Goal: Task Accomplishment & Management: Use online tool/utility

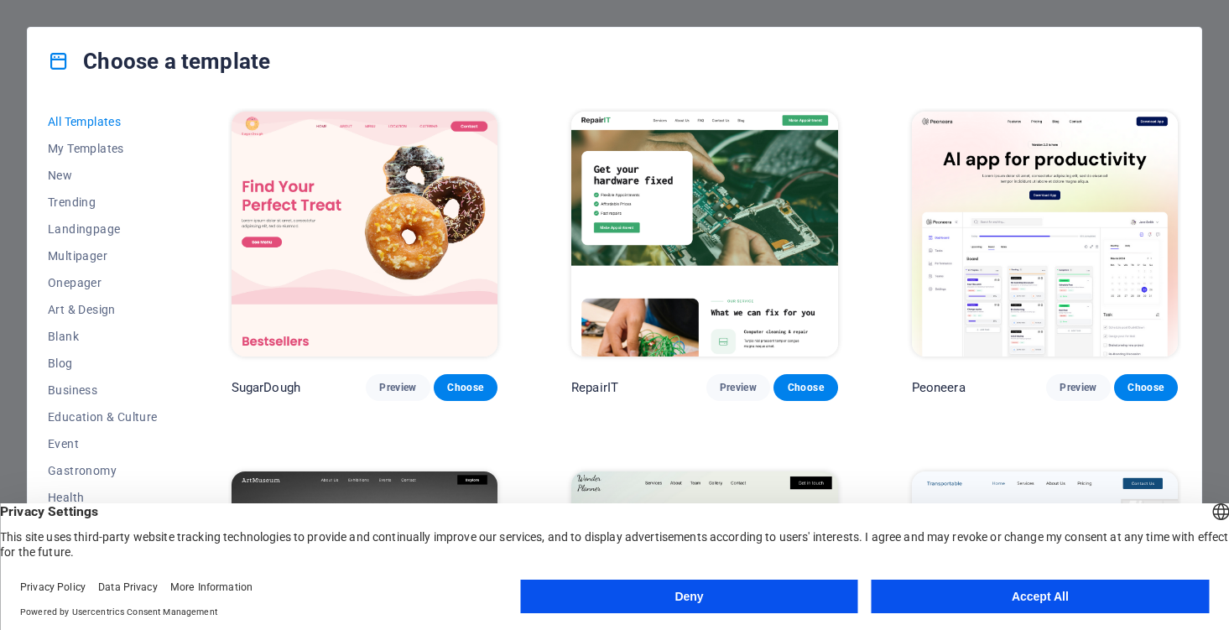
click at [997, 589] on button "Accept All" at bounding box center [1040, 597] width 337 height 34
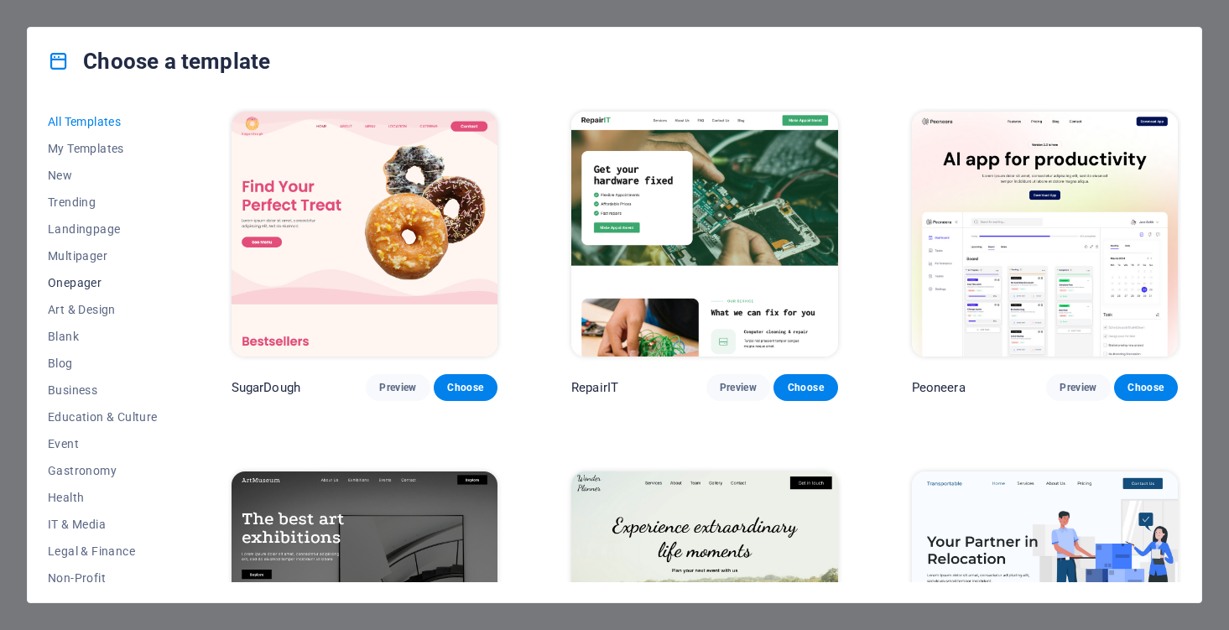
click at [93, 278] on span "Onepager" at bounding box center [103, 282] width 110 height 13
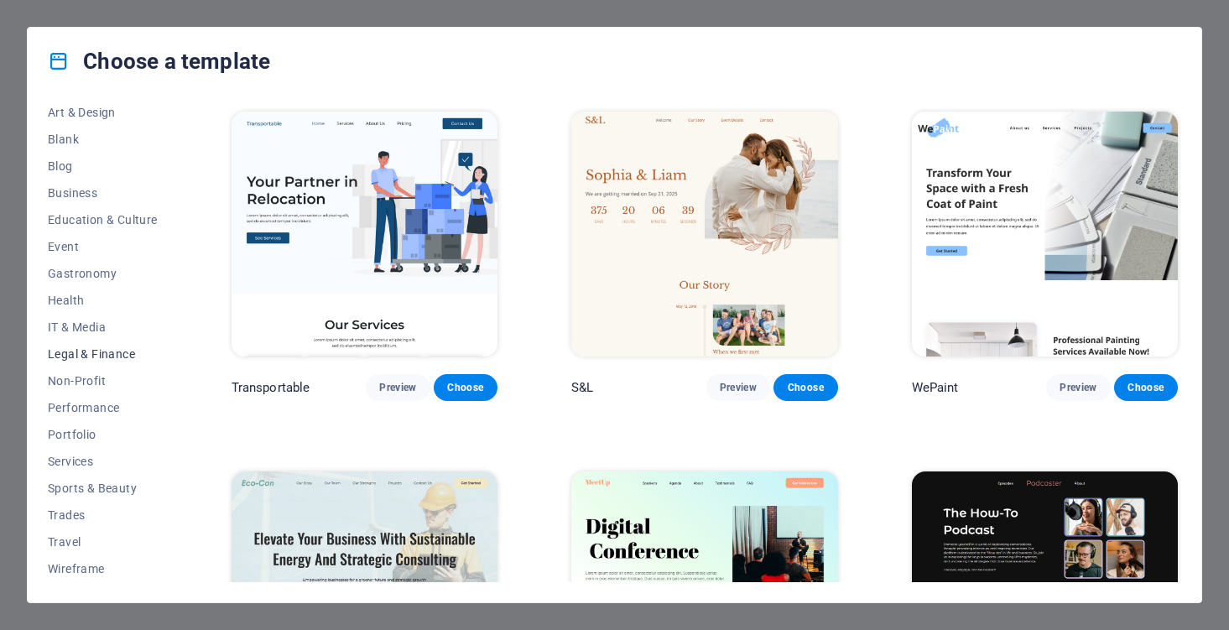
scroll to position [185, 0]
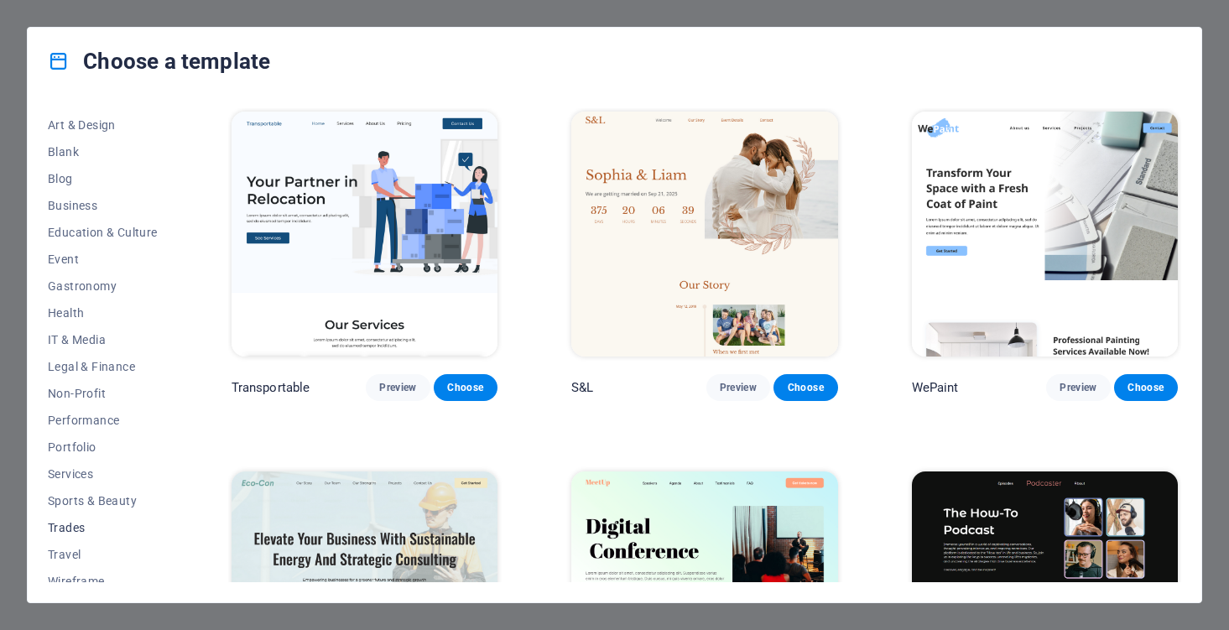
click at [75, 523] on span "Trades" at bounding box center [103, 527] width 110 height 13
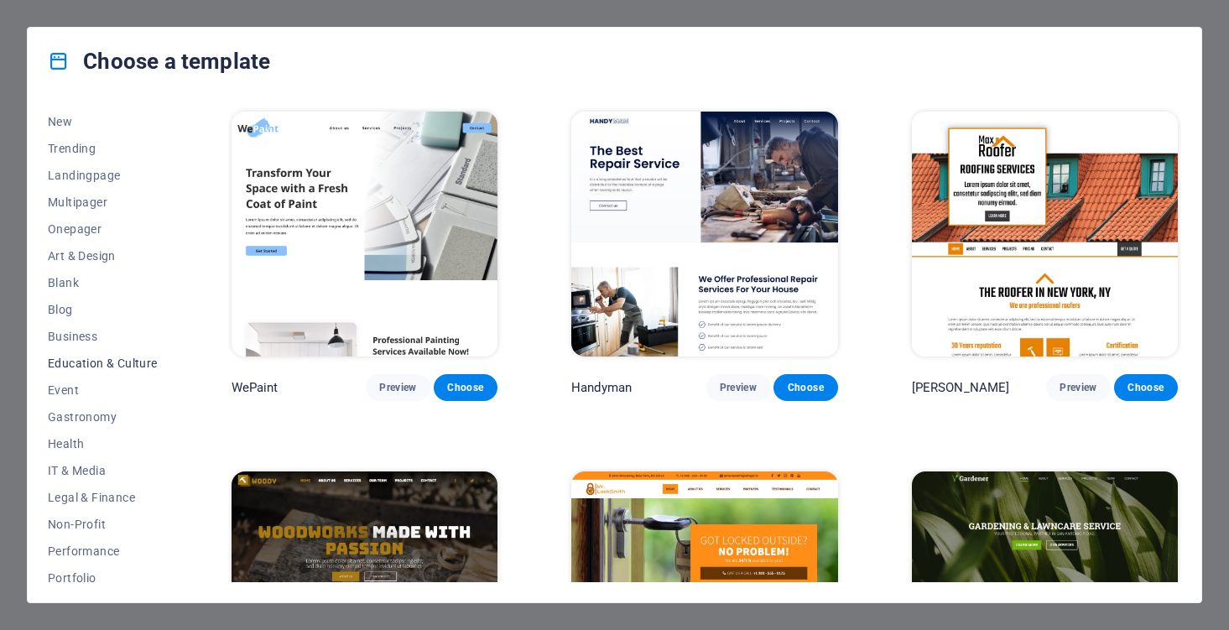
scroll to position [33, 0]
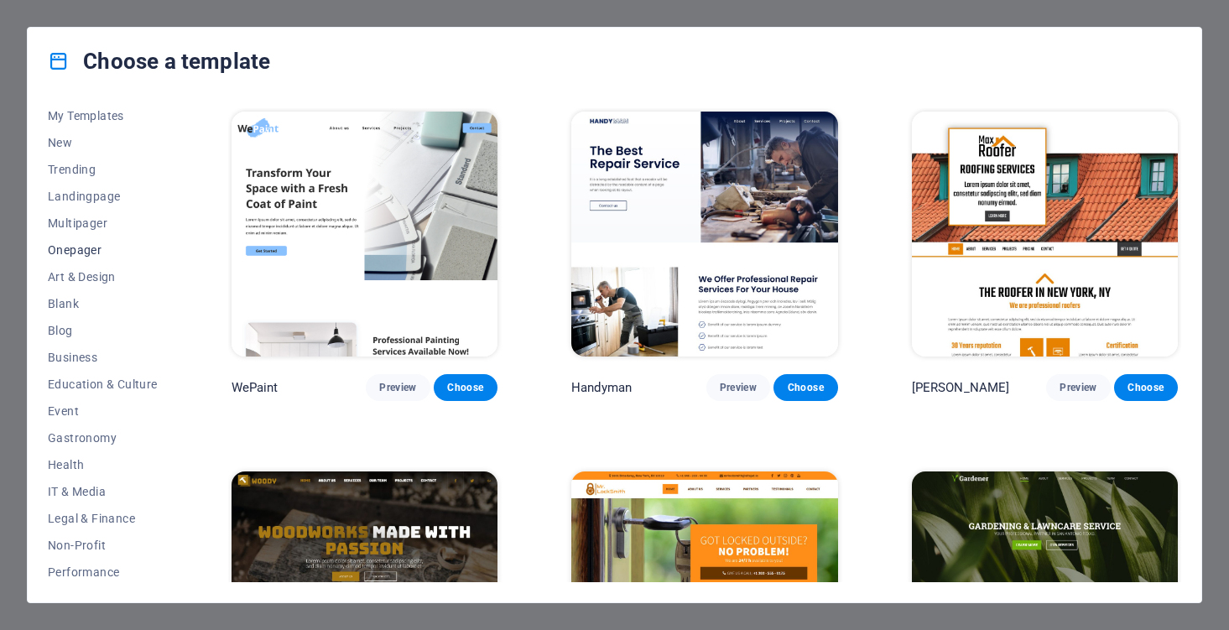
click at [91, 254] on span "Onepager" at bounding box center [103, 249] width 110 height 13
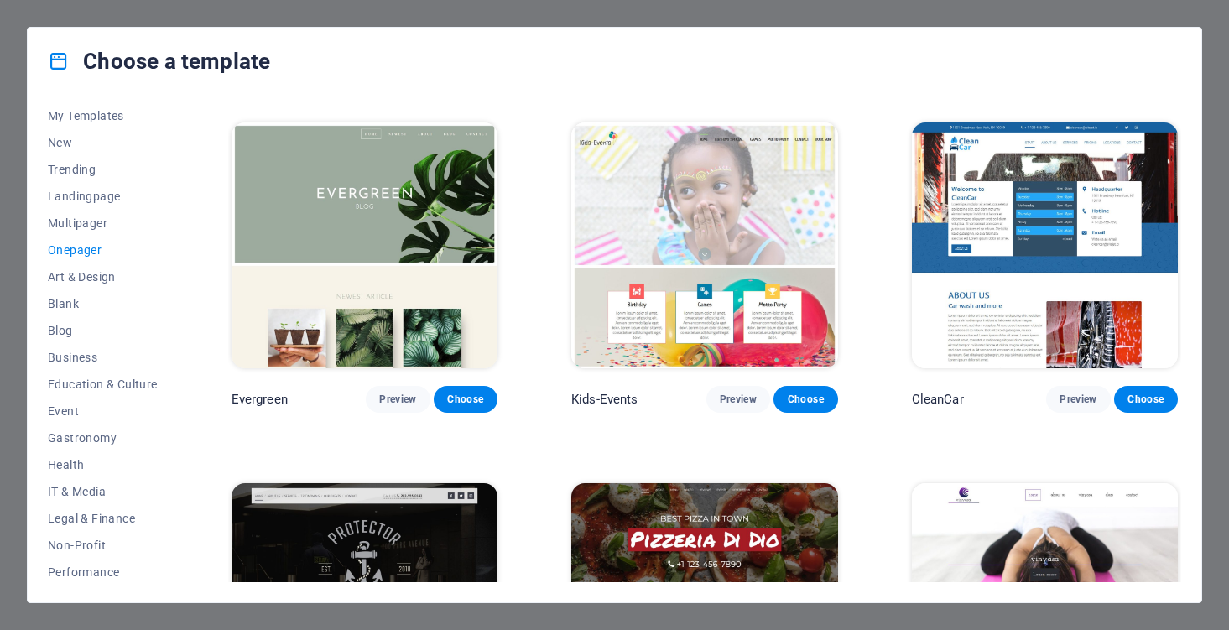
scroll to position [2518, 0]
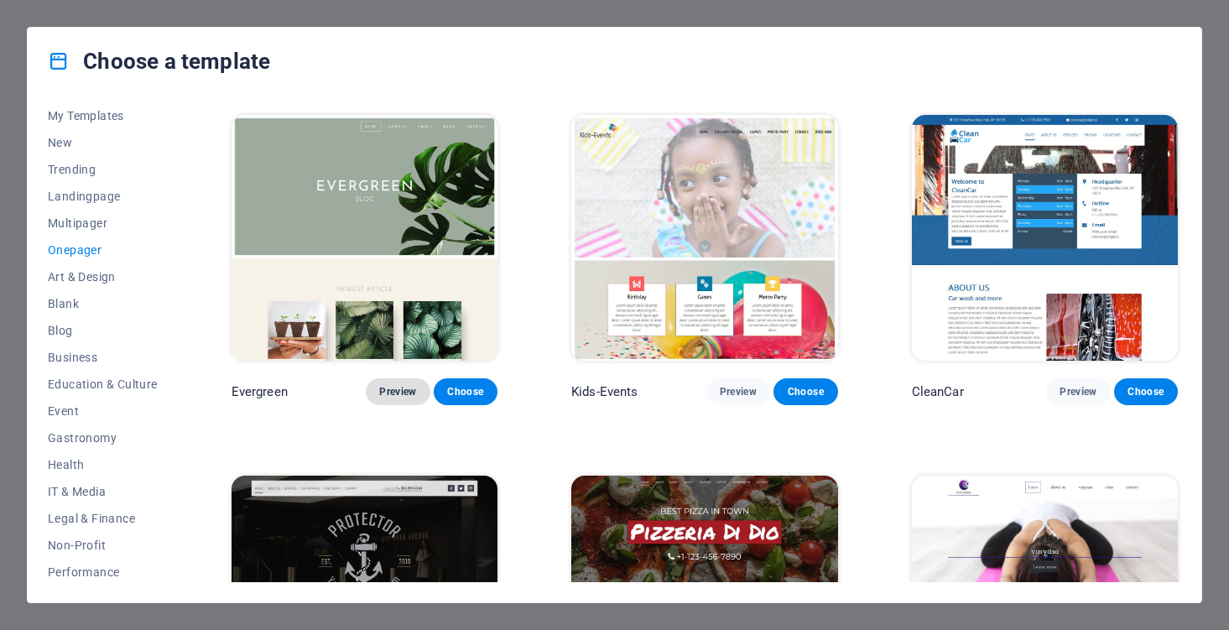
click at [395, 385] on span "Preview" at bounding box center [397, 391] width 37 height 13
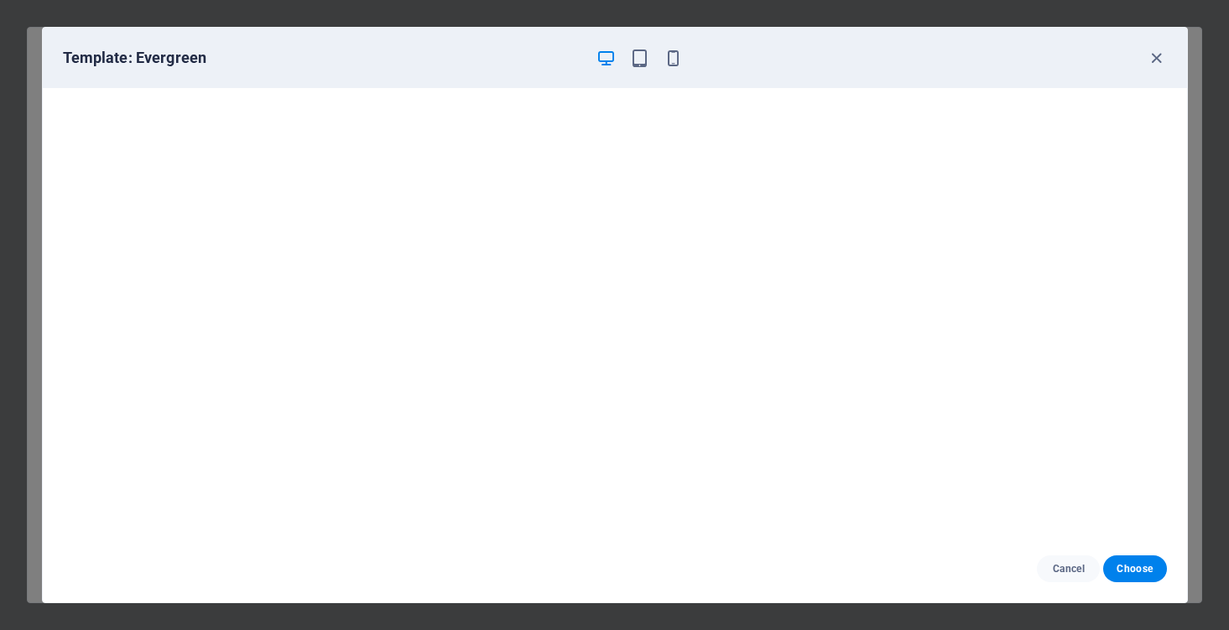
scroll to position [4, 0]
click at [1158, 59] on icon "button" at bounding box center [1156, 58] width 19 height 19
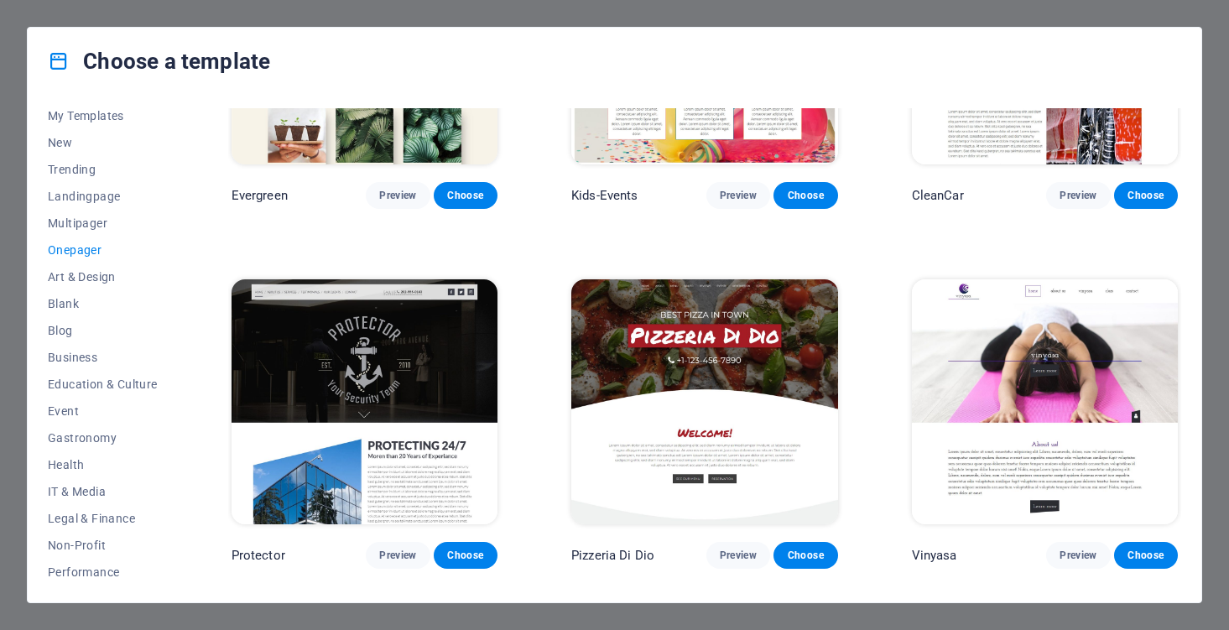
scroll to position [2713, 0]
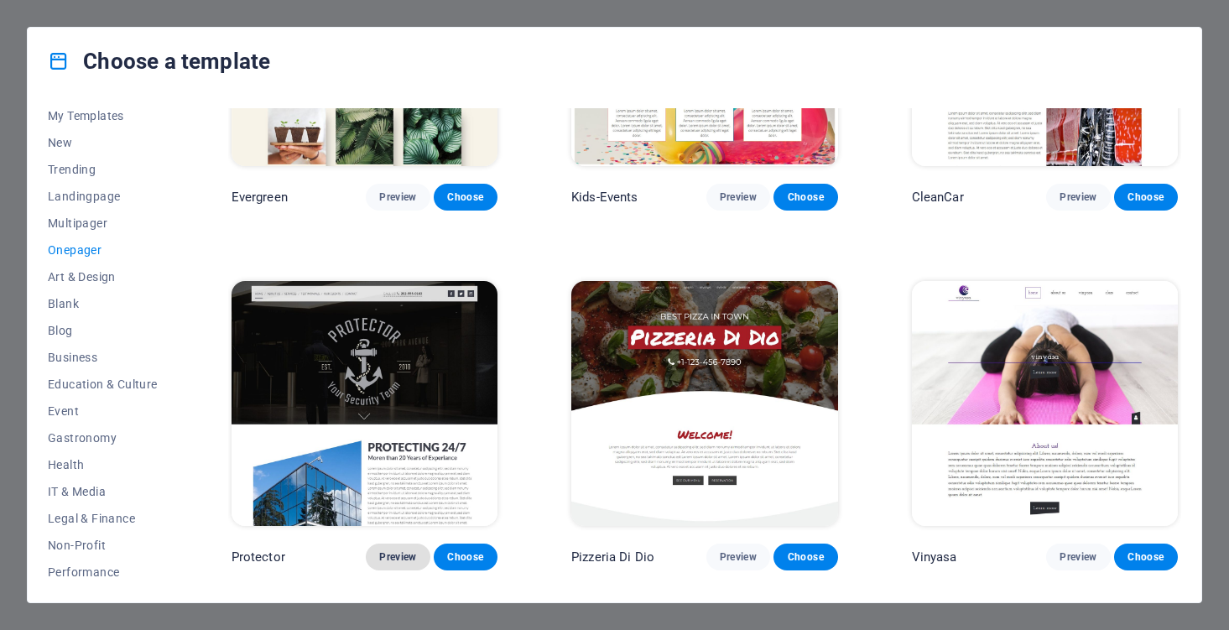
click at [409, 550] on span "Preview" at bounding box center [397, 556] width 37 height 13
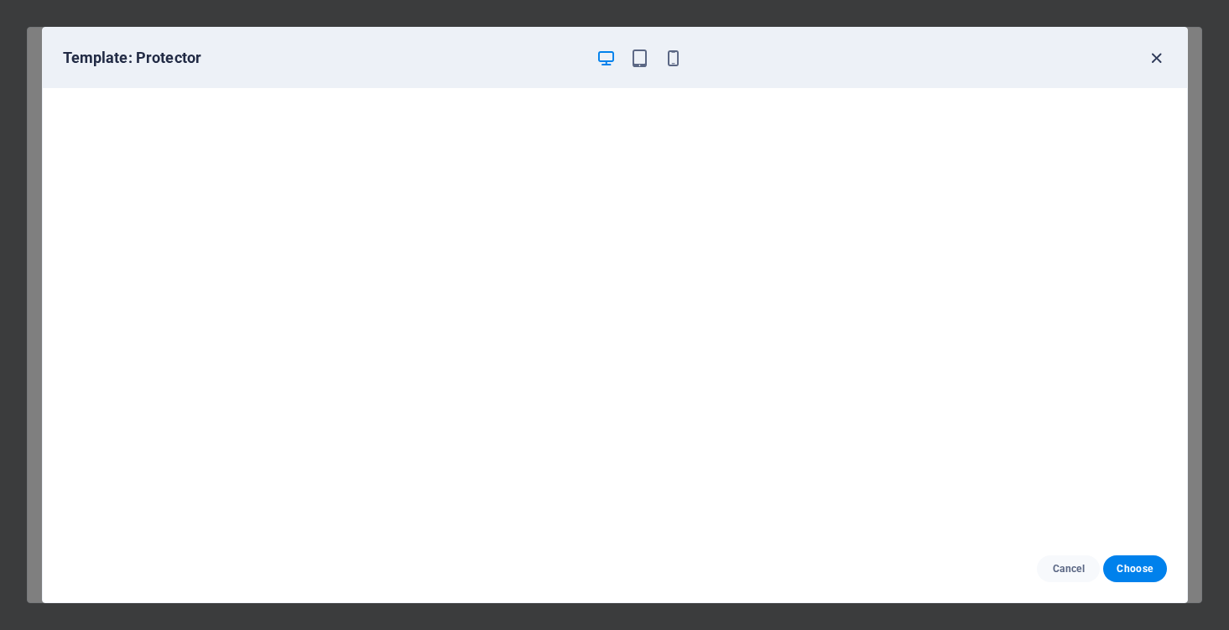
click at [1163, 50] on icon "button" at bounding box center [1156, 58] width 19 height 19
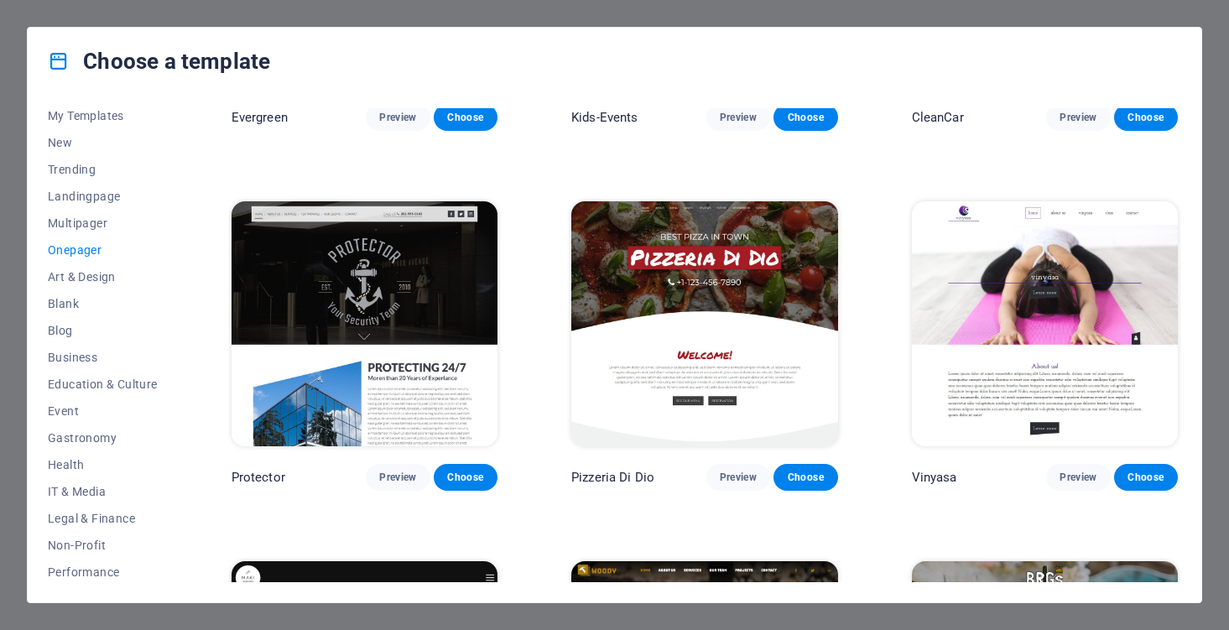
scroll to position [2794, 0]
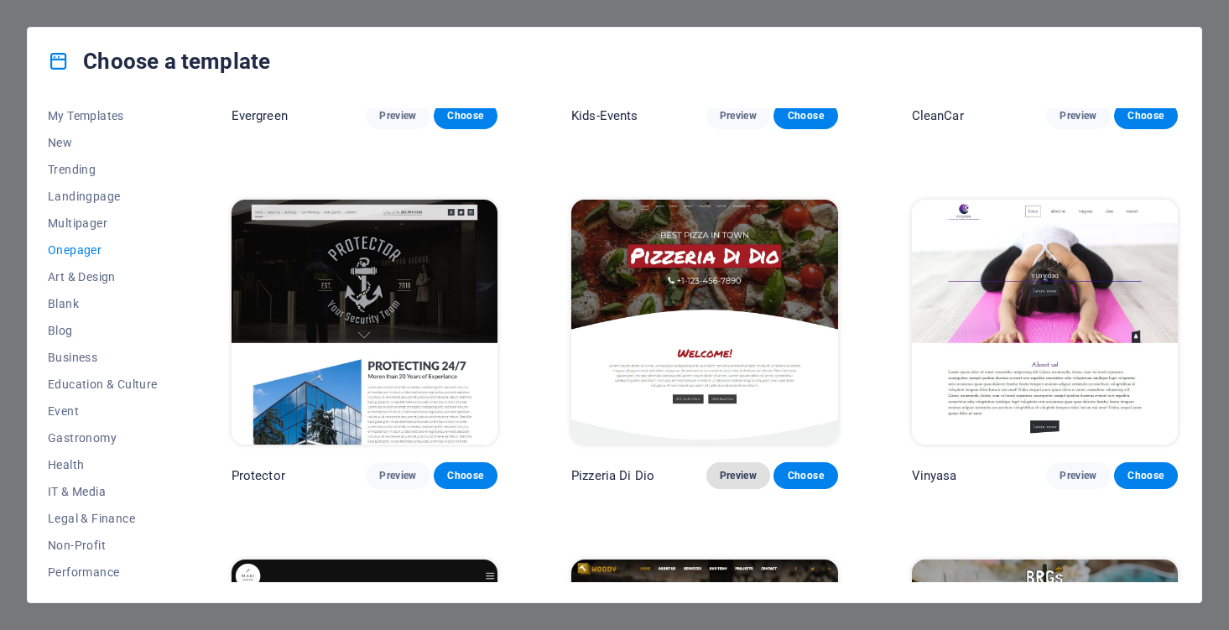
click at [747, 469] on span "Preview" at bounding box center [738, 475] width 37 height 13
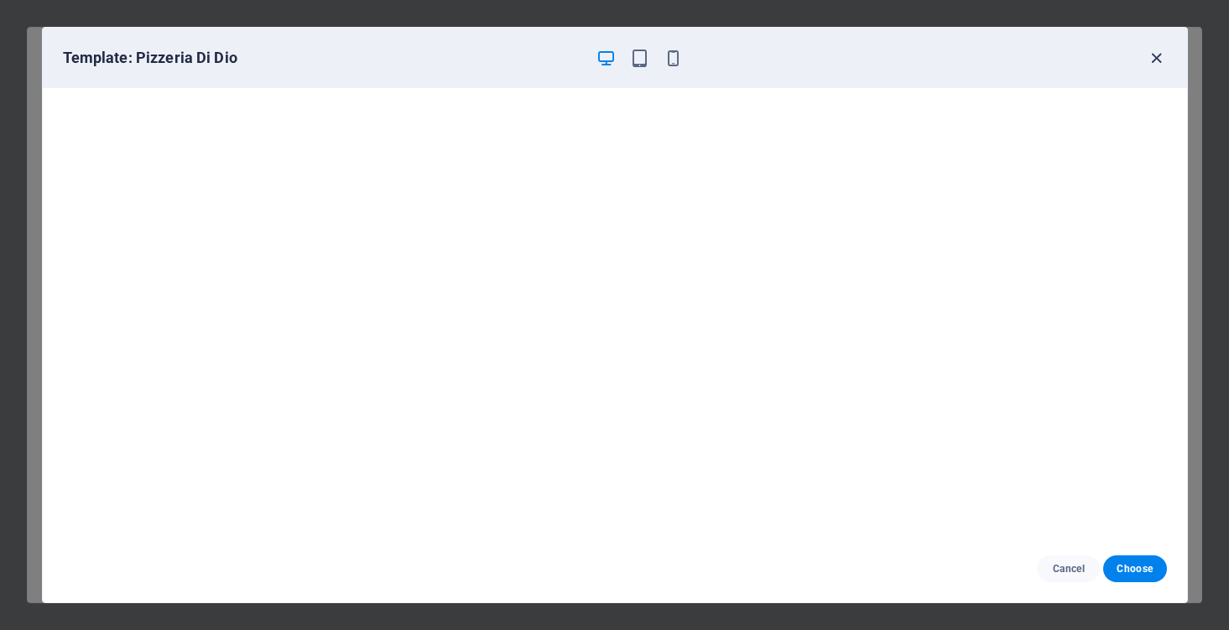
click at [1162, 57] on icon "button" at bounding box center [1156, 58] width 19 height 19
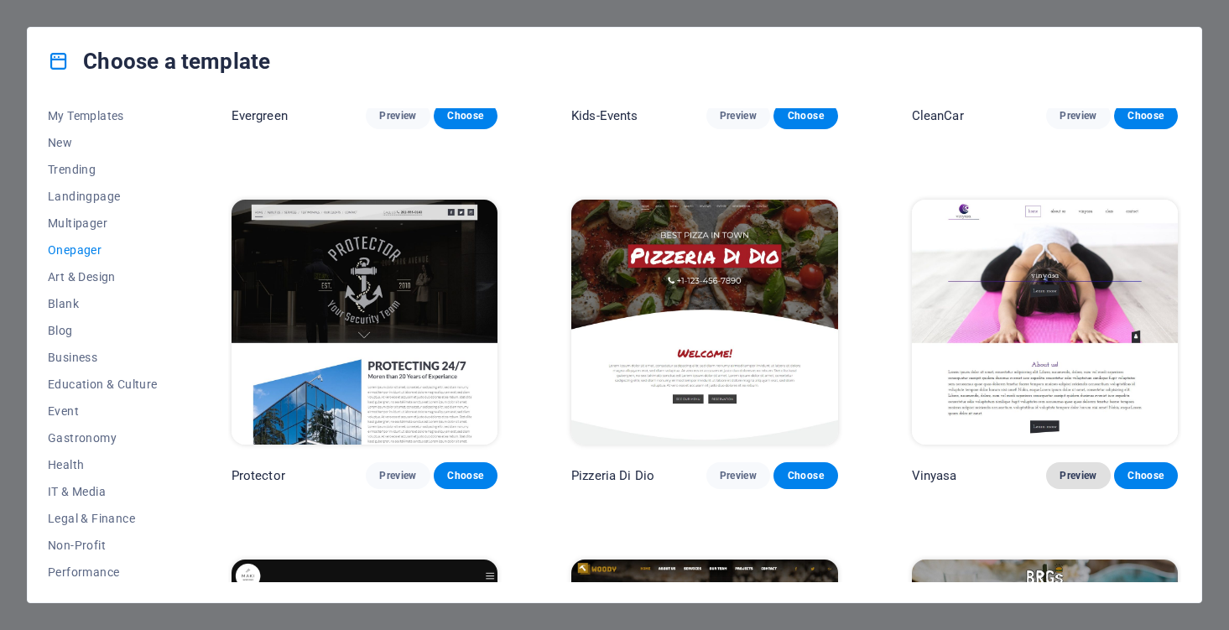
click at [1063, 469] on span "Preview" at bounding box center [1077, 475] width 37 height 13
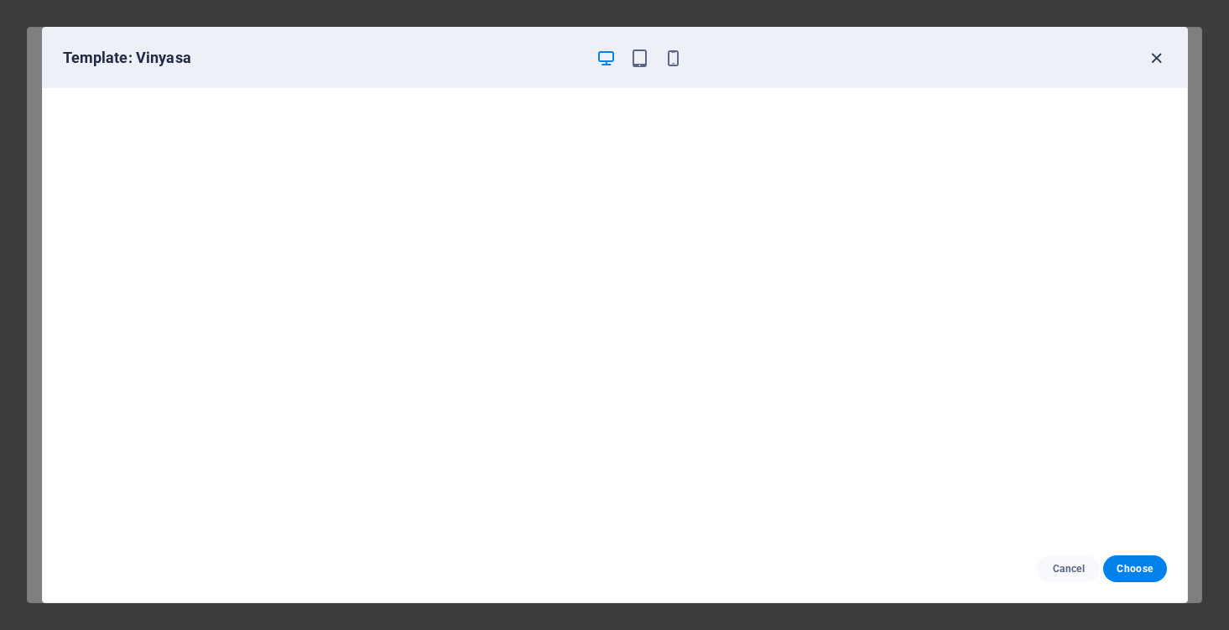
click at [1163, 51] on icon "button" at bounding box center [1156, 58] width 19 height 19
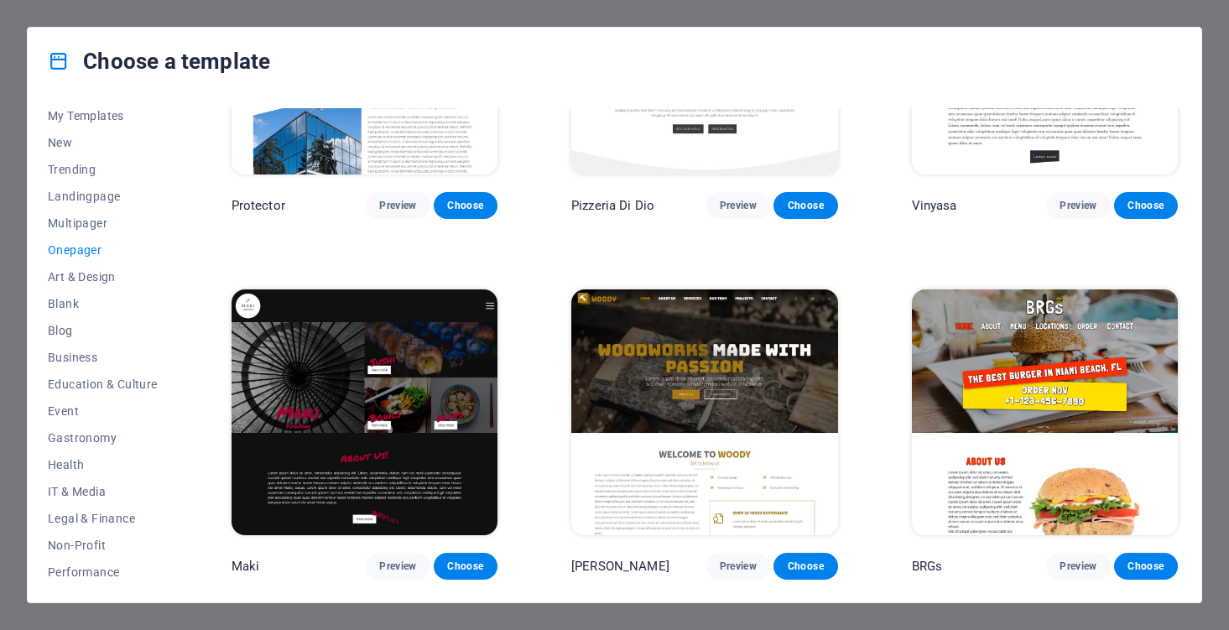
scroll to position [3259, 0]
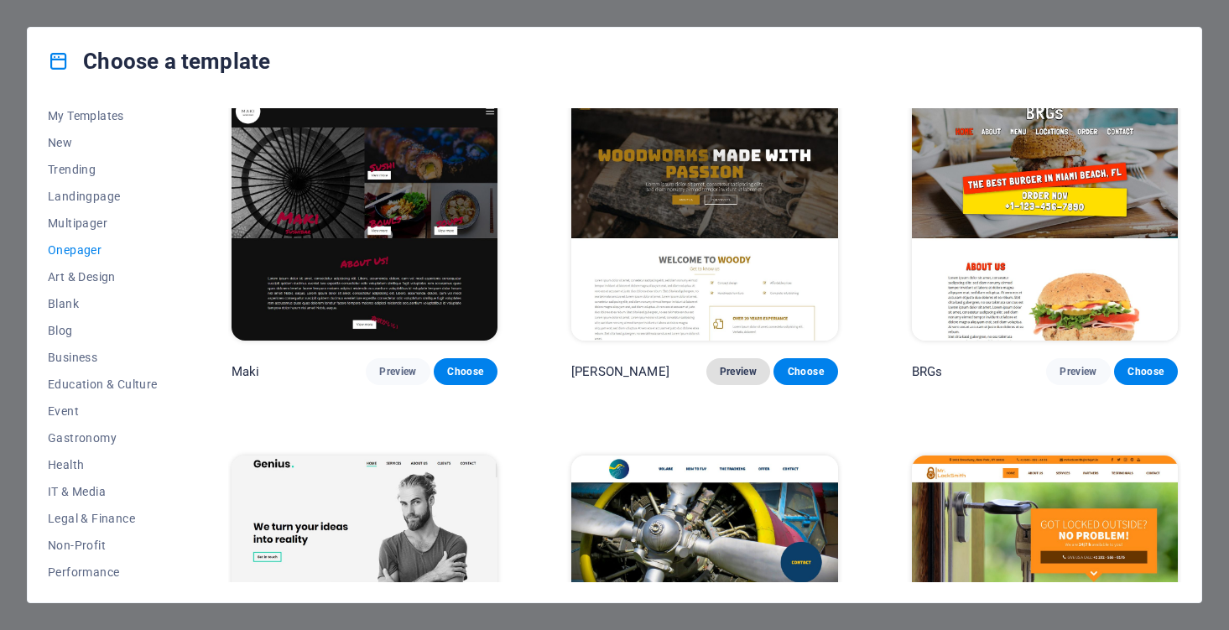
click at [729, 365] on span "Preview" at bounding box center [738, 371] width 37 height 13
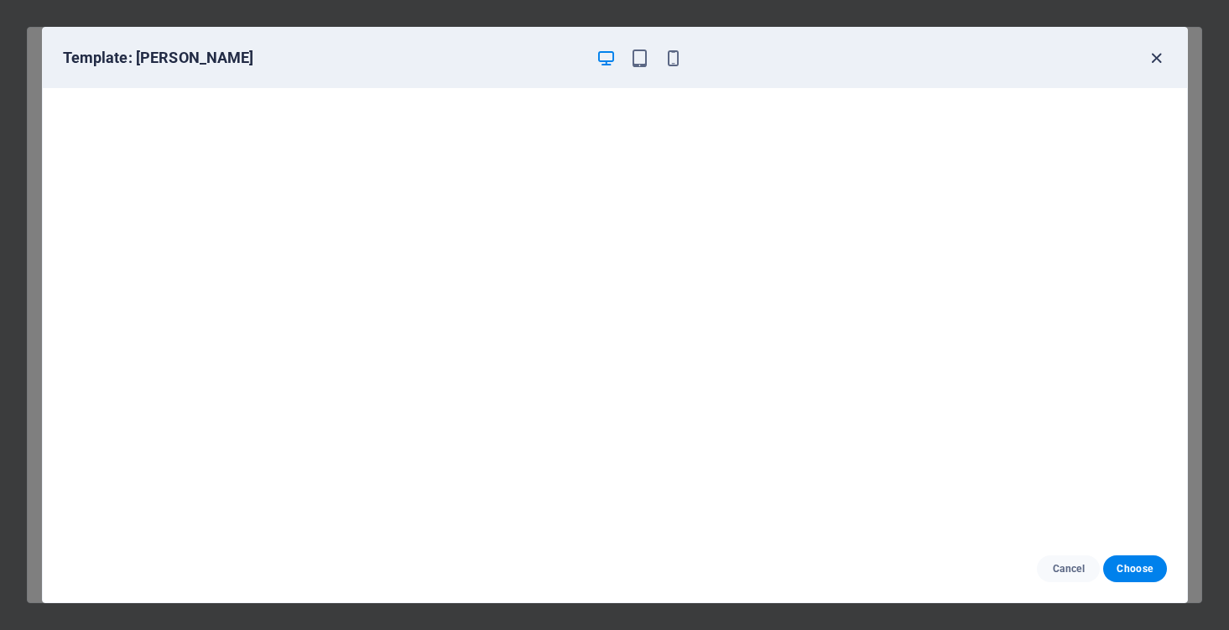
click at [1152, 49] on icon "button" at bounding box center [1156, 58] width 19 height 19
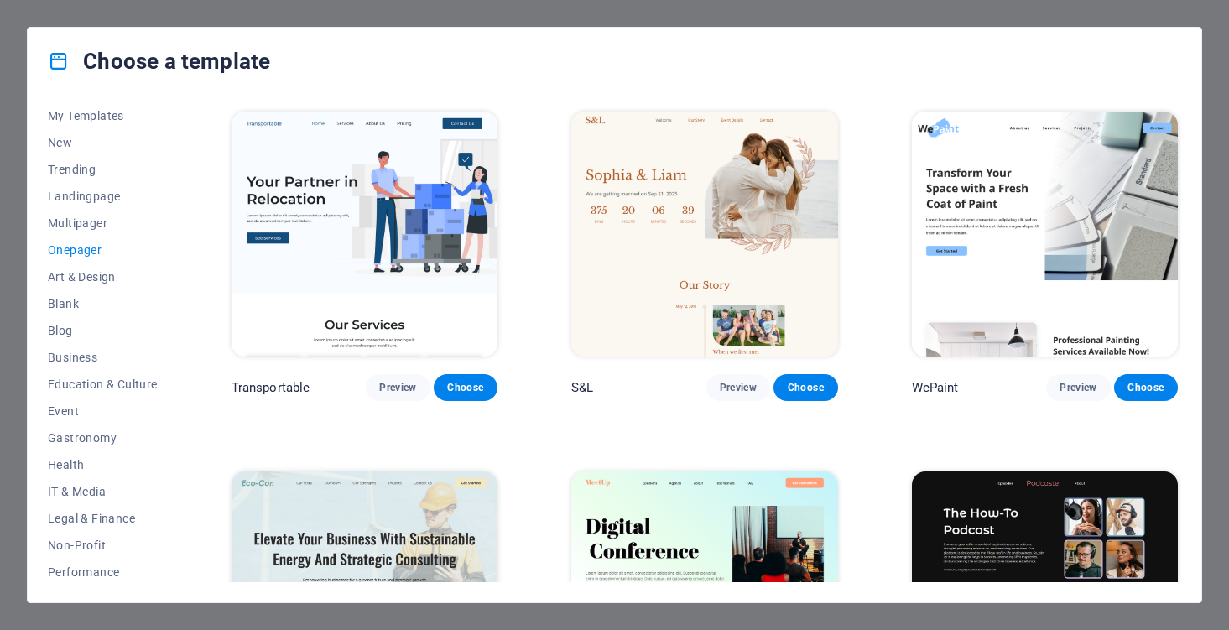
scroll to position [0, 0]
click at [1109, 12] on div "Choose a template All Templates My Templates New Trending Landingpage Multipage…" at bounding box center [614, 315] width 1229 height 630
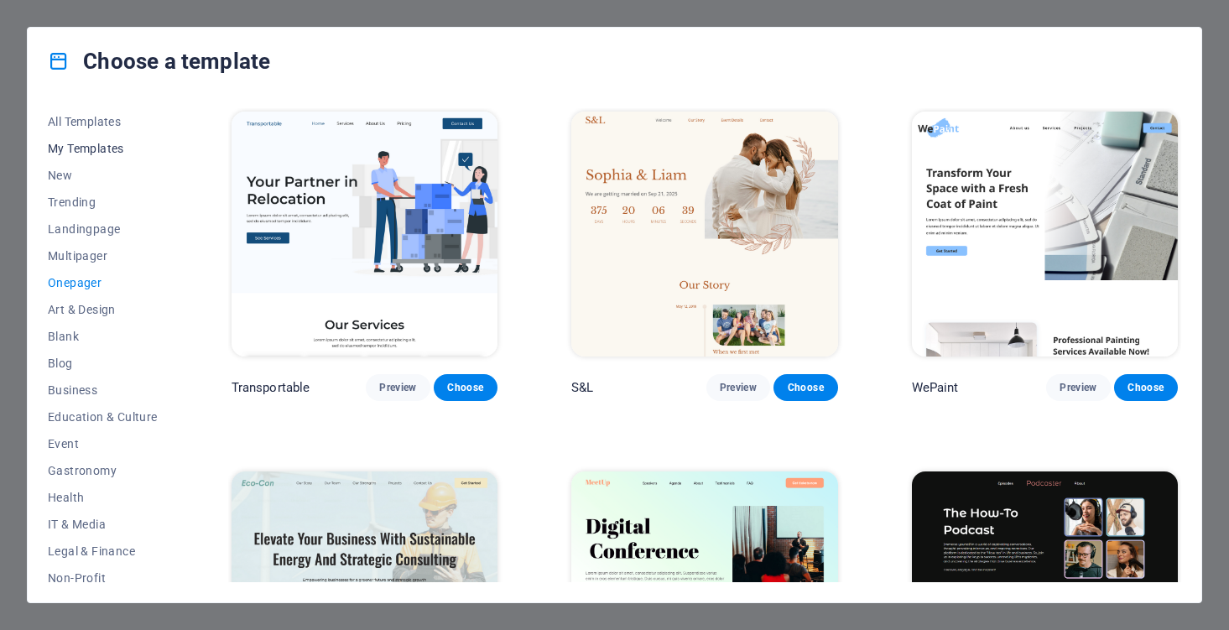
click at [87, 150] on span "My Templates" at bounding box center [103, 148] width 110 height 13
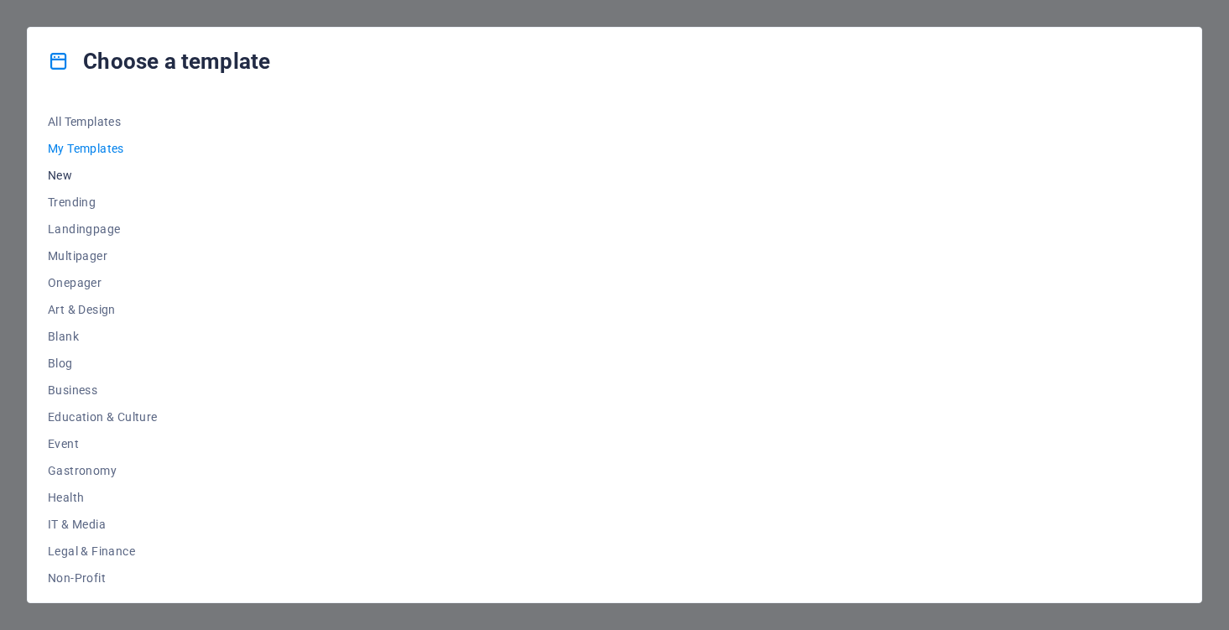
click at [77, 179] on span "New" at bounding box center [103, 175] width 110 height 13
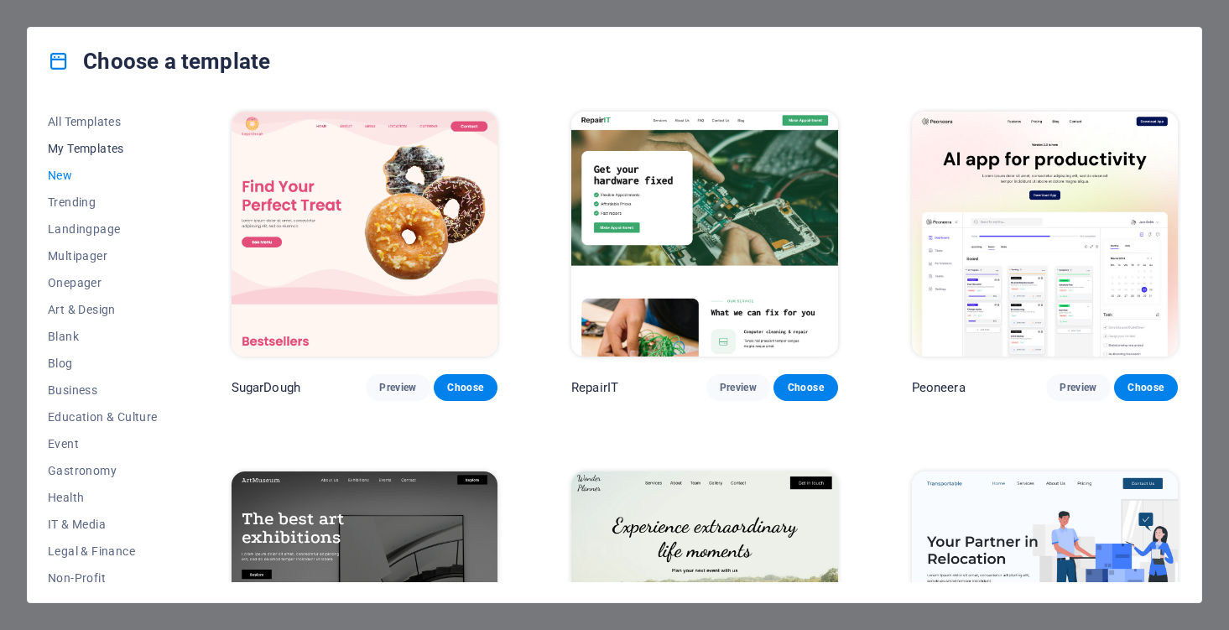
click at [100, 154] on span "My Templates" at bounding box center [103, 148] width 110 height 13
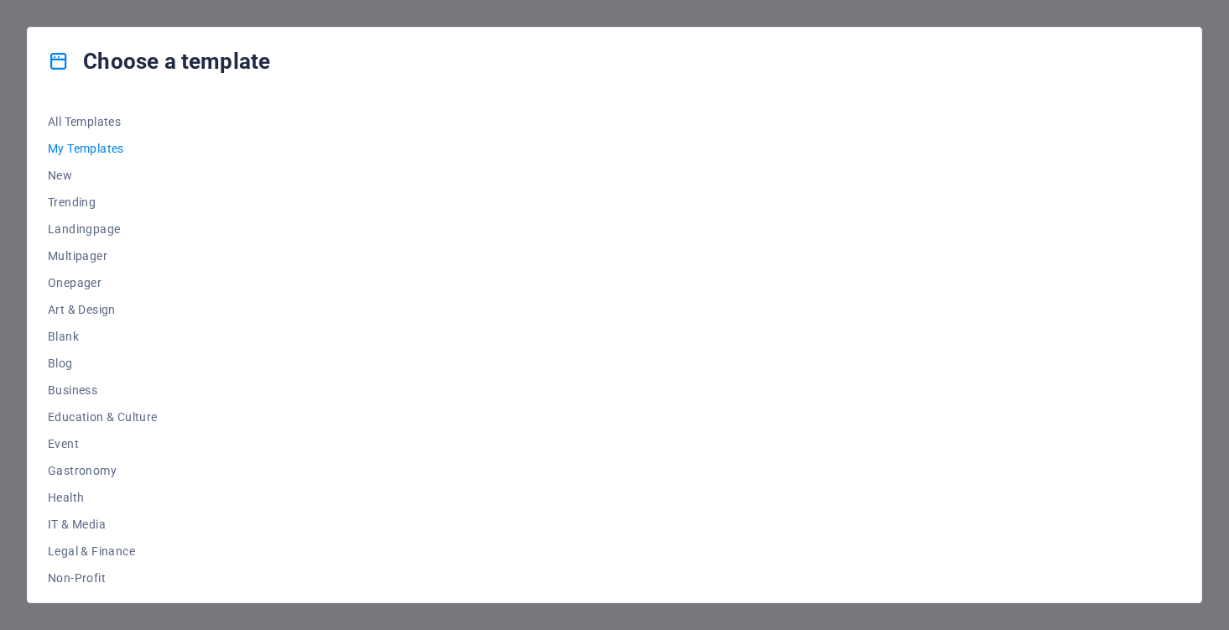
click at [39, 62] on div "Choose a template" at bounding box center [615, 61] width 1174 height 67
click at [48, 62] on icon at bounding box center [59, 61] width 22 height 22
click at [67, 64] on icon at bounding box center [59, 61] width 22 height 22
click at [466, 189] on div at bounding box center [704, 345] width 953 height 474
click at [102, 122] on span "All Templates" at bounding box center [103, 121] width 110 height 13
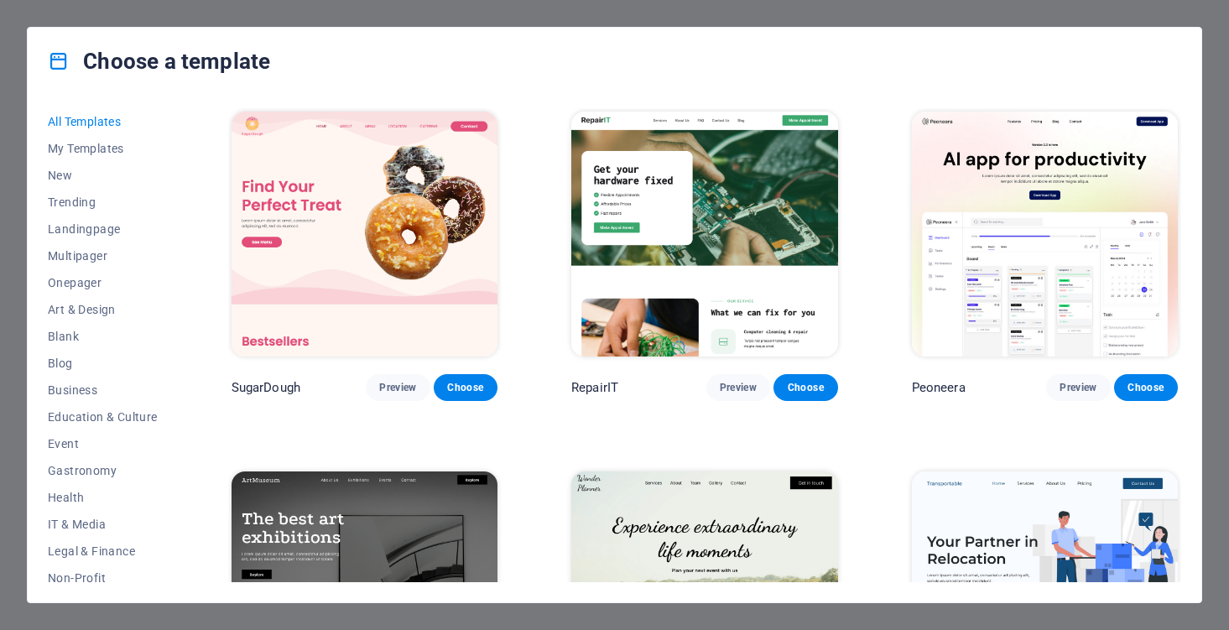
click at [634, 145] on img at bounding box center [704, 234] width 266 height 245
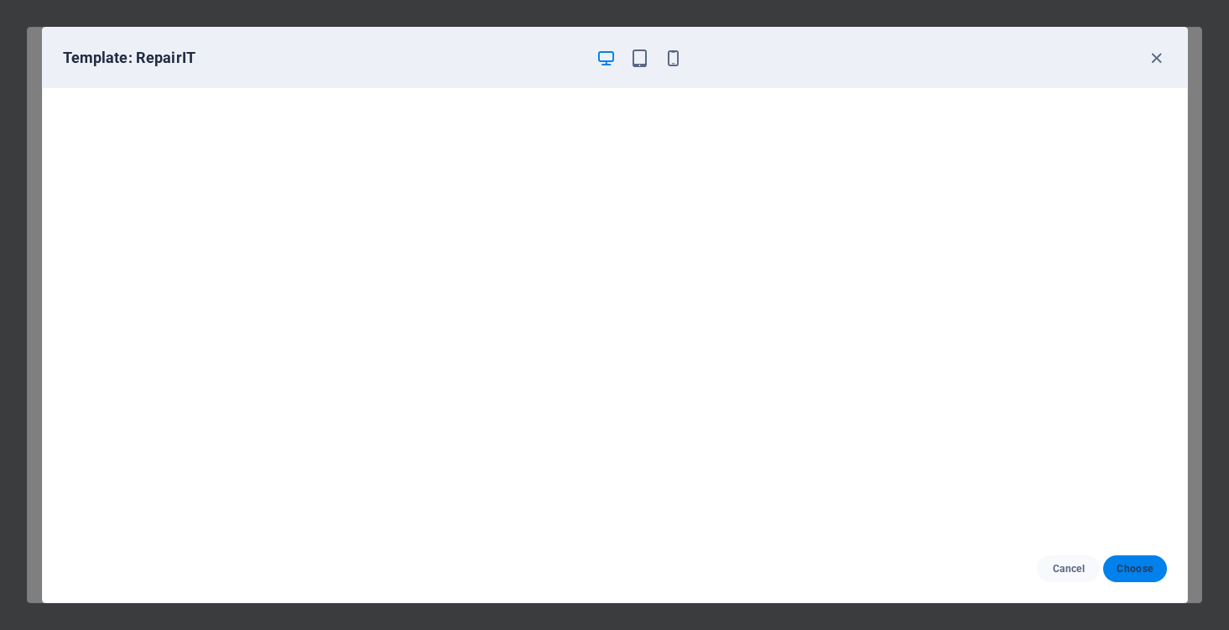
click at [1143, 577] on button "Choose" at bounding box center [1134, 568] width 63 height 27
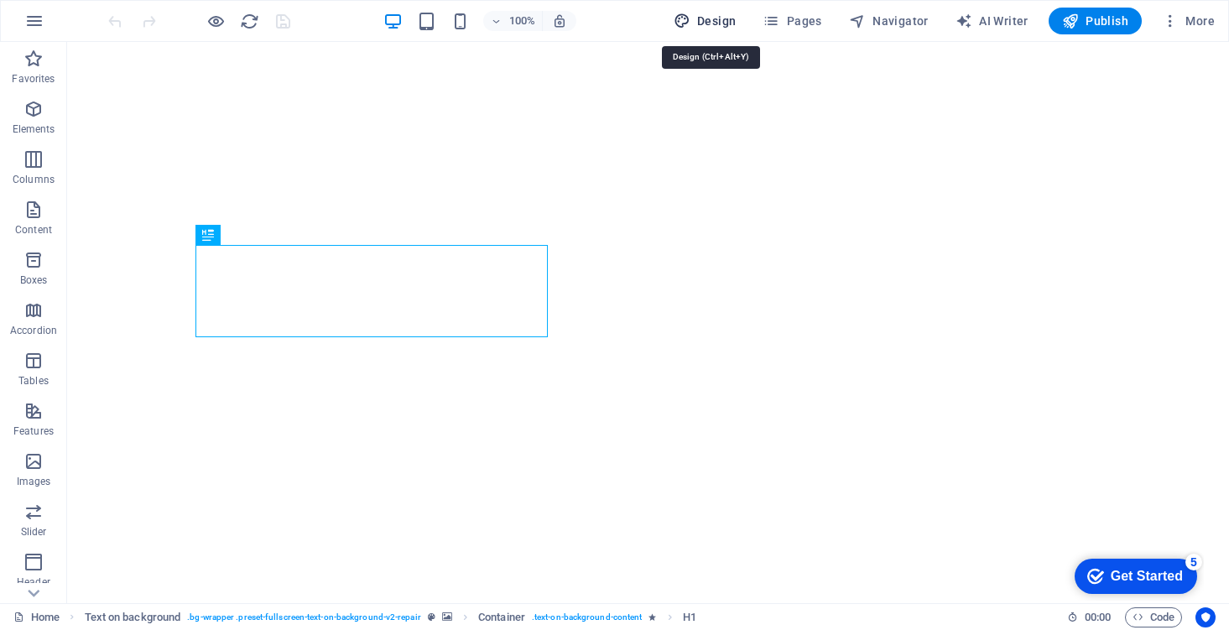
click at [721, 16] on span "Design" at bounding box center [705, 21] width 63 height 17
select select "px"
select select "400"
select select "px"
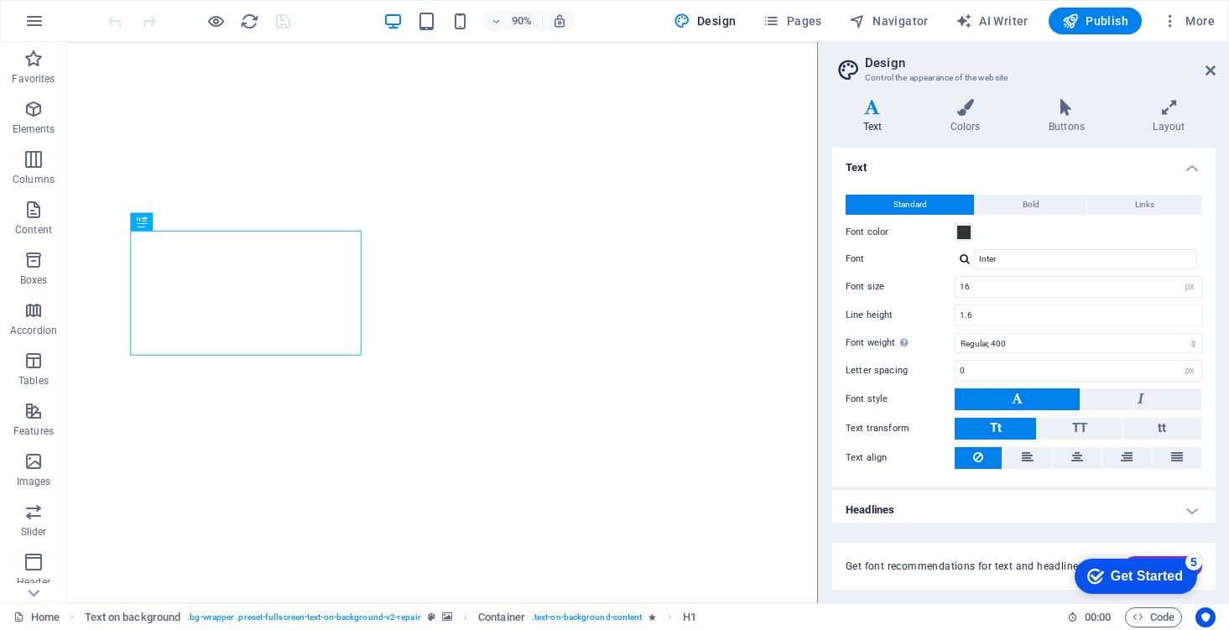
click at [1222, 65] on aside "Design Control the appearance of the website Variants Text Colors Buttons Layou…" at bounding box center [1023, 322] width 411 height 561
click at [1217, 67] on aside "Design Control the appearance of the website Variants Text Colors Buttons Layou…" at bounding box center [1023, 322] width 411 height 561
click at [1211, 75] on icon at bounding box center [1210, 70] width 10 height 13
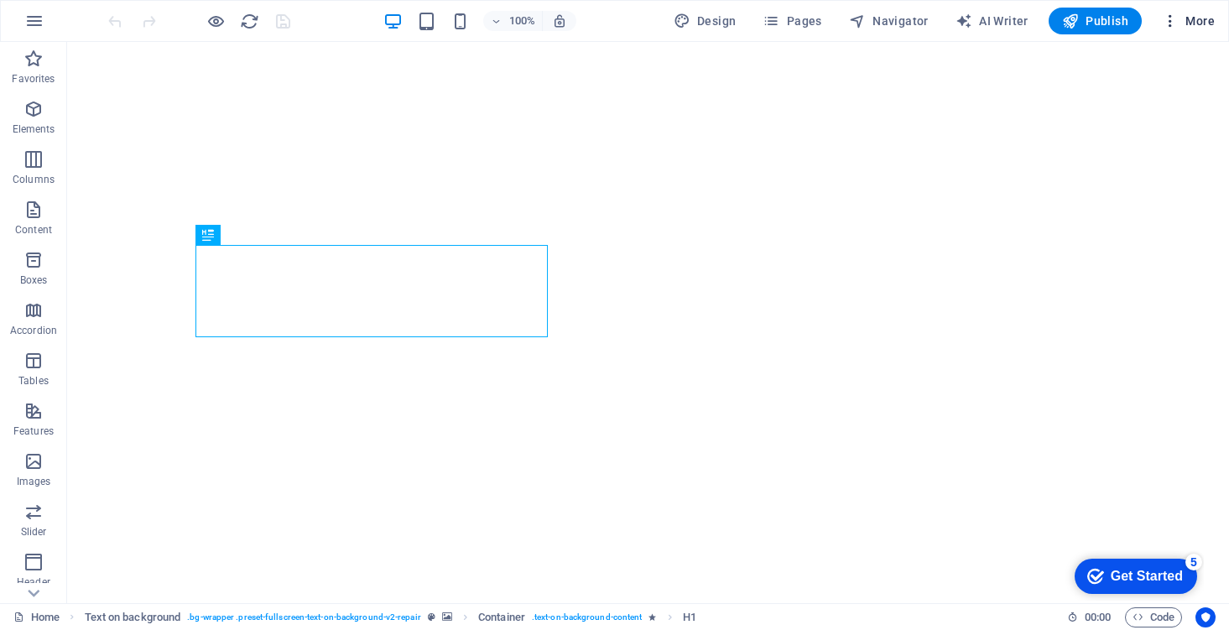
click at [1195, 27] on span "More" at bounding box center [1188, 21] width 53 height 17
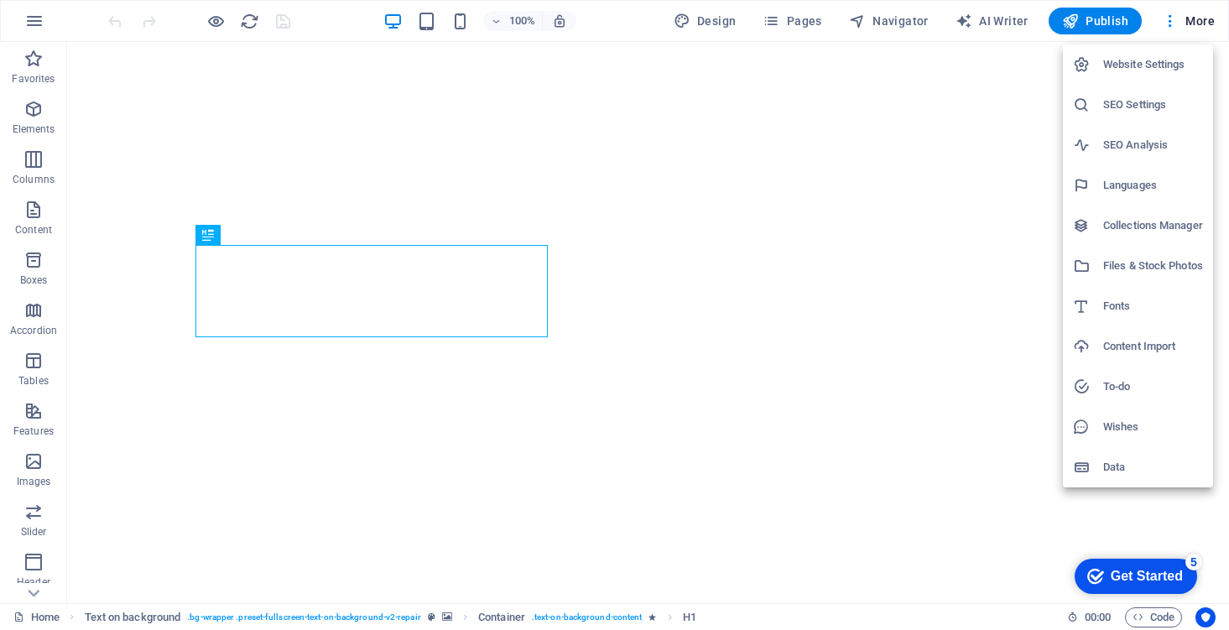
click at [379, 91] on div at bounding box center [614, 315] width 1229 height 630
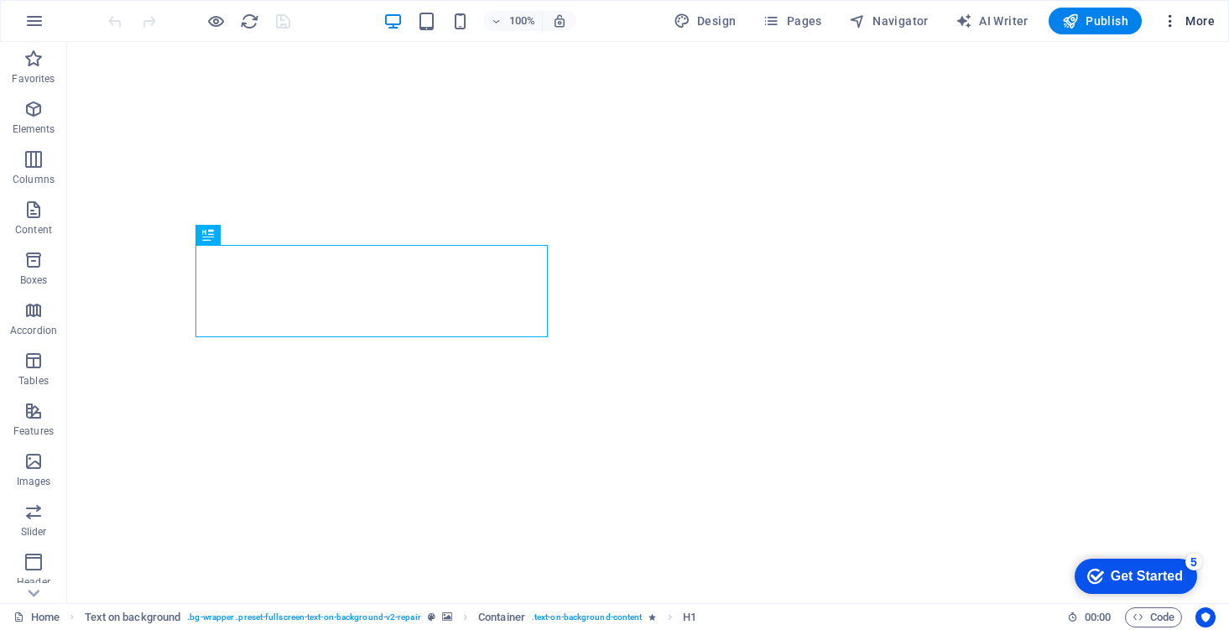
click at [1191, 23] on span "More" at bounding box center [1188, 21] width 53 height 17
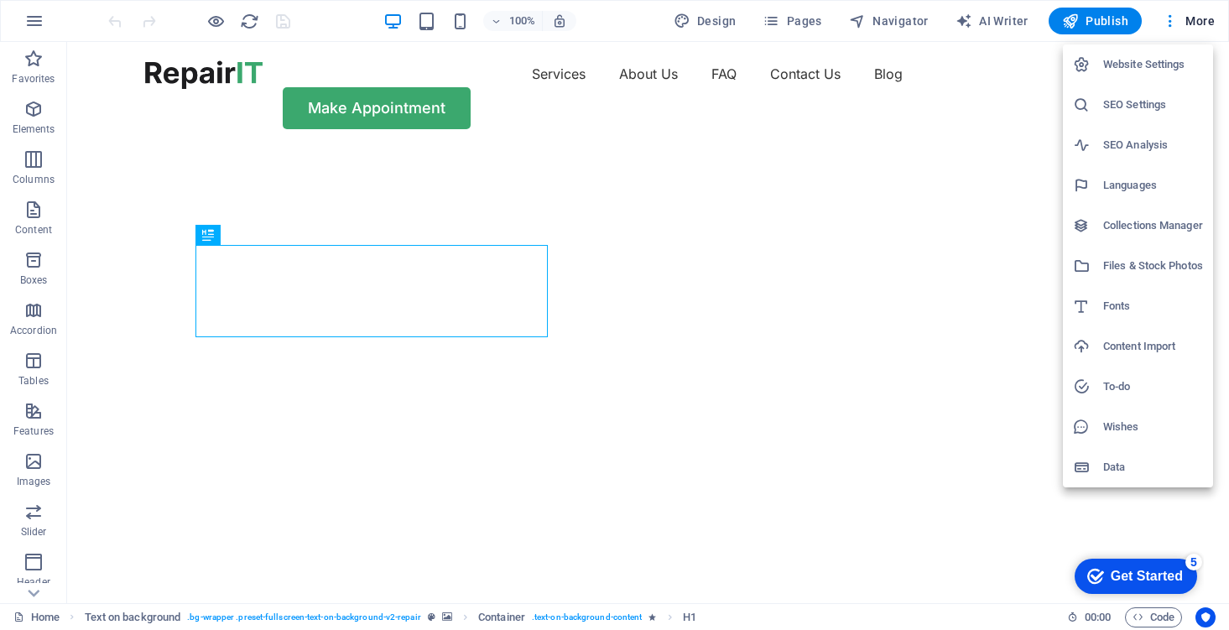
click at [1139, 59] on h6 "Website Settings" at bounding box center [1153, 65] width 100 height 20
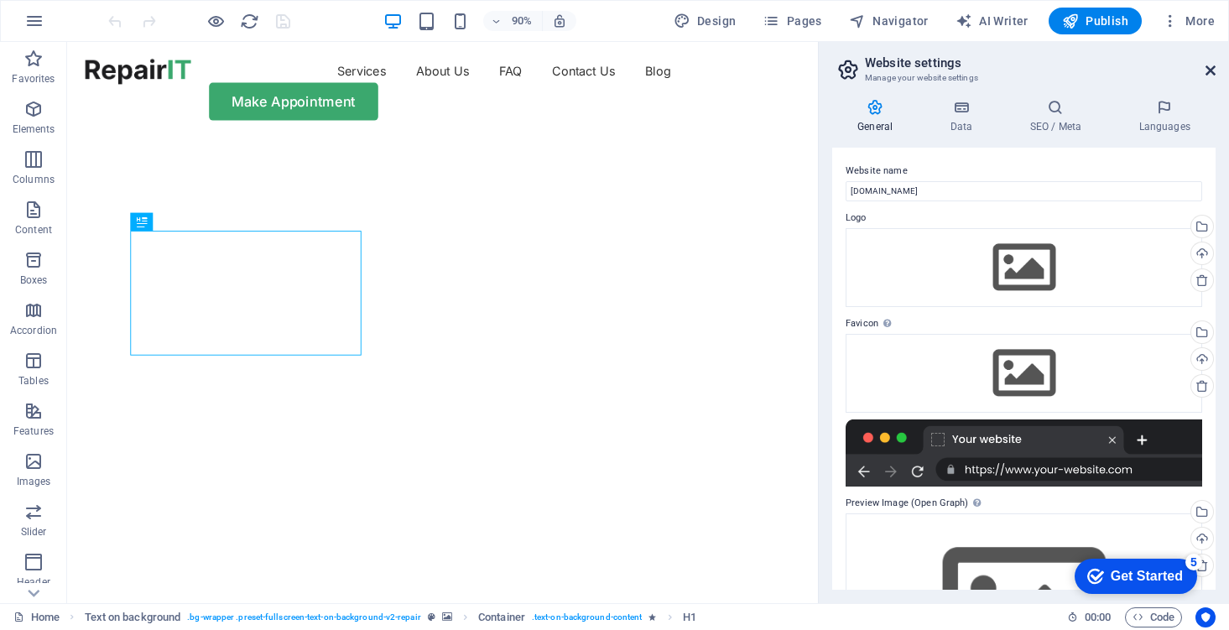
click at [1212, 74] on icon at bounding box center [1210, 70] width 10 height 13
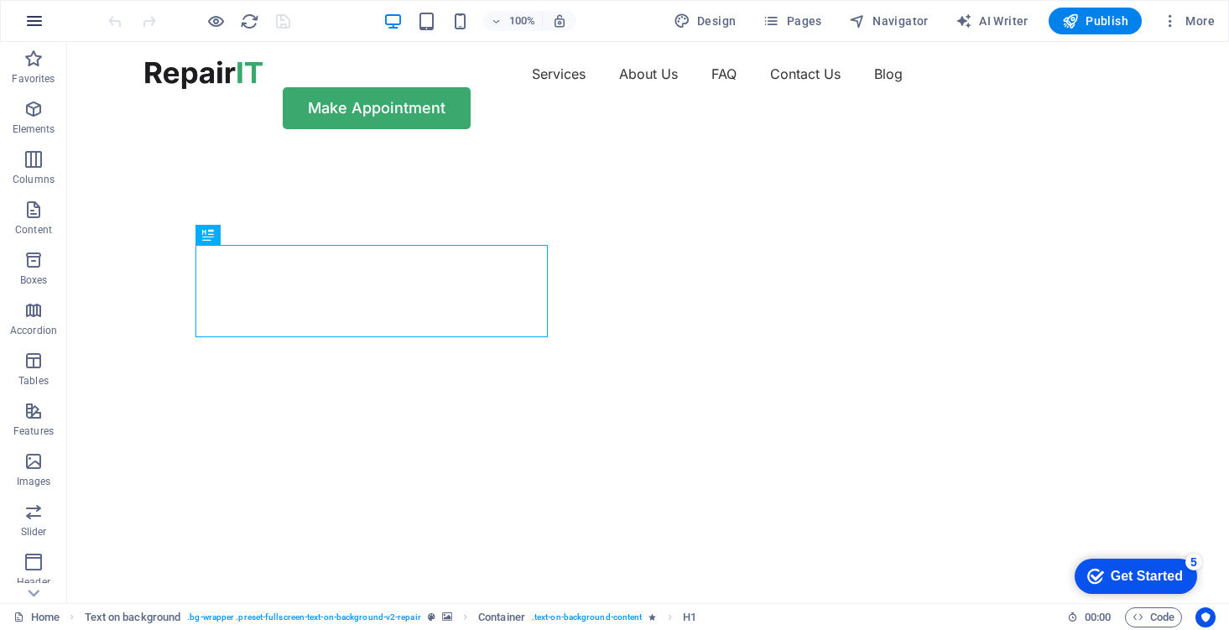
click at [45, 24] on button "button" at bounding box center [34, 21] width 40 height 40
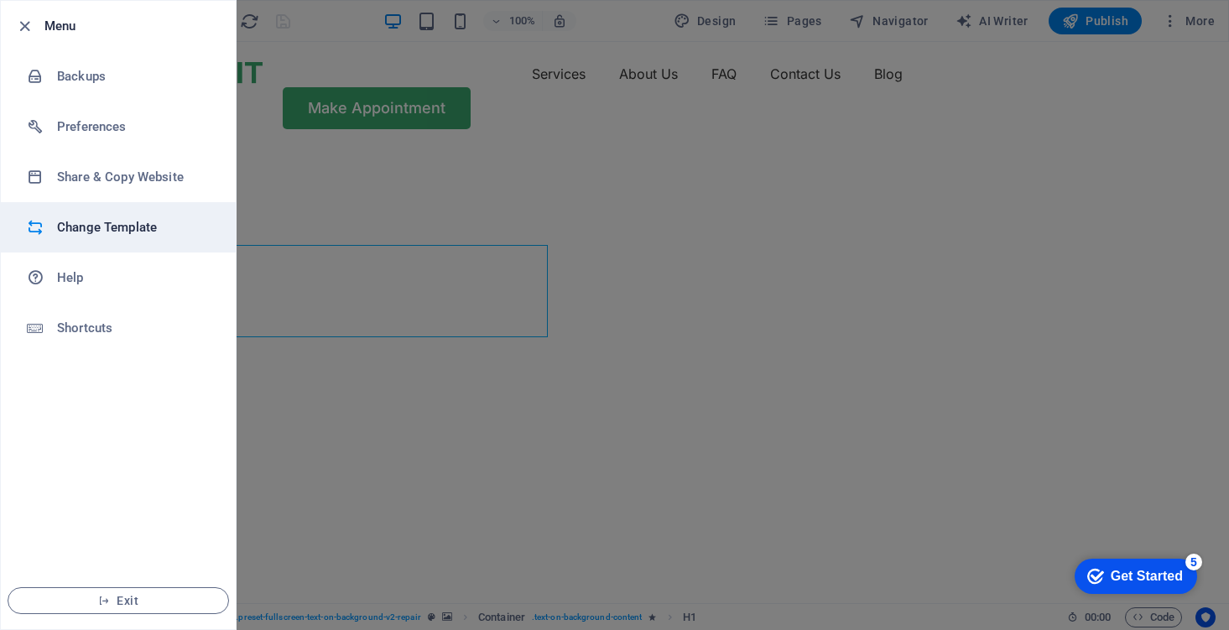
click at [170, 210] on li "Change Template" at bounding box center [118, 227] width 235 height 50
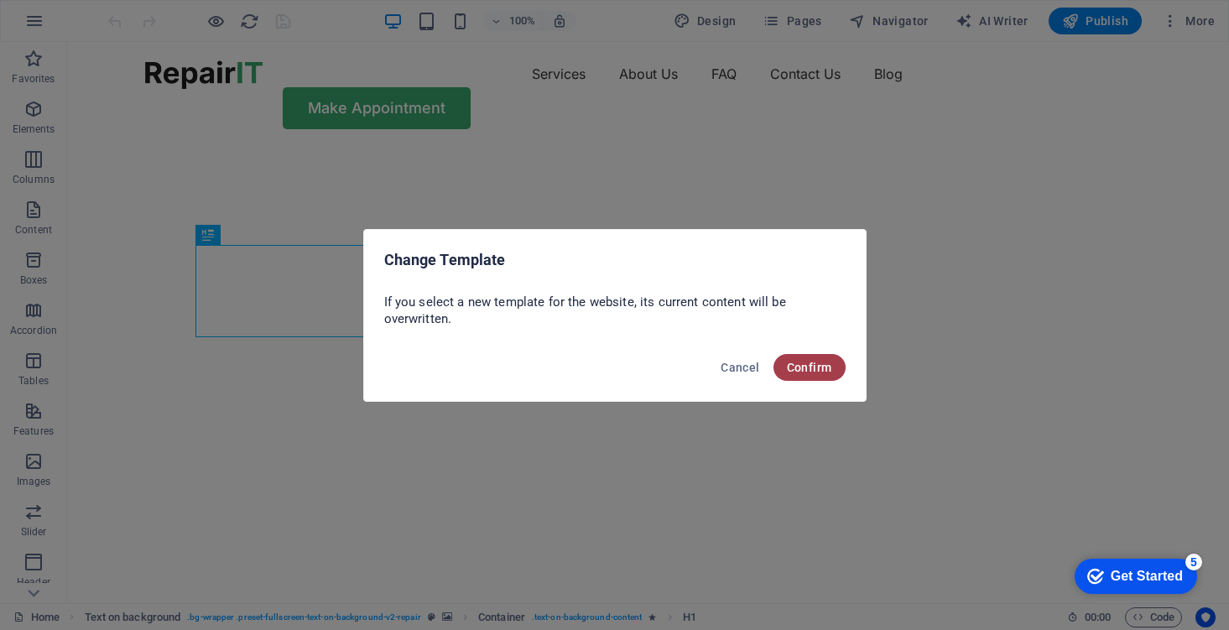
click at [805, 368] on span "Confirm" at bounding box center [809, 367] width 45 height 13
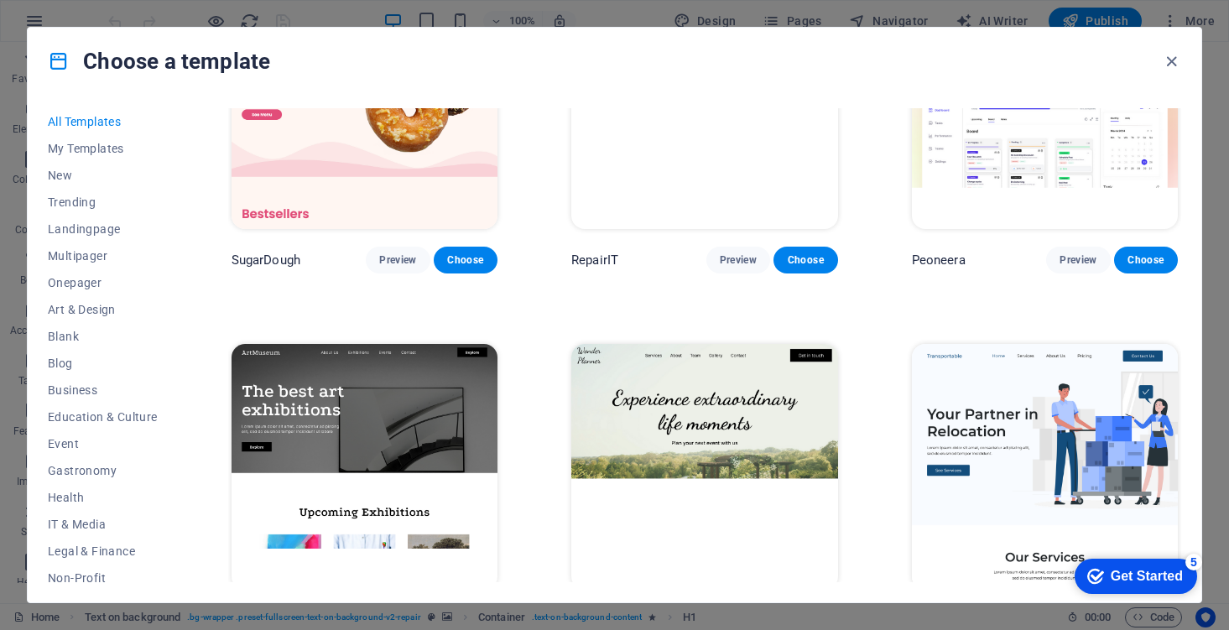
scroll to position [153, 0]
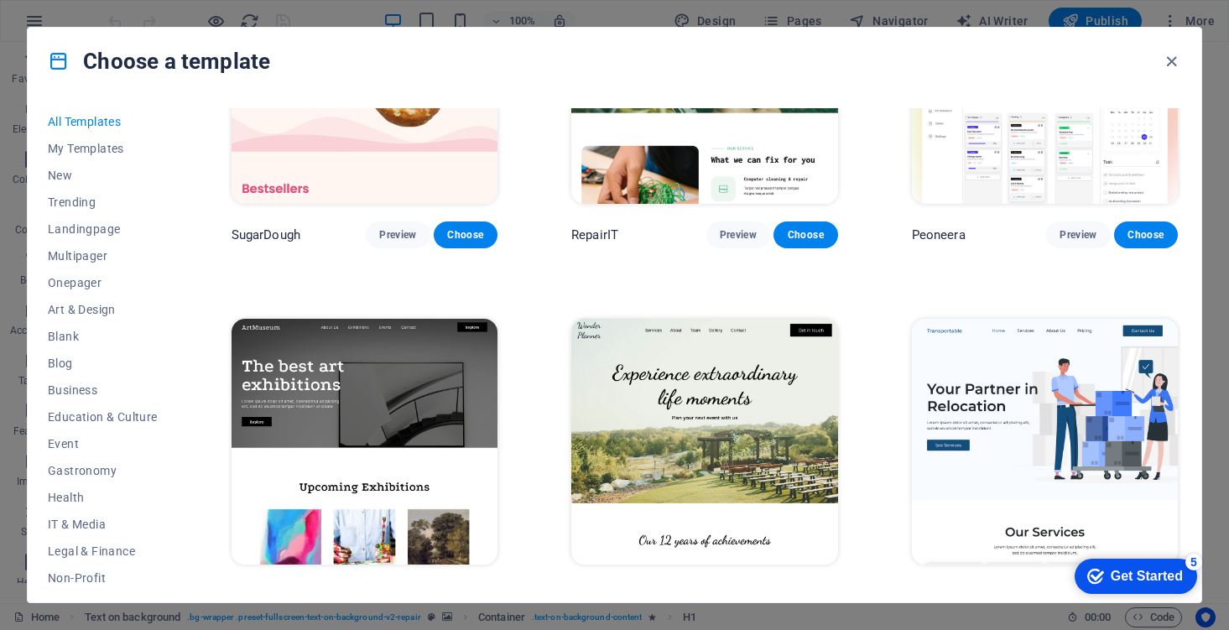
click at [1123, 574] on div "Get Started" at bounding box center [1147, 576] width 72 height 15
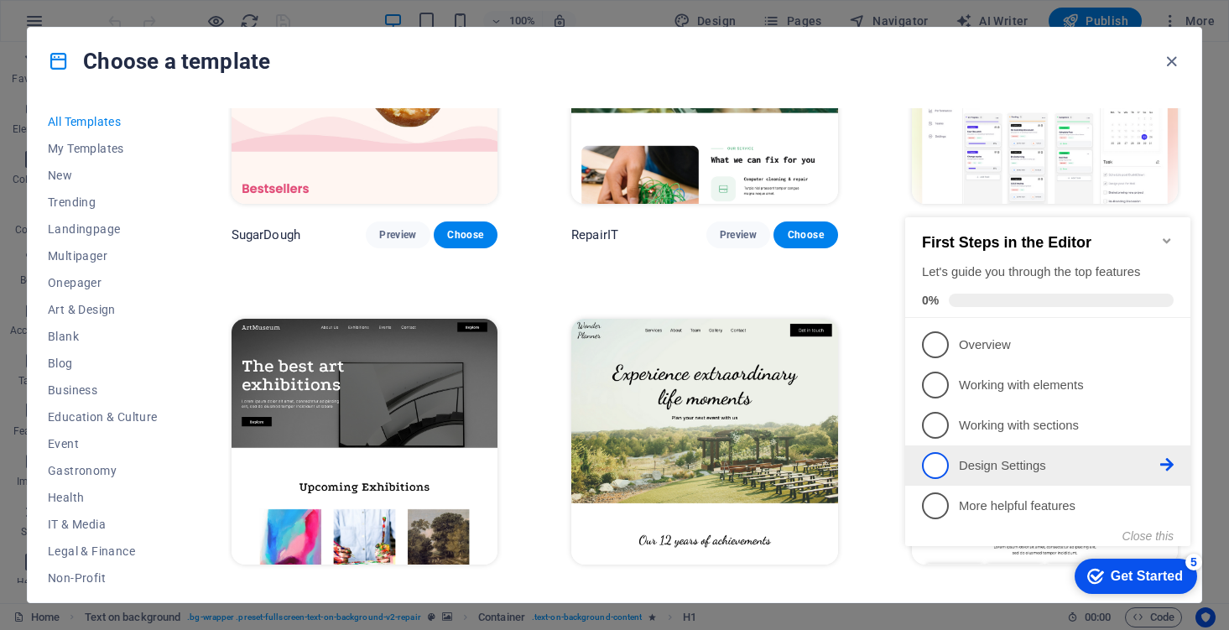
click at [1065, 459] on p "Design Settings - incomplete" at bounding box center [1059, 466] width 201 height 18
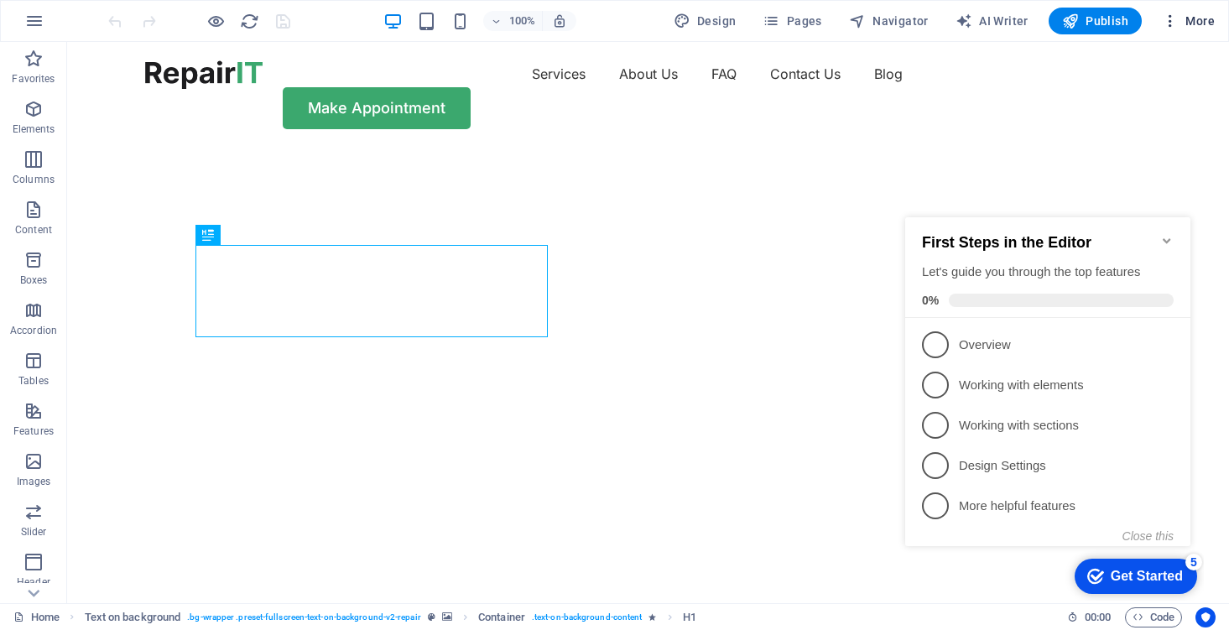
click at [1212, 17] on span "More" at bounding box center [1188, 21] width 53 height 17
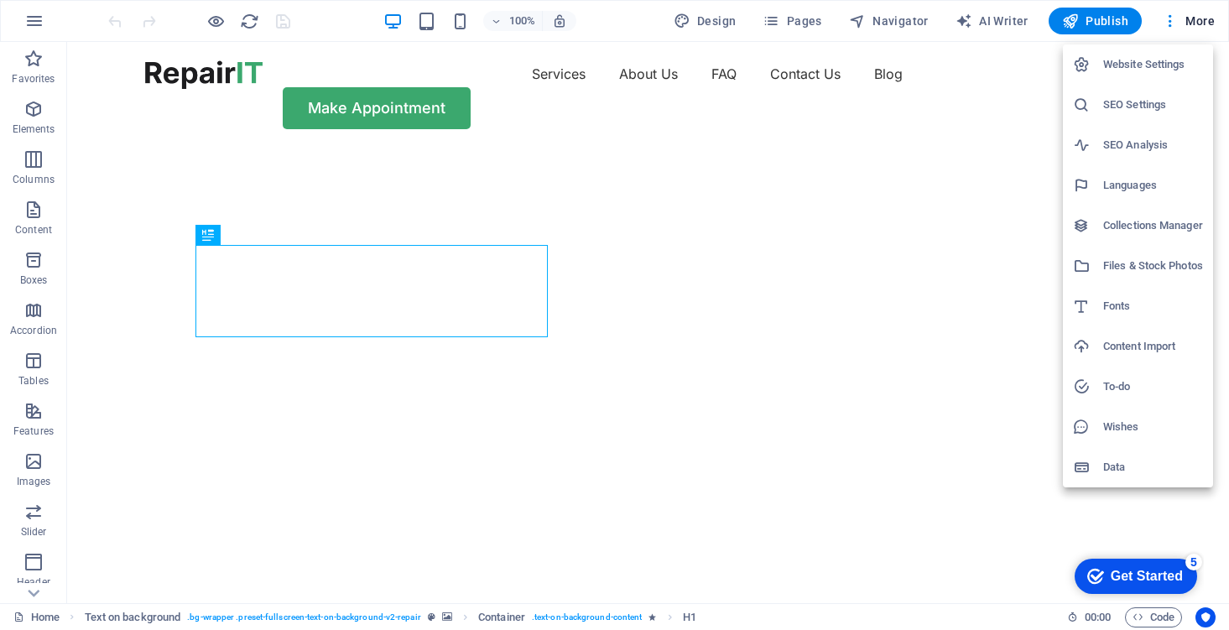
click at [466, 27] on div at bounding box center [614, 315] width 1229 height 630
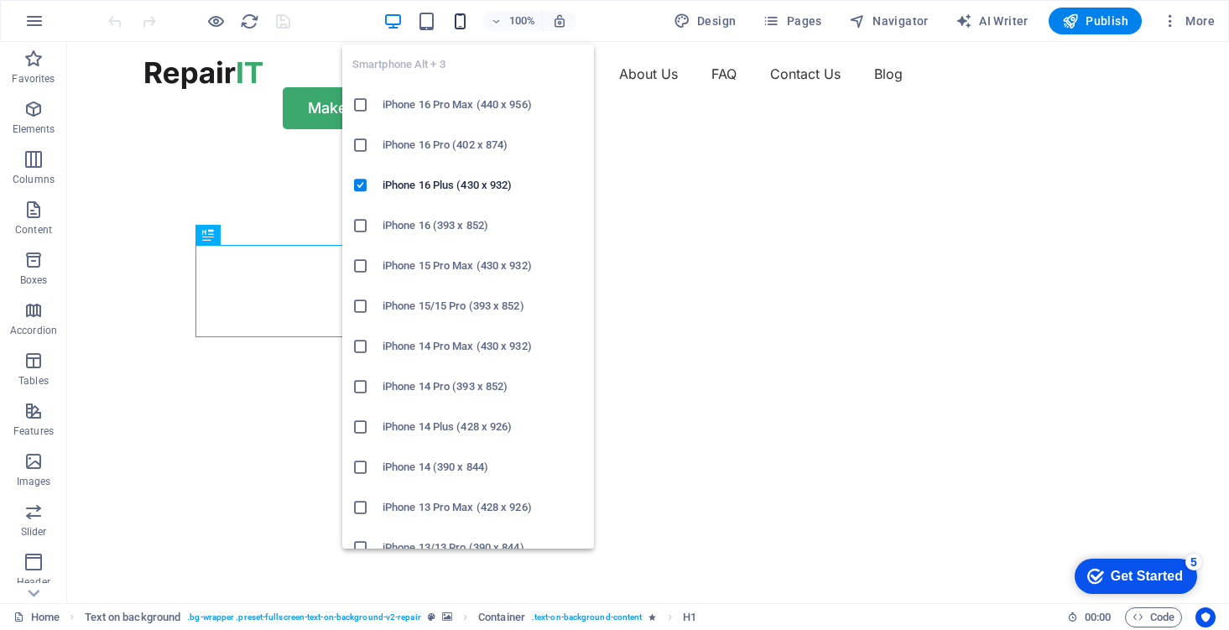
click at [459, 24] on icon "button" at bounding box center [459, 21] width 19 height 19
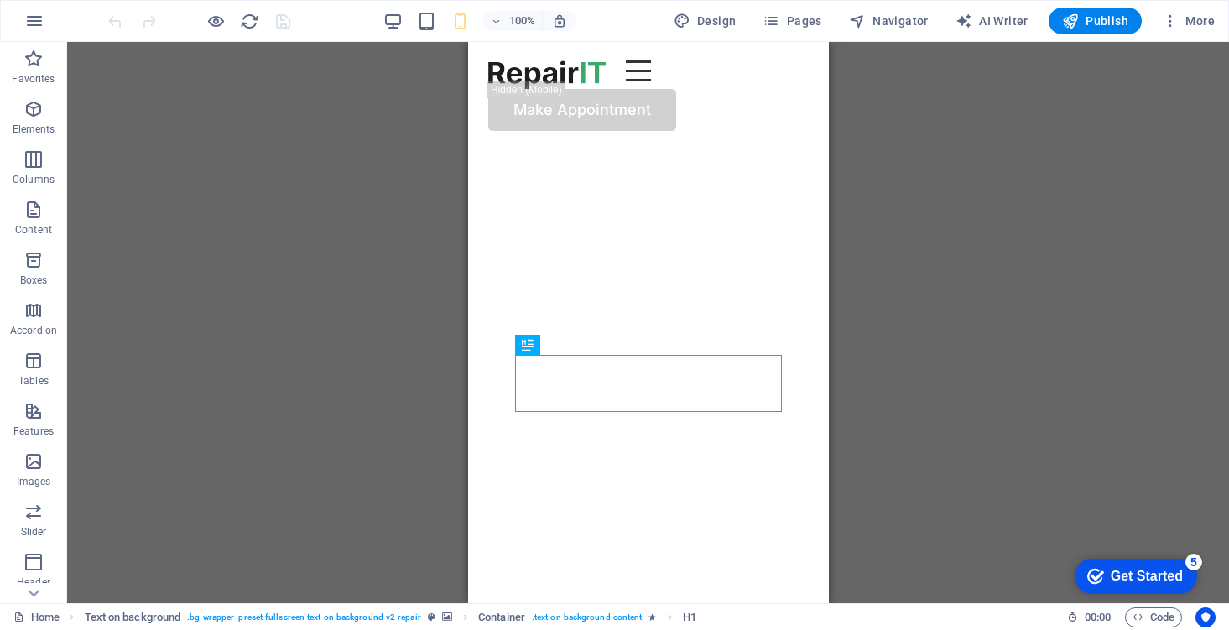
click at [440, 24] on div "100%" at bounding box center [480, 21] width 194 height 27
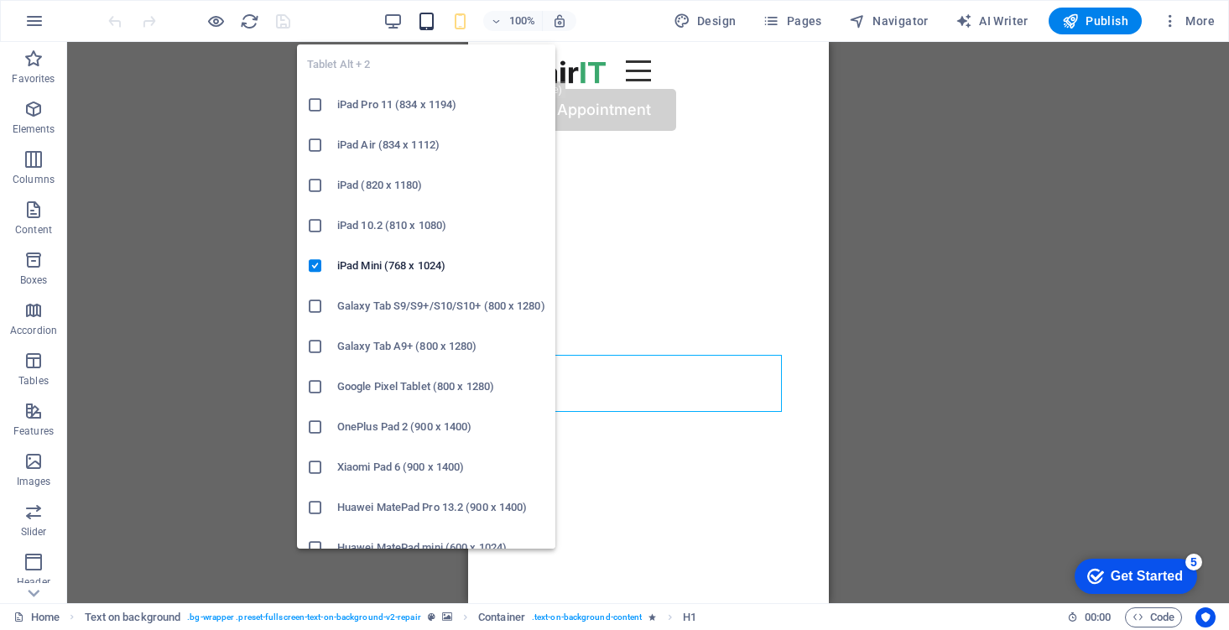
click at [430, 26] on icon "button" at bounding box center [426, 21] width 19 height 19
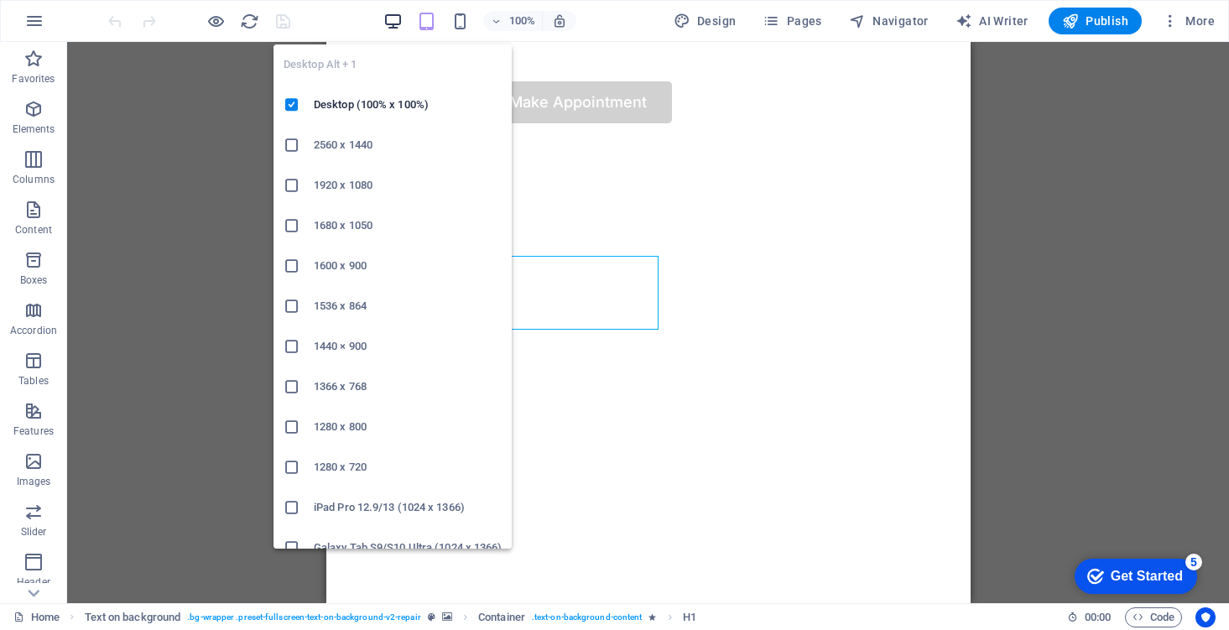
click at [395, 20] on icon "button" at bounding box center [392, 21] width 19 height 19
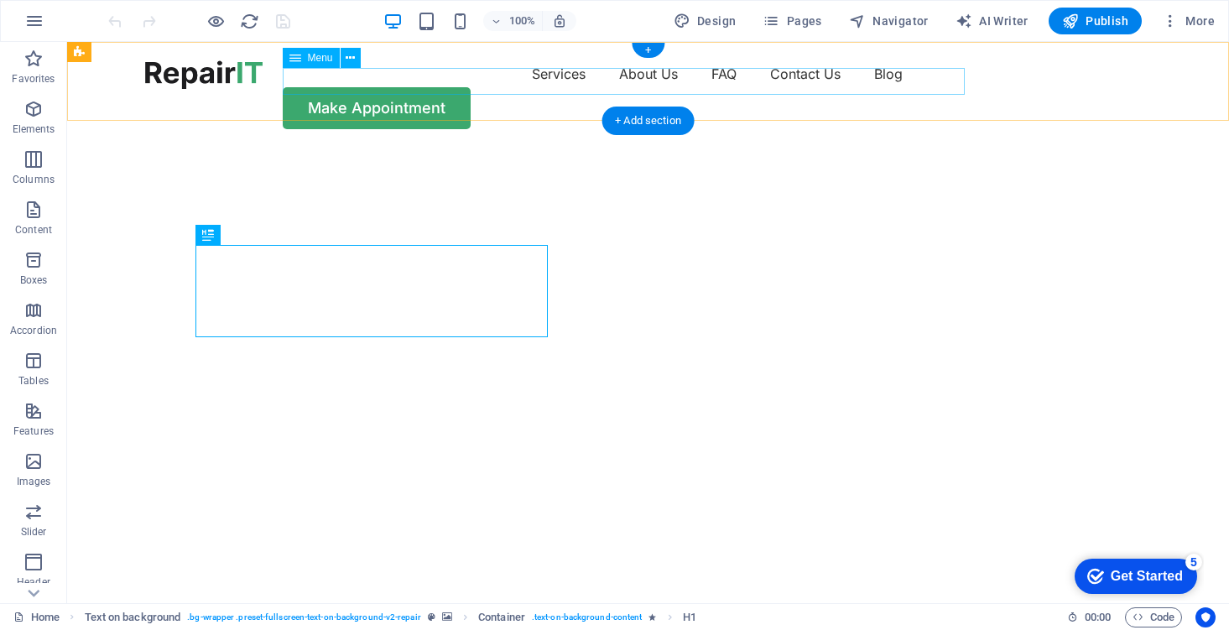
click at [837, 87] on nav "Services About Us FAQ Contact Us Blog" at bounding box center [648, 73] width 1007 height 27
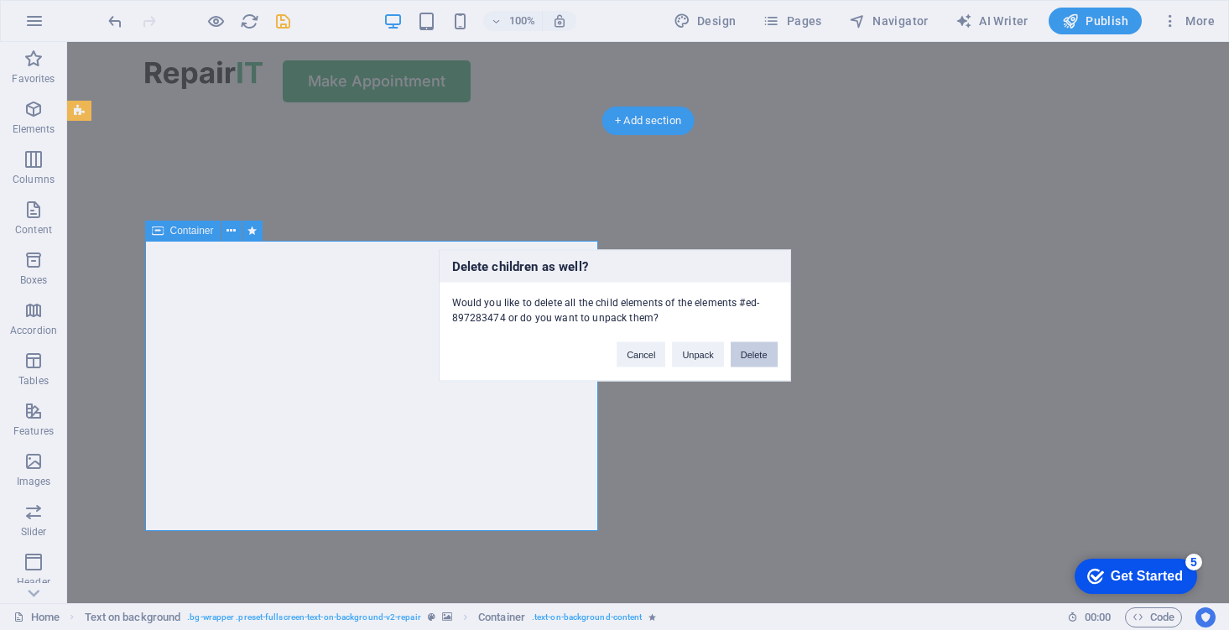
click at [754, 357] on button "Delete" at bounding box center [754, 353] width 47 height 25
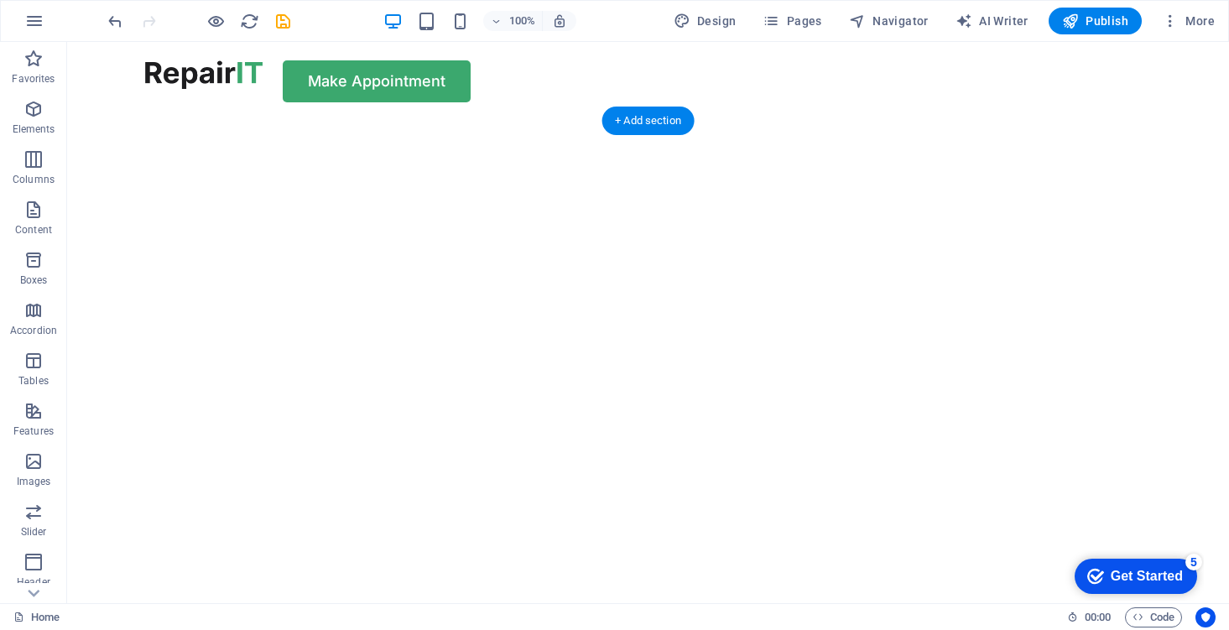
click at [694, 121] on img "1/2" at bounding box center [648, 121] width 1162 height 0
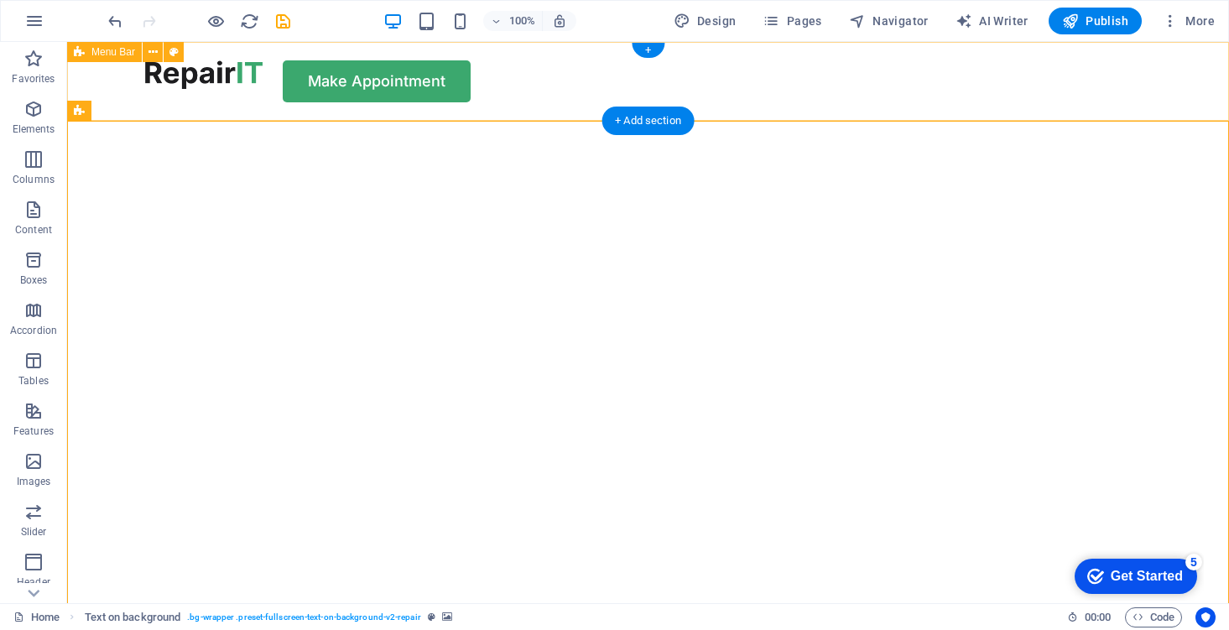
click at [264, 66] on div "Make Appointment" at bounding box center [648, 81] width 1162 height 79
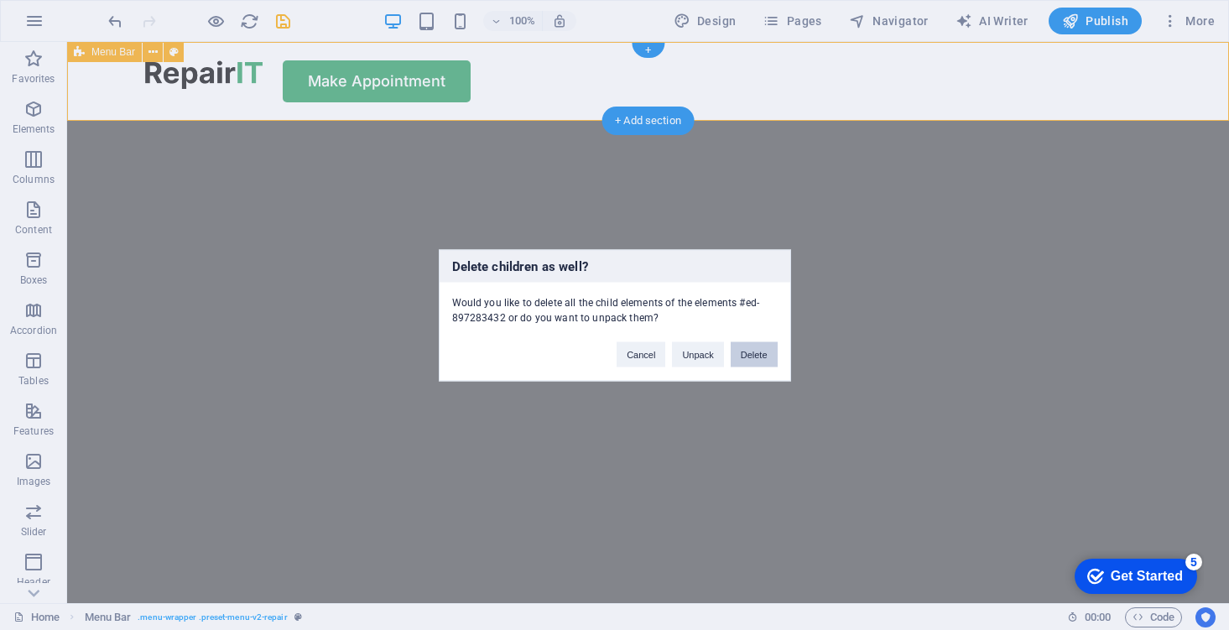
click at [737, 357] on button "Delete" at bounding box center [754, 353] width 47 height 25
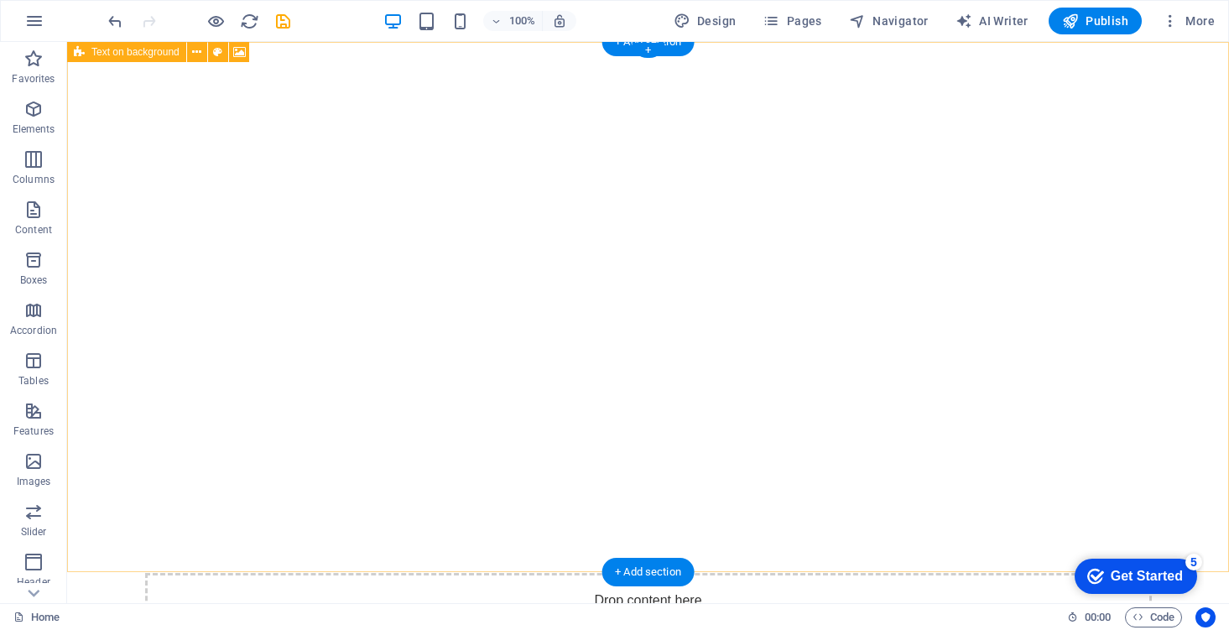
click at [737, 573] on div "Drop content here or Add elements Paste clipboard" at bounding box center [648, 632] width 1007 height 119
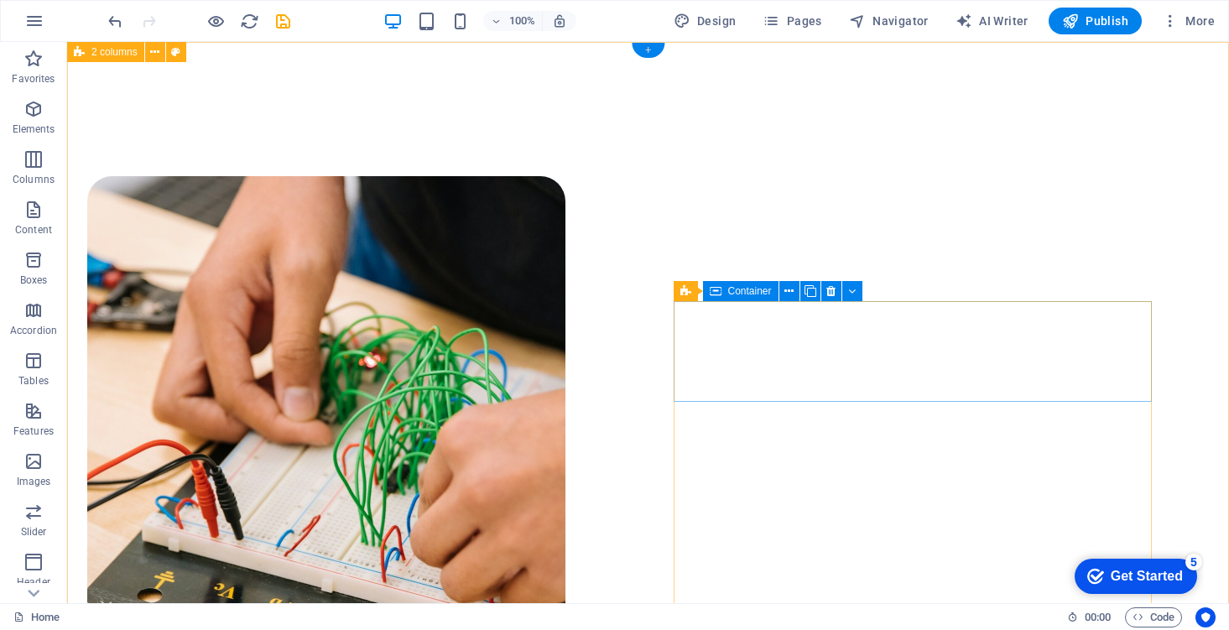
click at [653, 52] on div "+" at bounding box center [648, 50] width 33 height 15
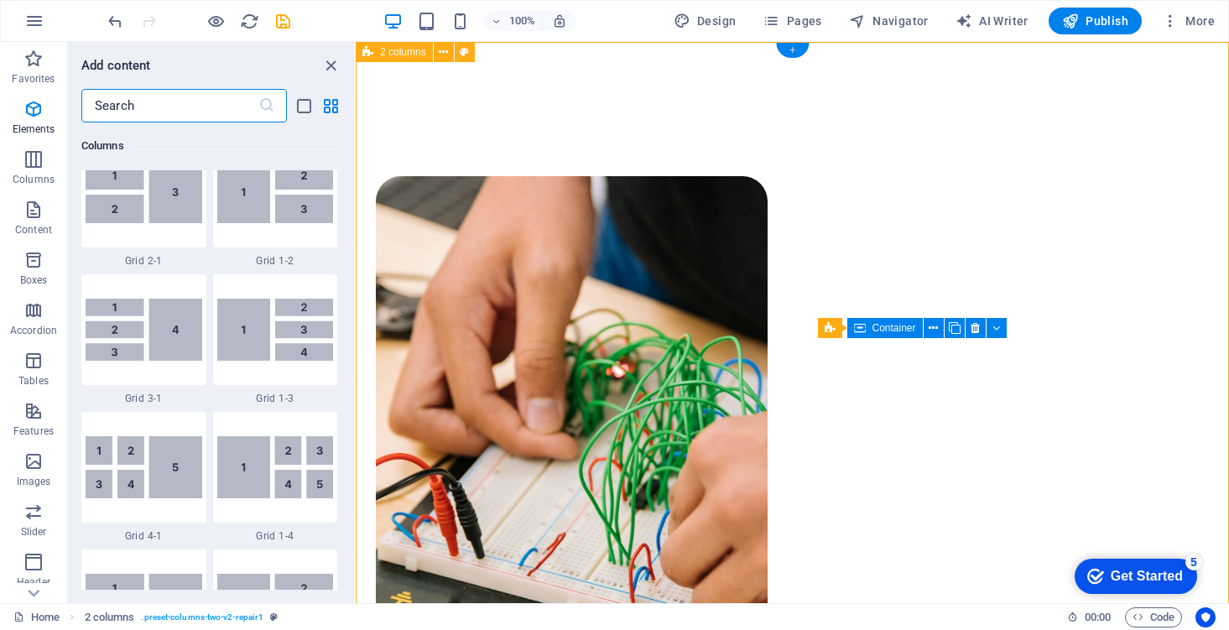
scroll to position [2935, 0]
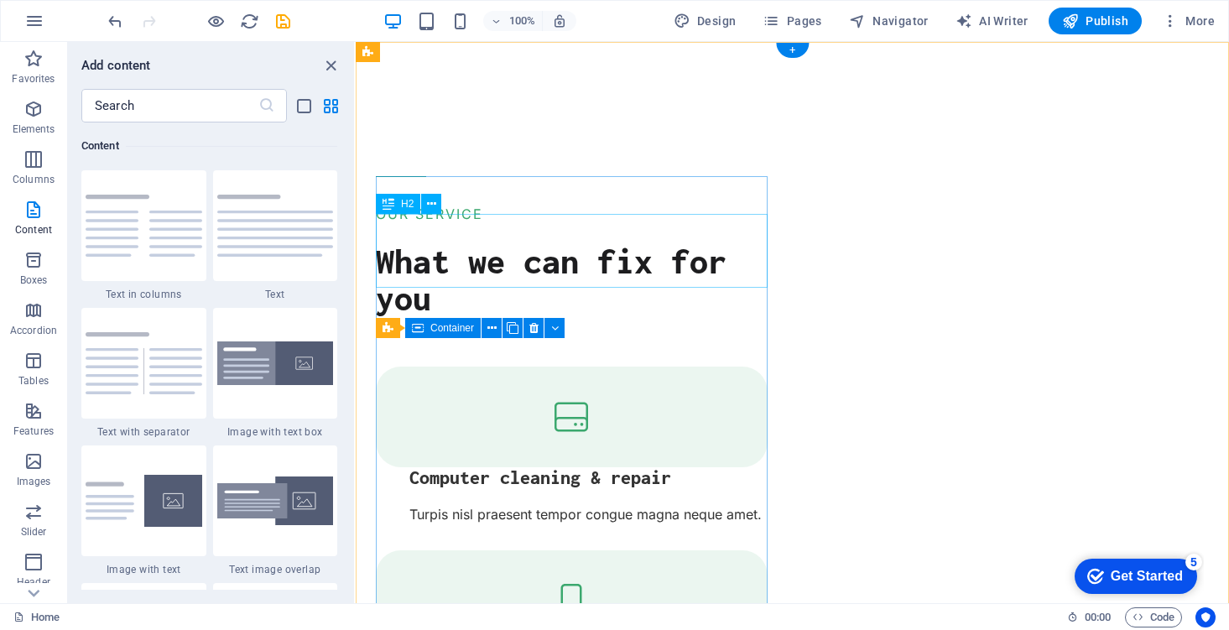
click at [613, 259] on div "What we can fix for you" at bounding box center [572, 279] width 392 height 74
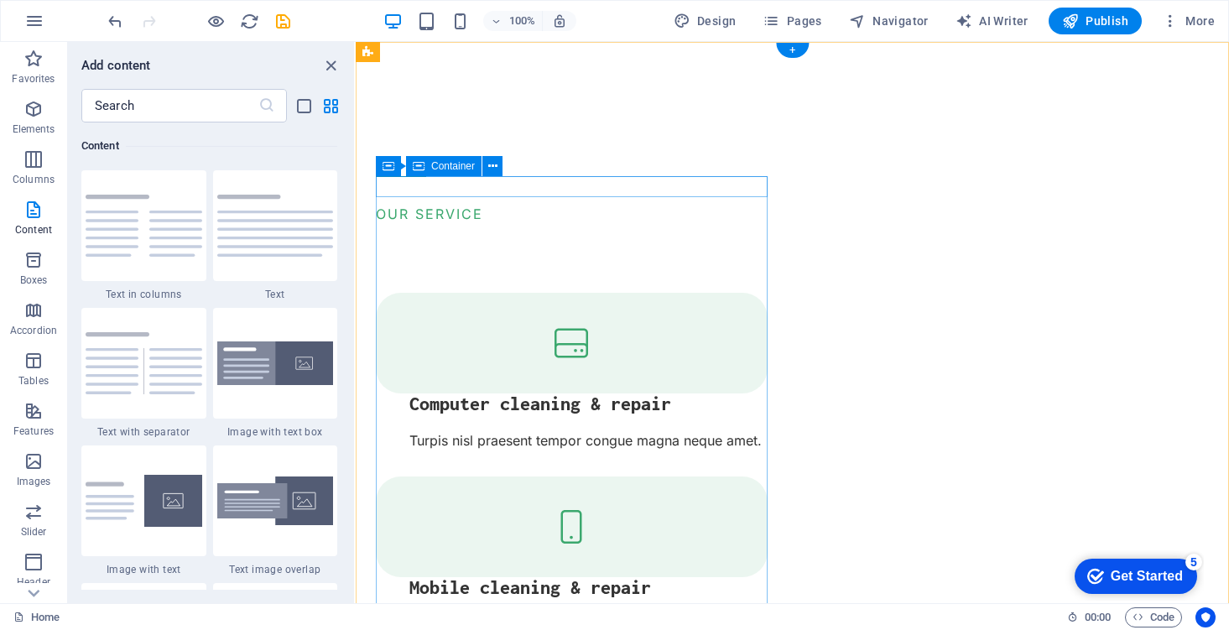
click at [556, 195] on div "OUR SERVICE" at bounding box center [572, 200] width 392 height 49
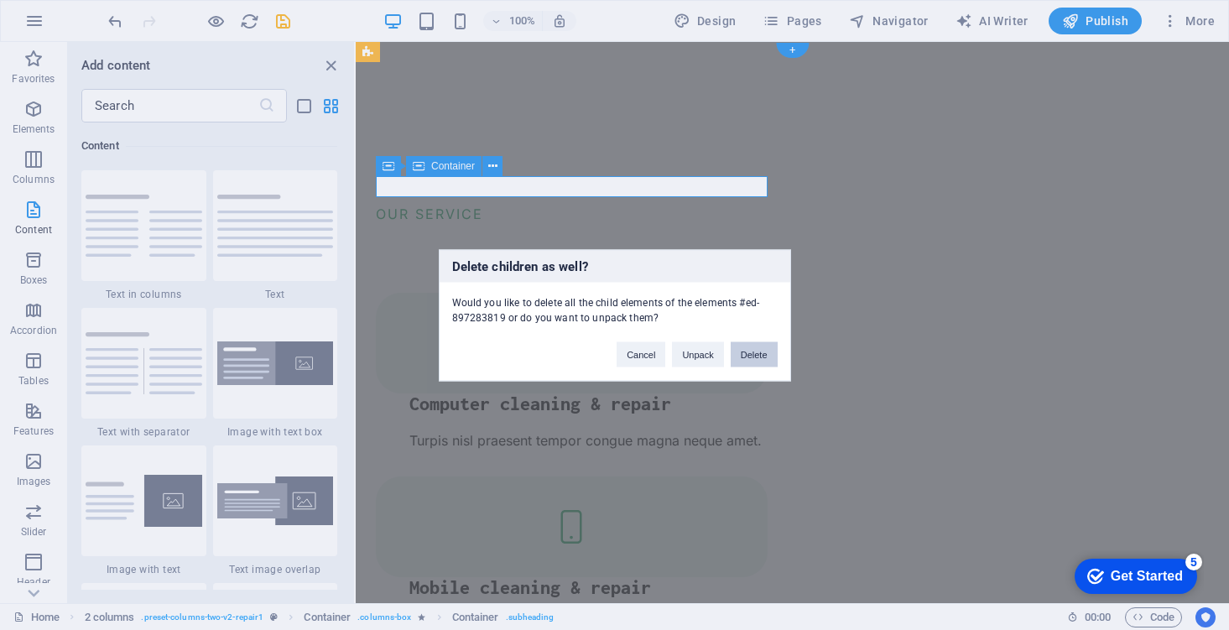
click at [765, 358] on button "Delete" at bounding box center [754, 353] width 47 height 25
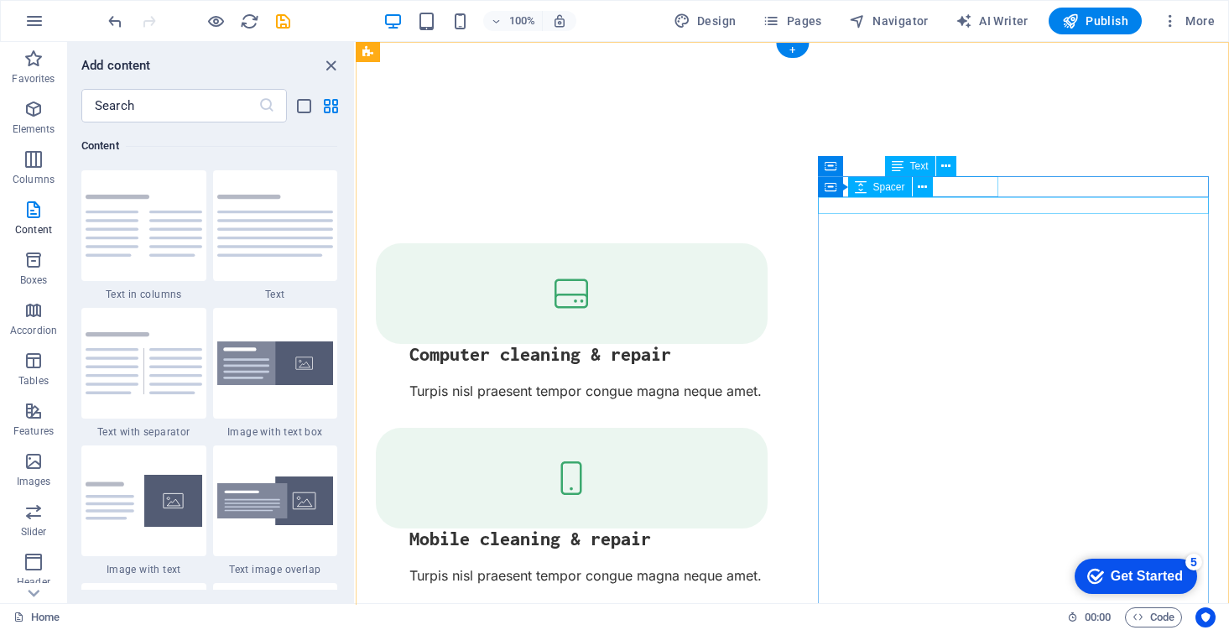
click at [933, 193] on button at bounding box center [923, 187] width 20 height 20
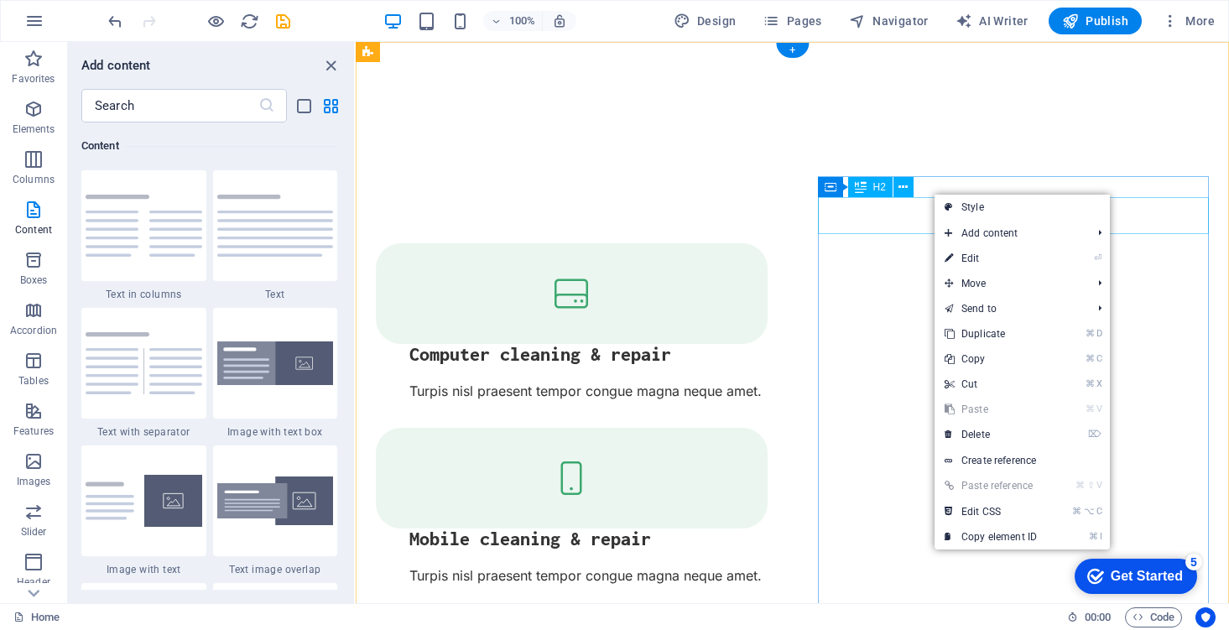
click at [868, 193] on div "H2" at bounding box center [870, 187] width 44 height 20
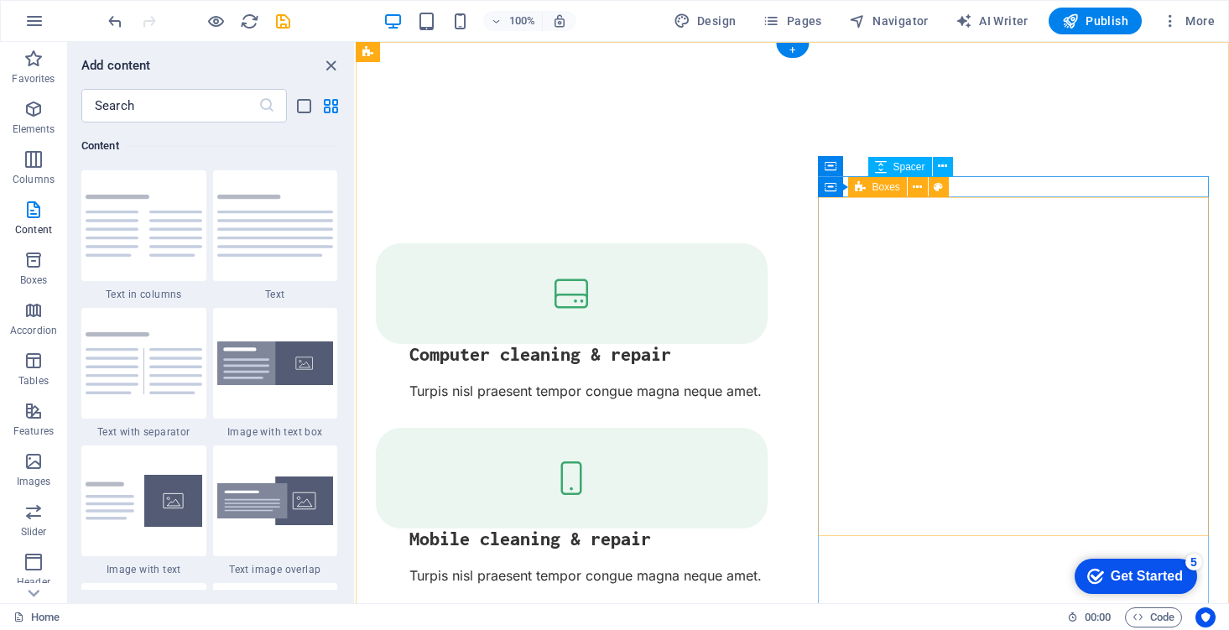
click at [882, 190] on span "Boxes" at bounding box center [886, 187] width 28 height 10
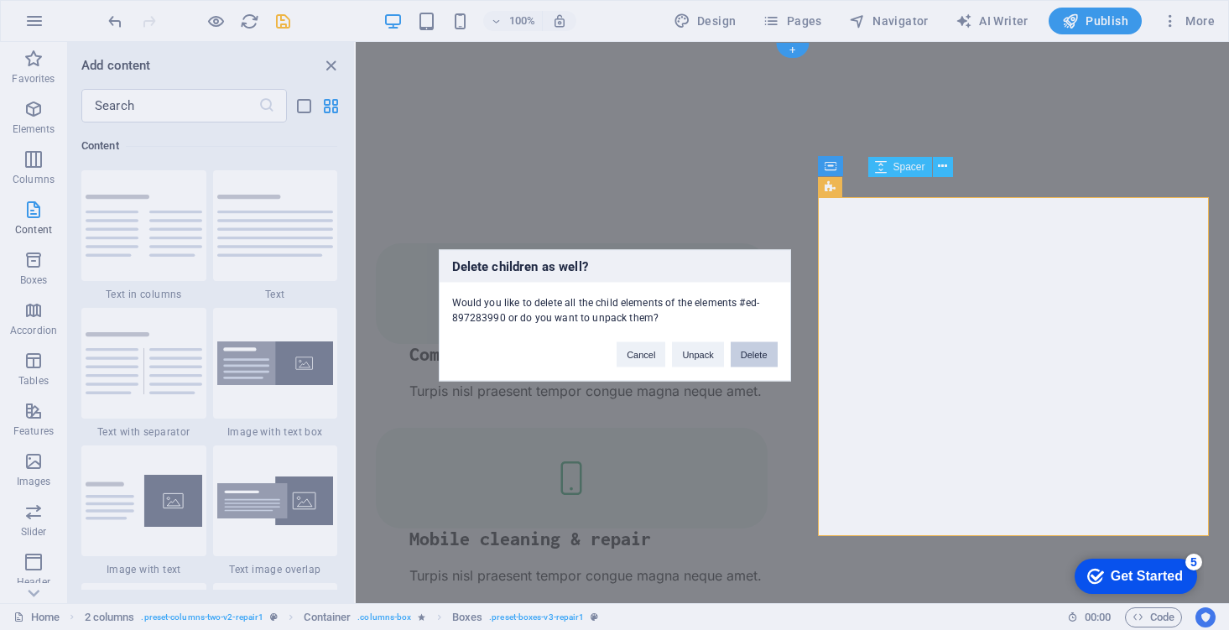
click at [759, 363] on button "Delete" at bounding box center [754, 353] width 47 height 25
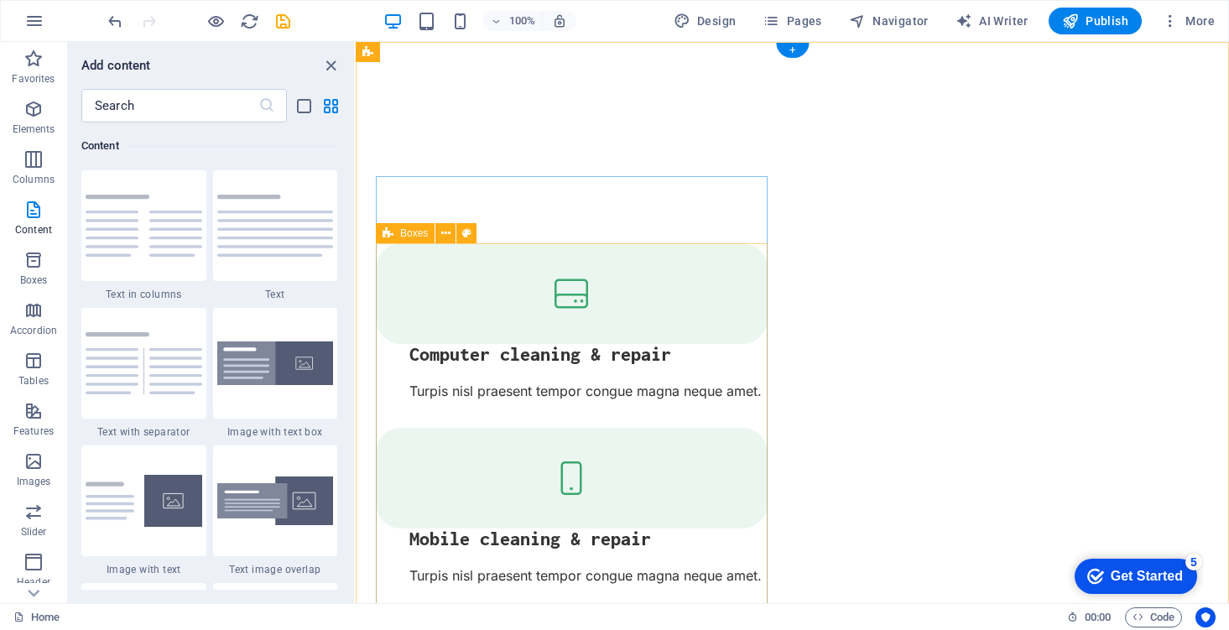
click at [669, 352] on div "Computer cleaning & repair Turpis nisl praesent tempor congue magna neque amet.…" at bounding box center [572, 507] width 392 height 528
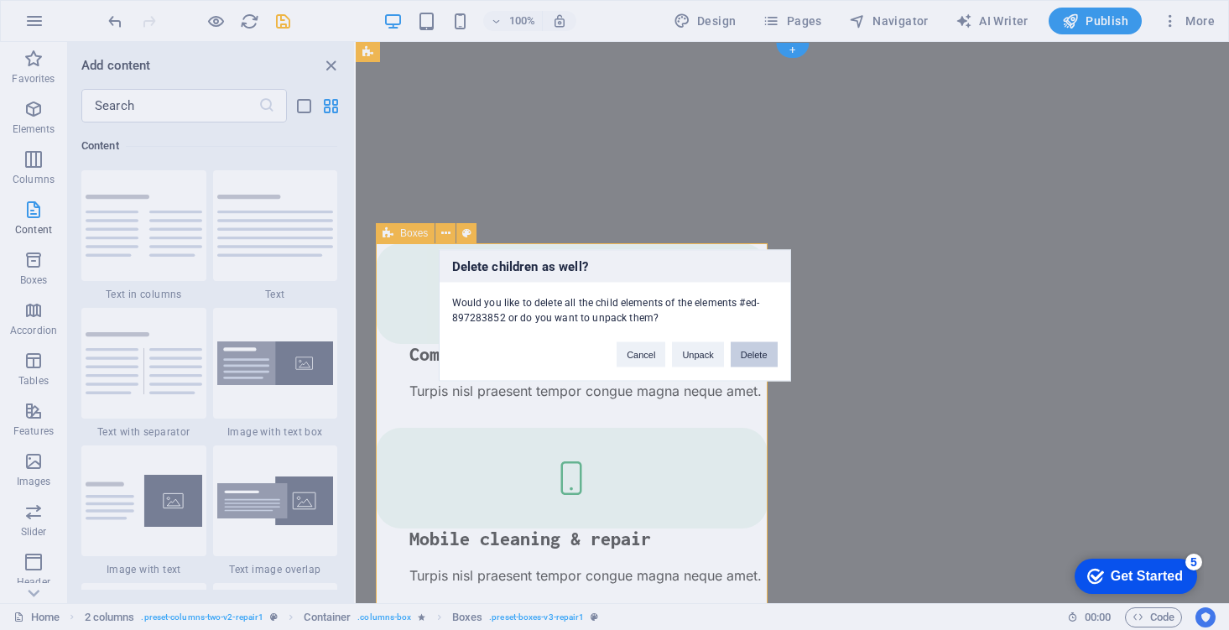
click at [757, 346] on button "Delete" at bounding box center [754, 353] width 47 height 25
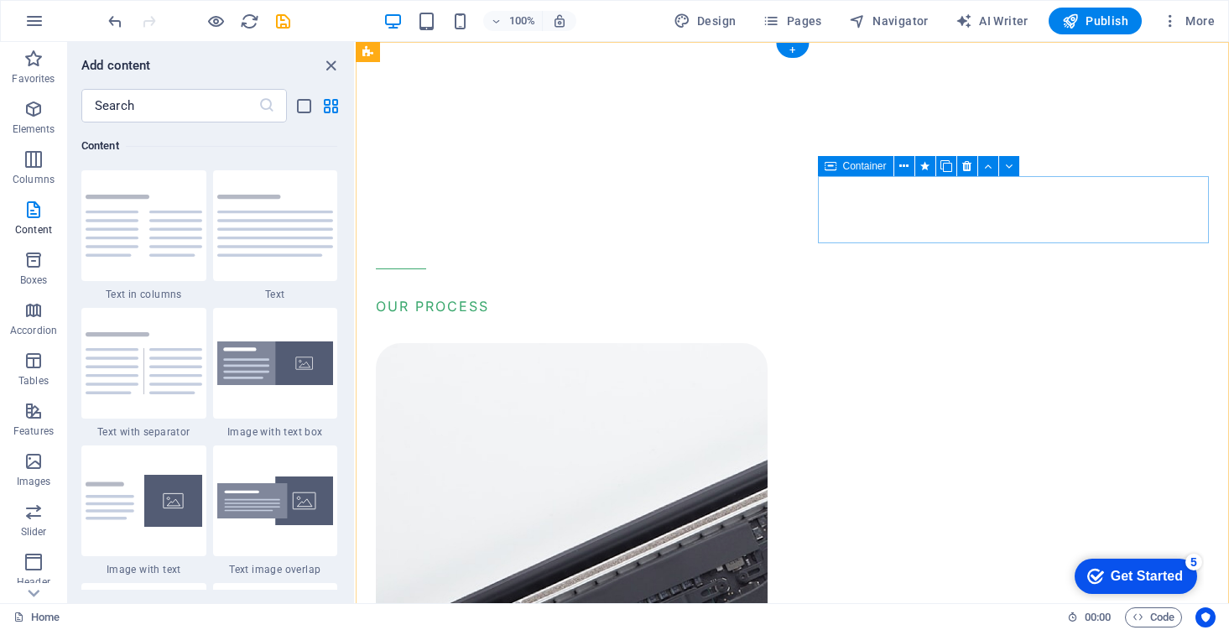
click at [768, 268] on div "OUR PROCESS" at bounding box center [572, 292] width 392 height 49
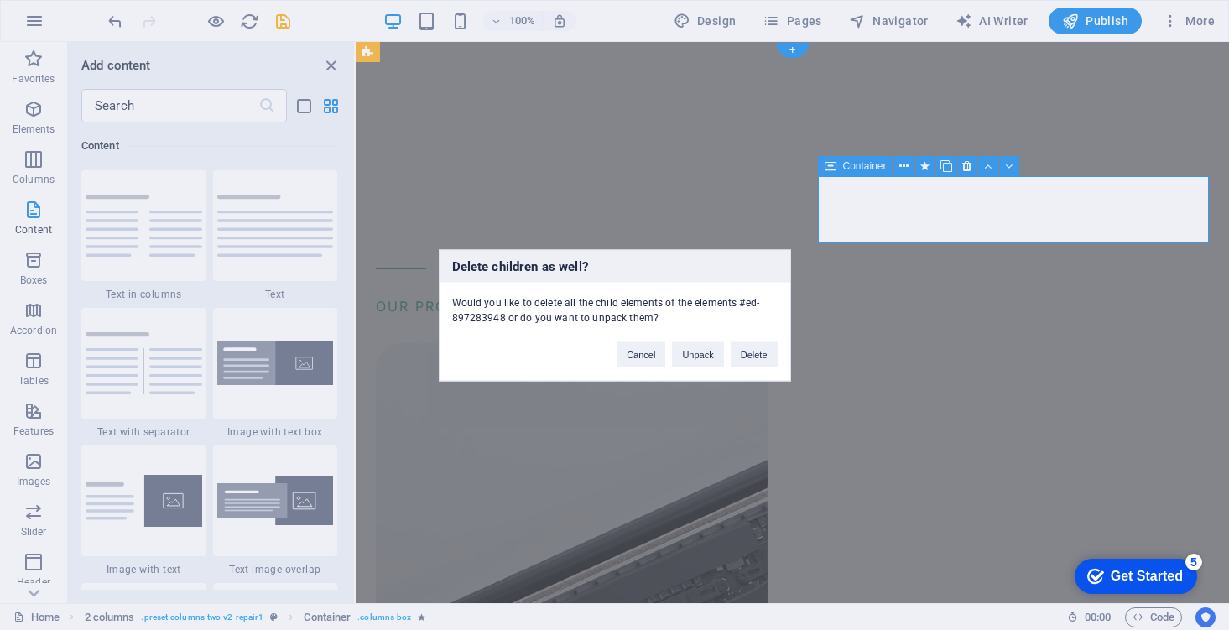
click at [762, 372] on div "Delete children as well? Would you like to delete all the child elements of the…" at bounding box center [615, 315] width 352 height 132
click at [768, 347] on button "Delete" at bounding box center [754, 353] width 47 height 25
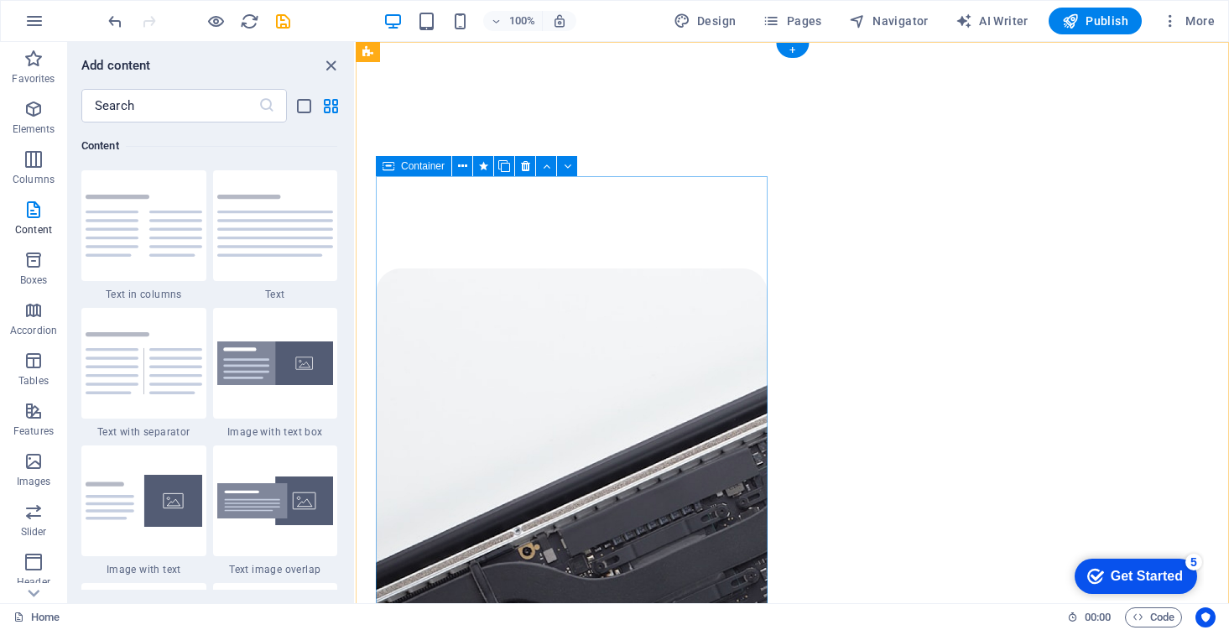
click at [730, 243] on div at bounding box center [572, 209] width 392 height 67
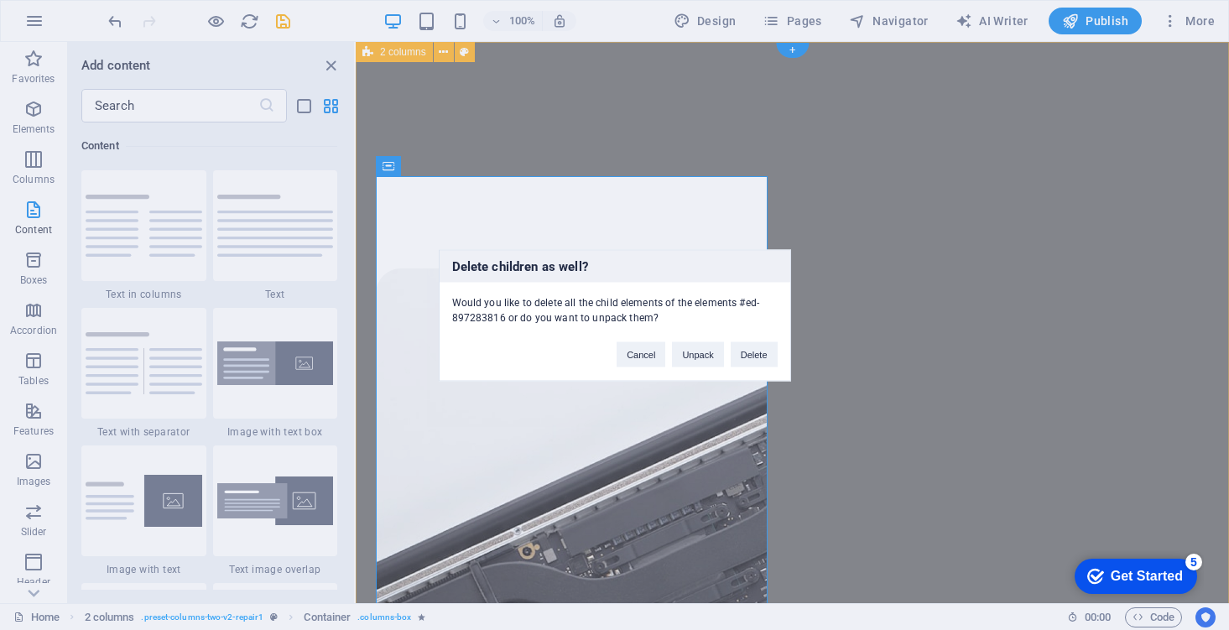
click at [893, 391] on div "Delete children as well? Would you like to delete all the child elements of the…" at bounding box center [614, 315] width 1229 height 630
click at [751, 350] on button "Delete" at bounding box center [754, 353] width 47 height 25
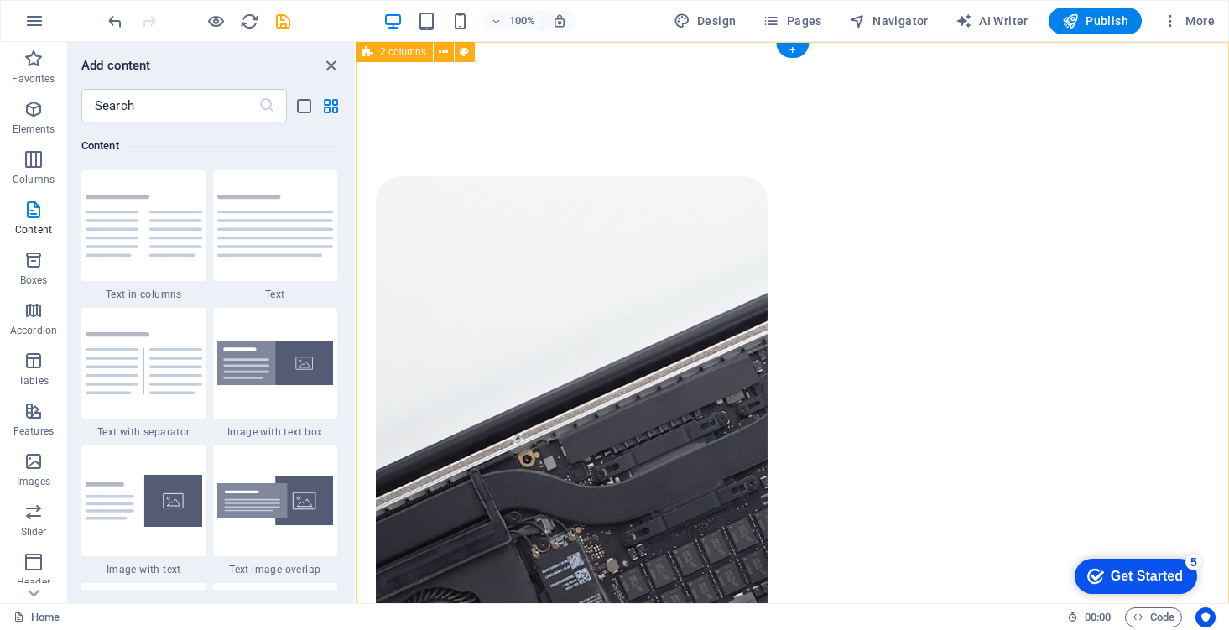
click at [726, 393] on figure at bounding box center [572, 444] width 392 height 537
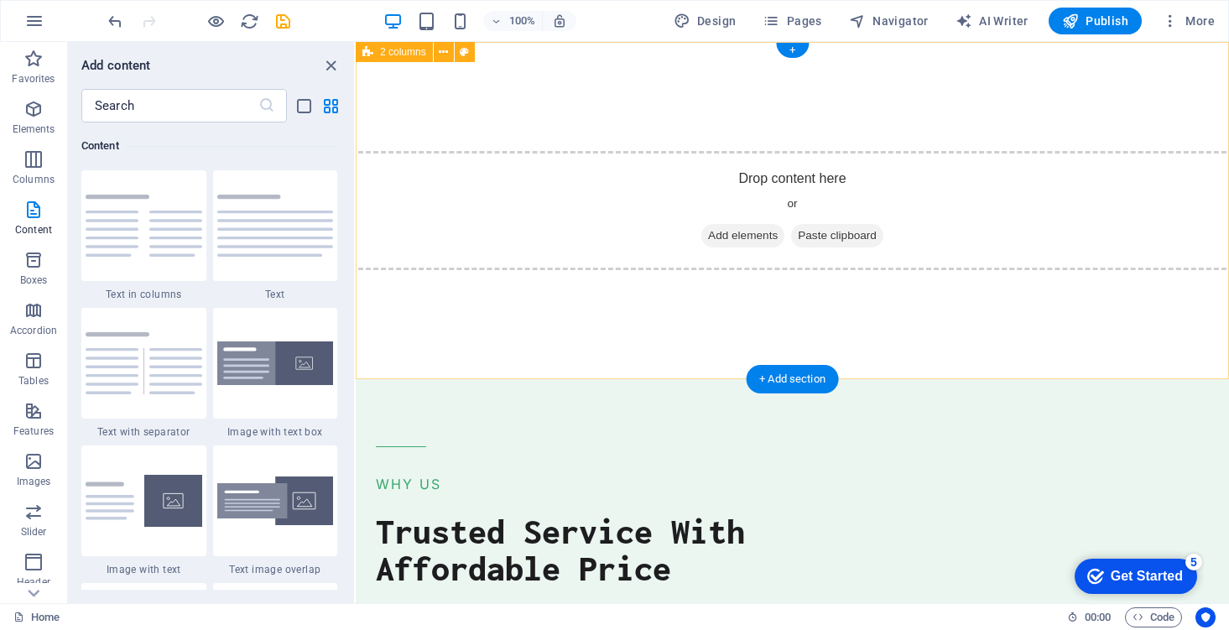
click at [915, 210] on div "Drop content here or Add elements Paste clipboard" at bounding box center [792, 210] width 883 height 119
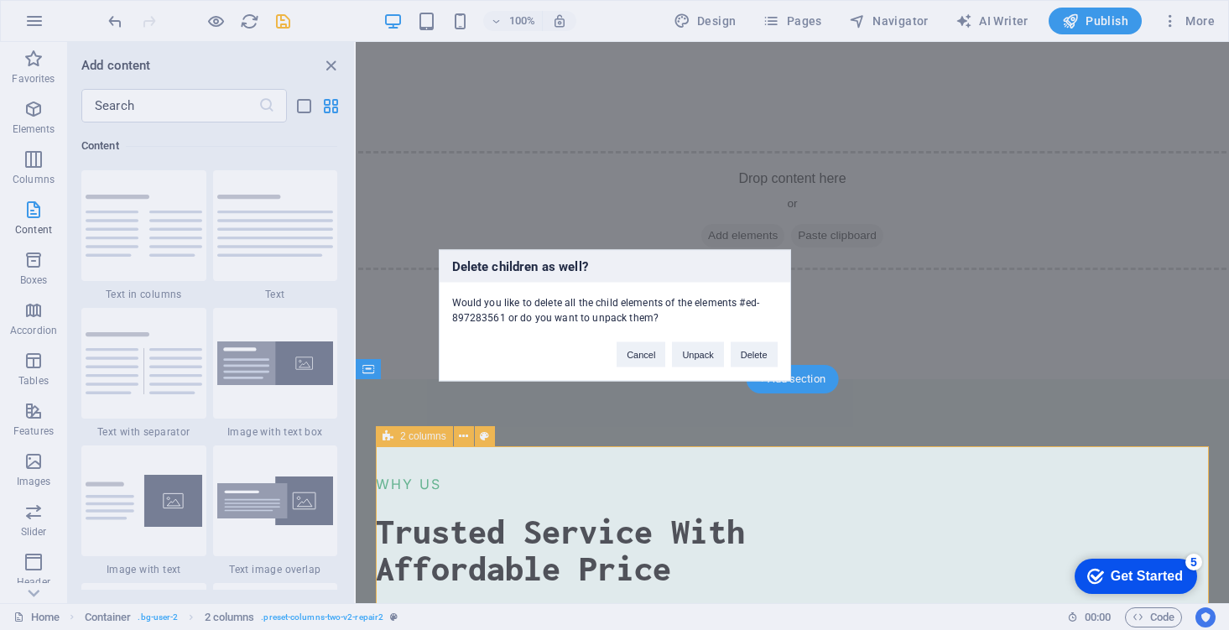
click at [753, 336] on div "Cancel Unpack Delete" at bounding box center [696, 346] width 185 height 43
click at [753, 357] on button "Delete" at bounding box center [754, 353] width 47 height 25
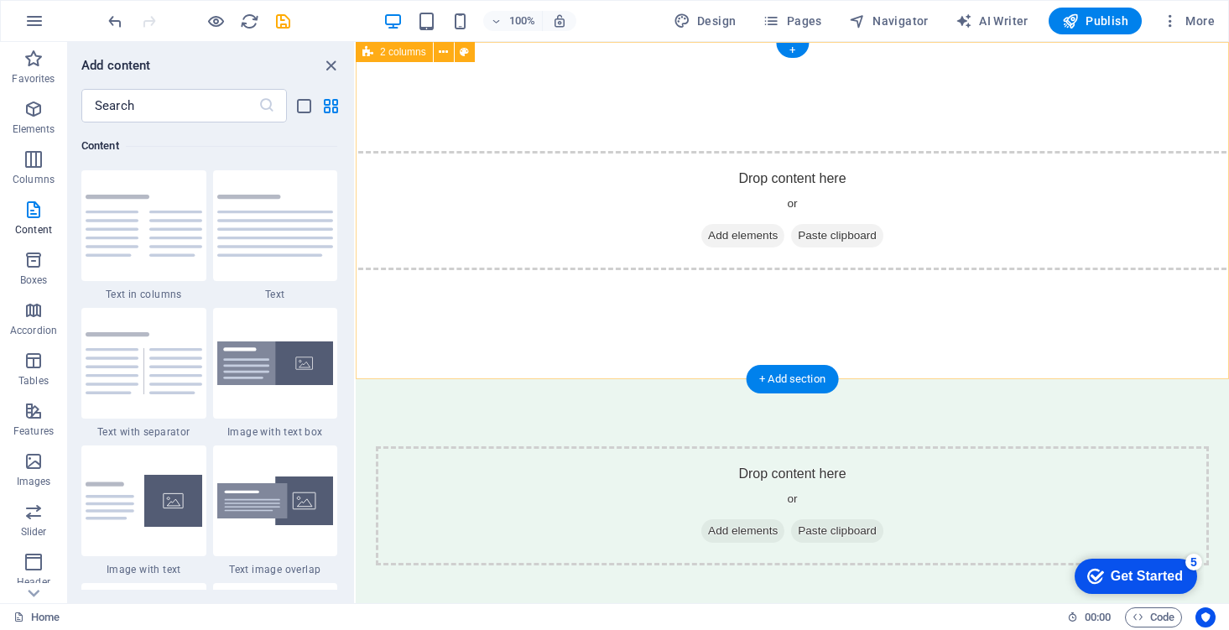
click at [415, 49] on span "2 columns" at bounding box center [403, 52] width 46 height 10
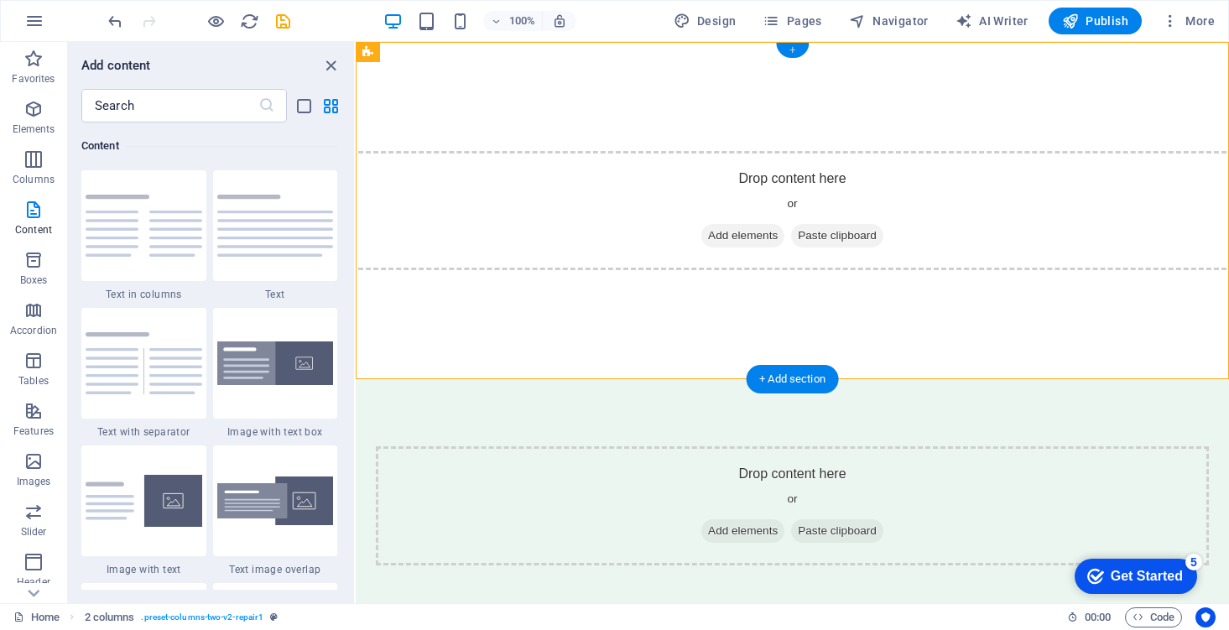
click at [796, 50] on div "+" at bounding box center [792, 50] width 33 height 15
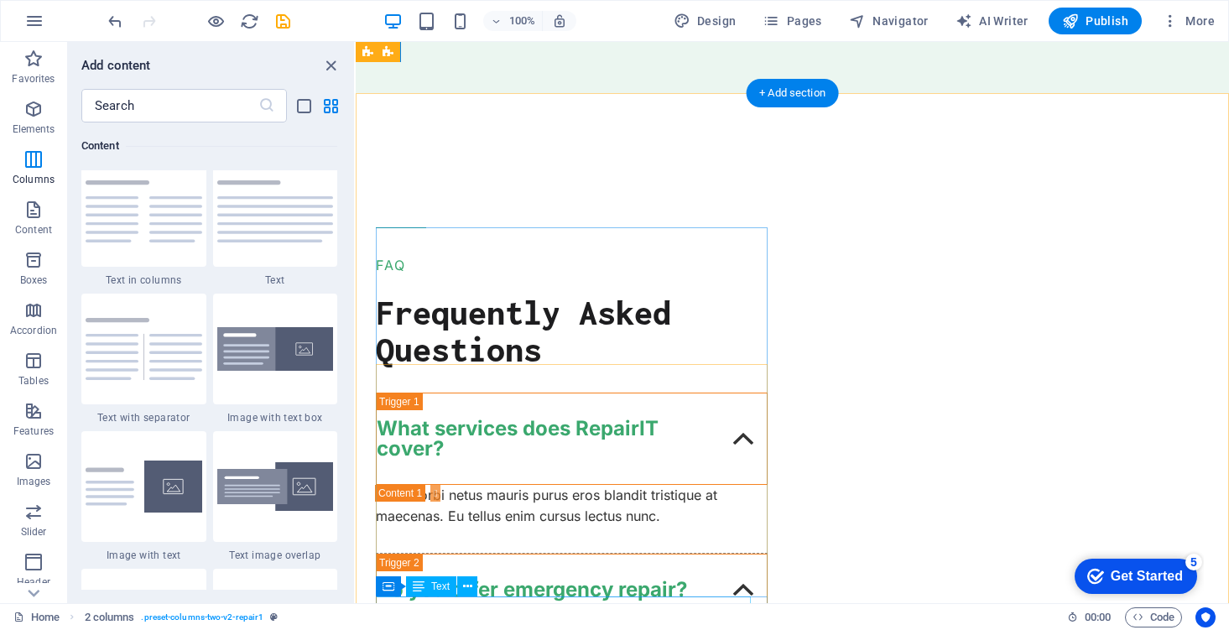
scroll to position [532, 0]
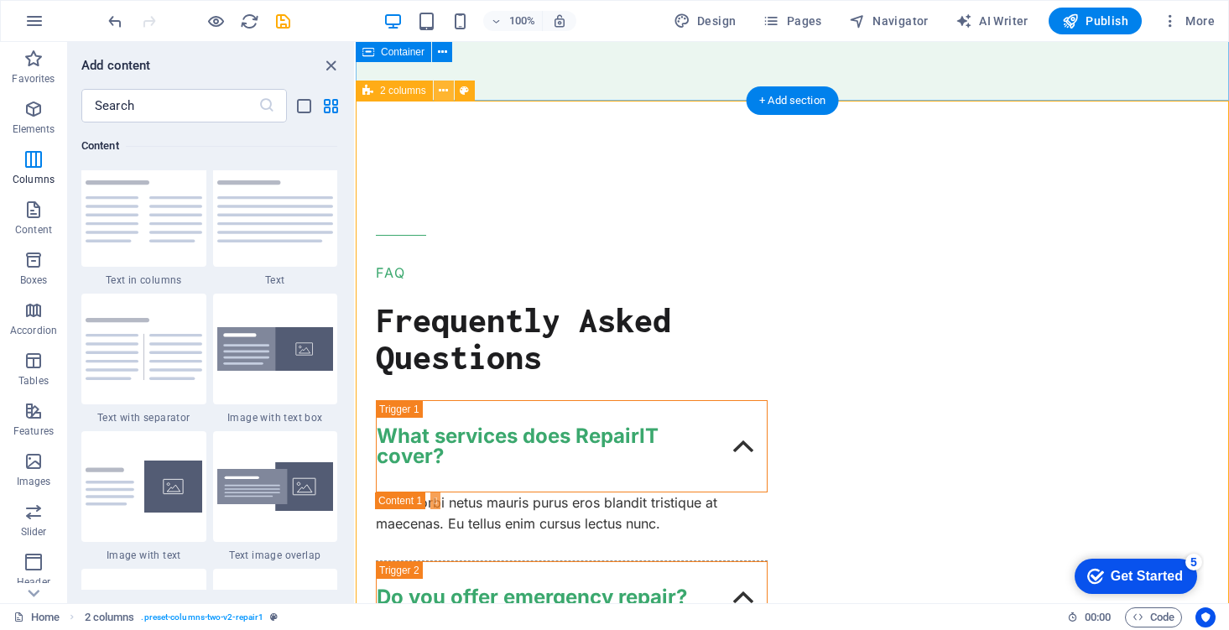
click at [446, 91] on icon at bounding box center [443, 91] width 9 height 18
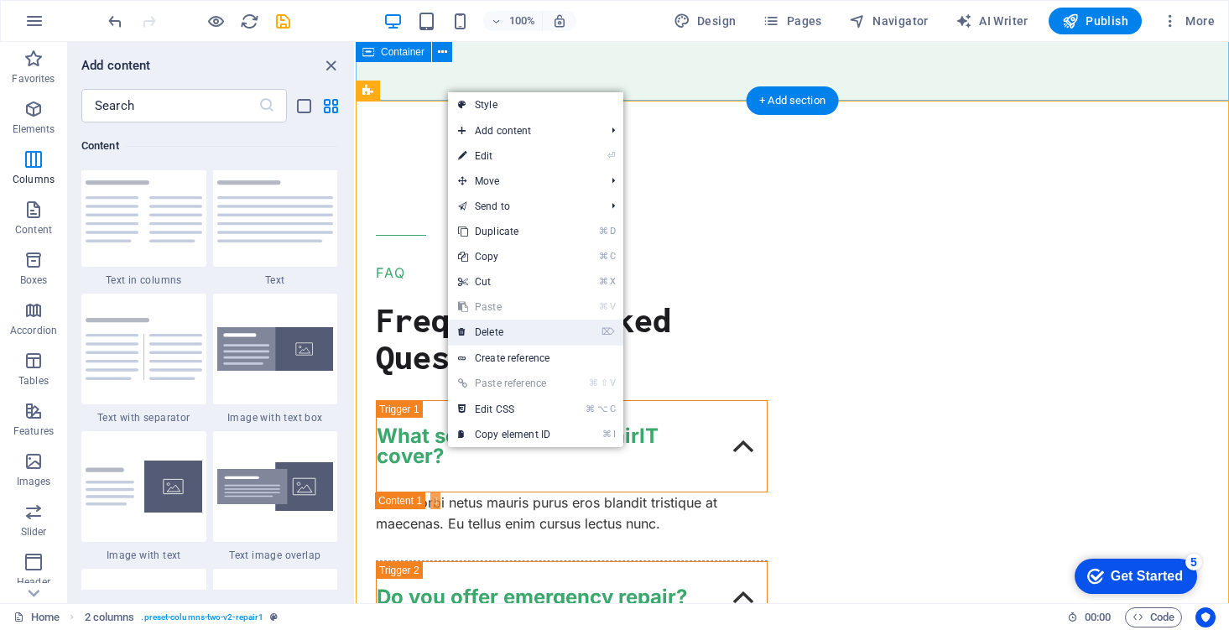
click at [514, 333] on link "⌦ Delete" at bounding box center [504, 332] width 112 height 25
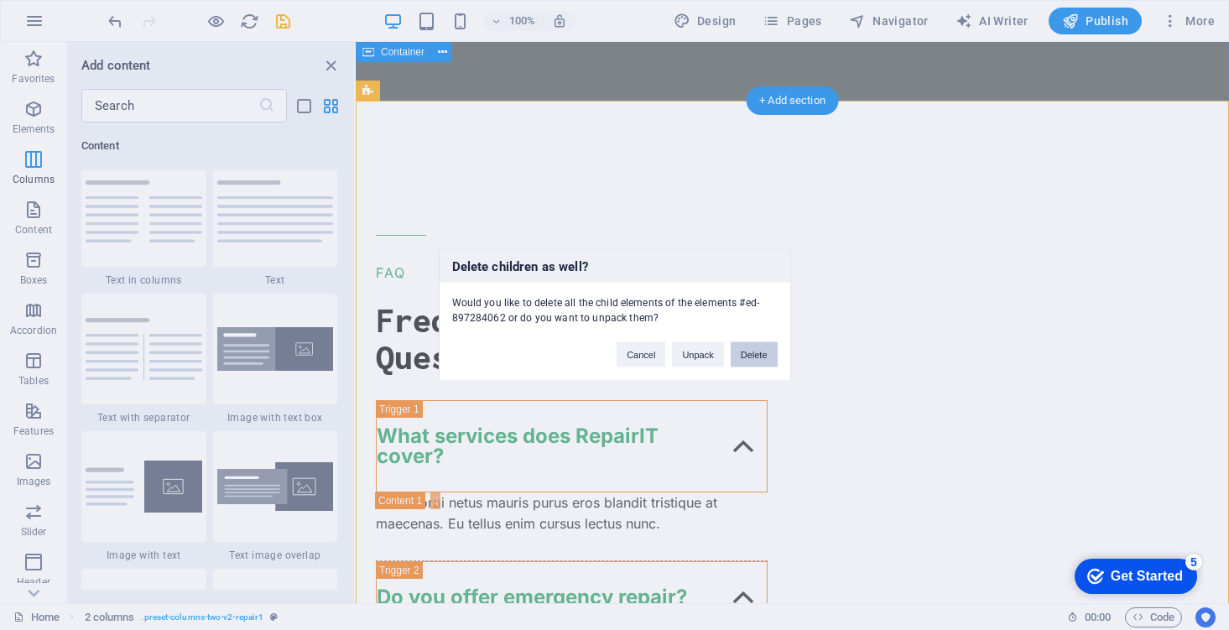
click at [759, 349] on button "Delete" at bounding box center [754, 353] width 47 height 25
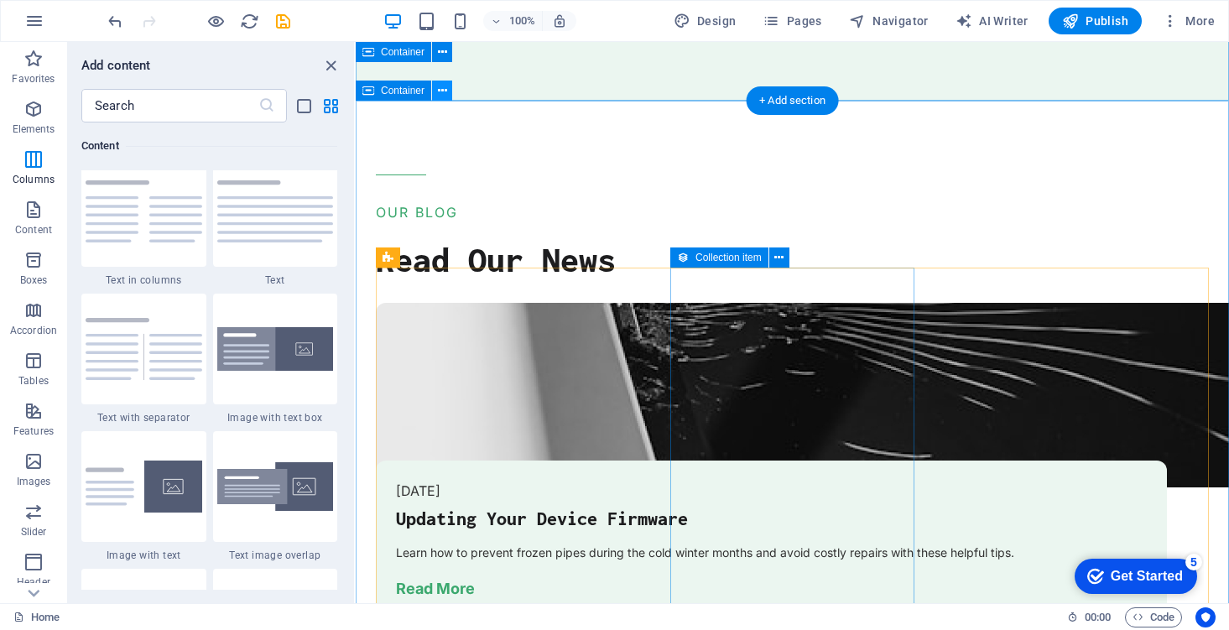
click at [441, 93] on icon at bounding box center [442, 91] width 9 height 18
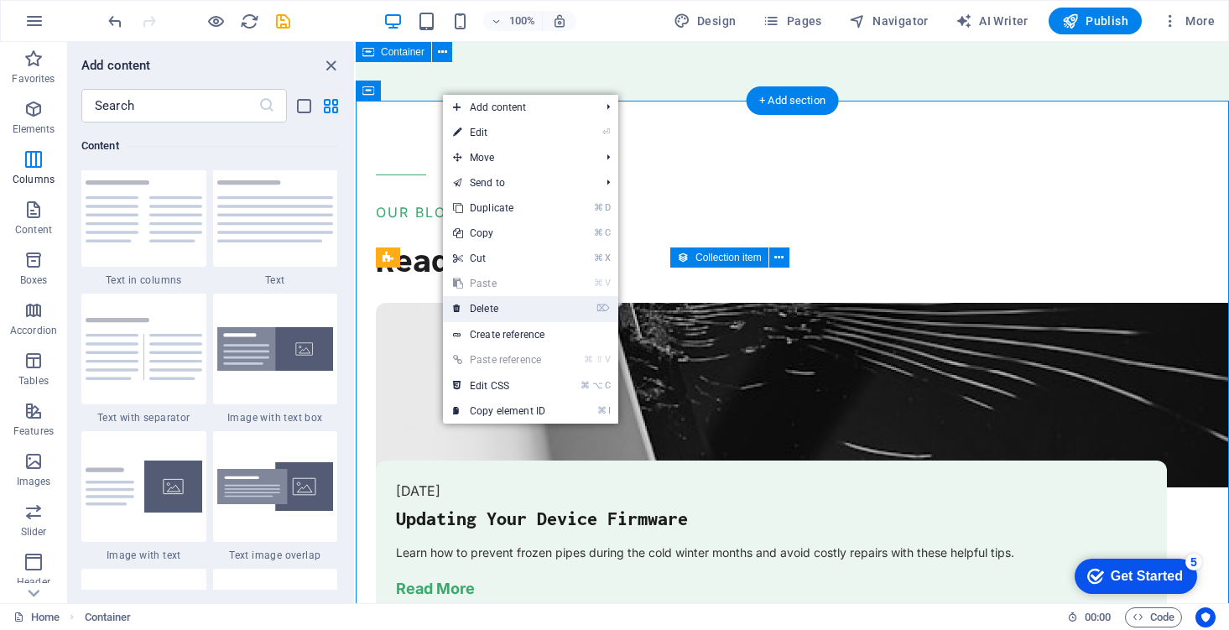
click at [565, 309] on li "⌦ Delete" at bounding box center [530, 309] width 175 height 26
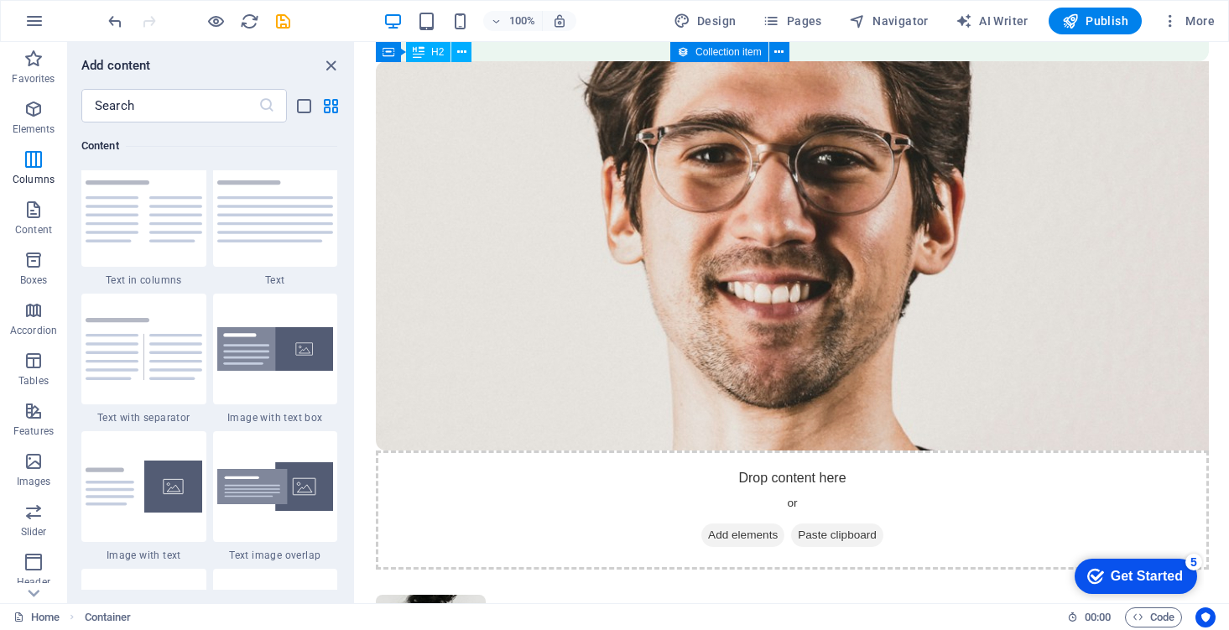
scroll to position [2759, 0]
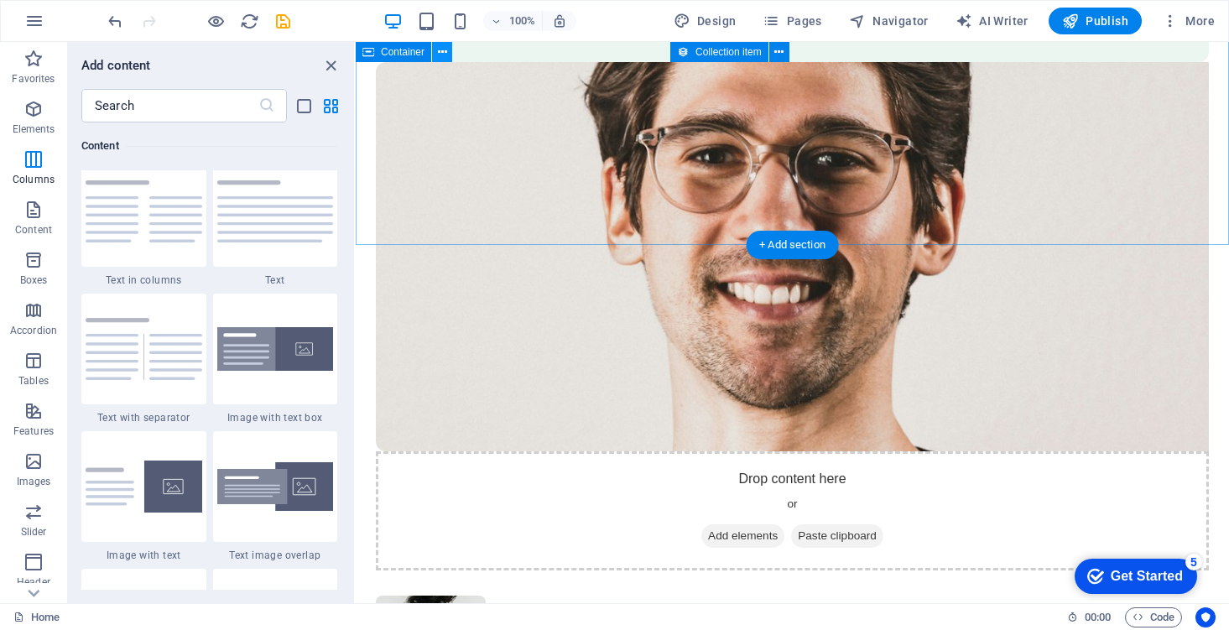
click at [447, 53] on button at bounding box center [442, 52] width 20 height 20
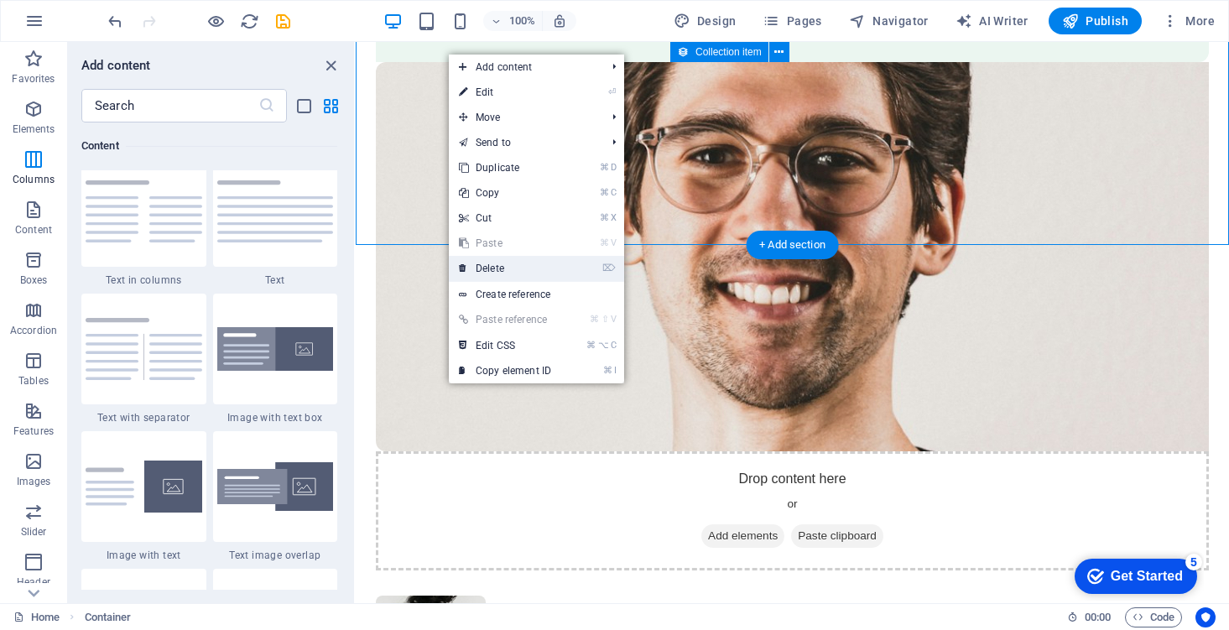
click at [493, 267] on link "⌦ Delete" at bounding box center [505, 268] width 112 height 25
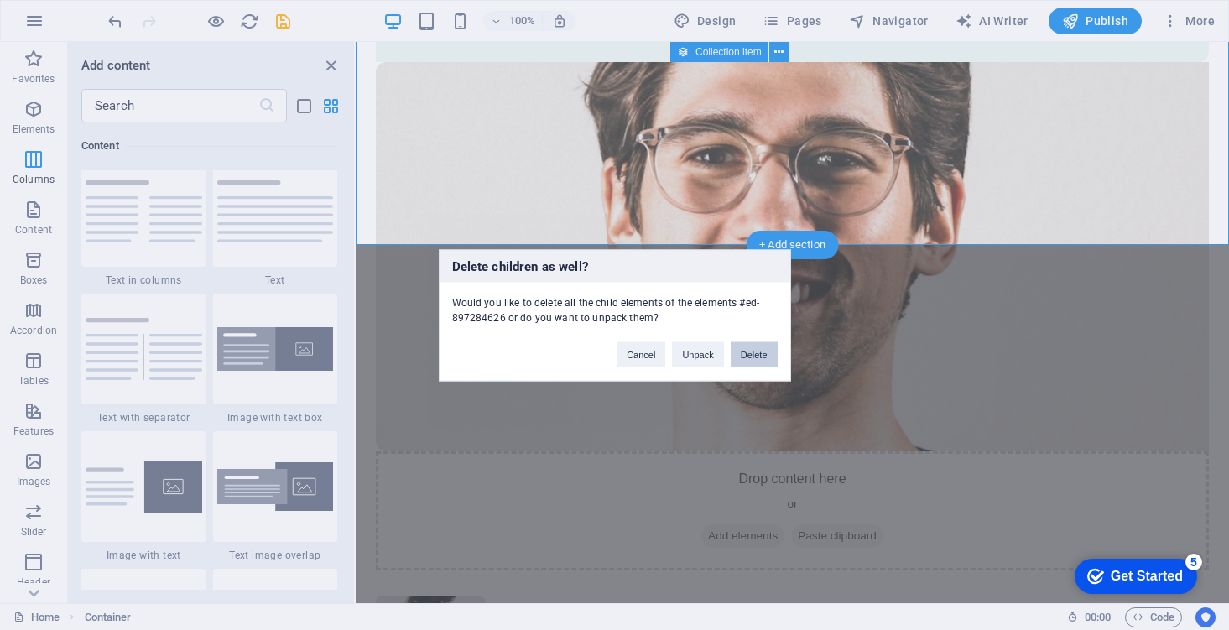
click at [753, 354] on button "Delete" at bounding box center [754, 353] width 47 height 25
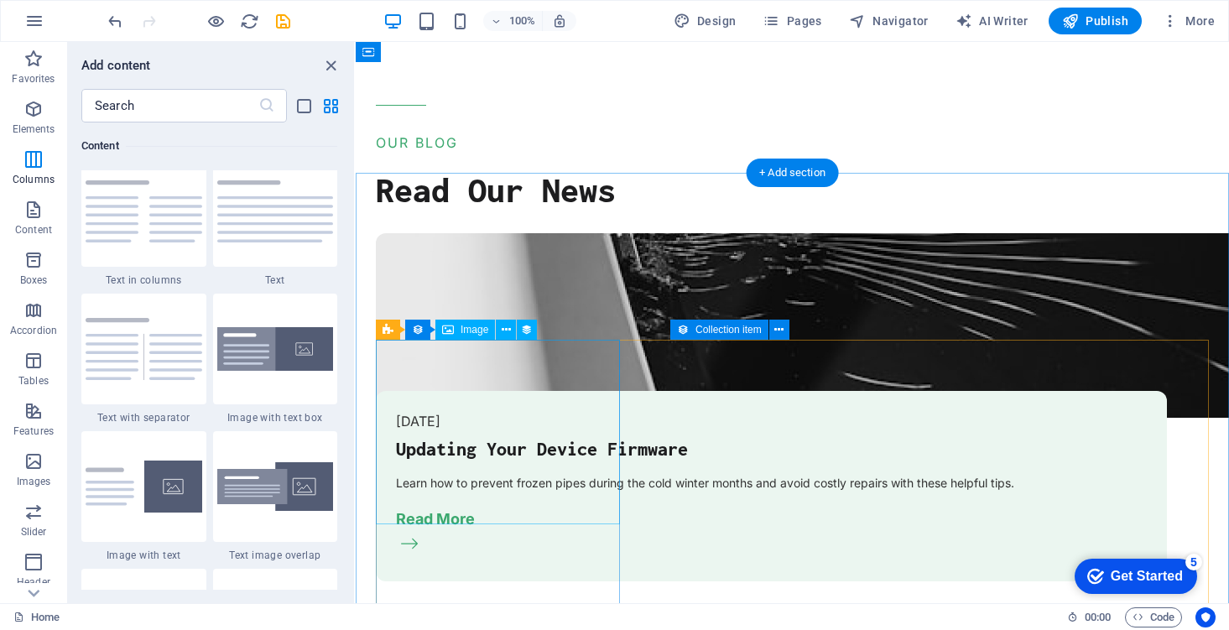
scroll to position [383, 0]
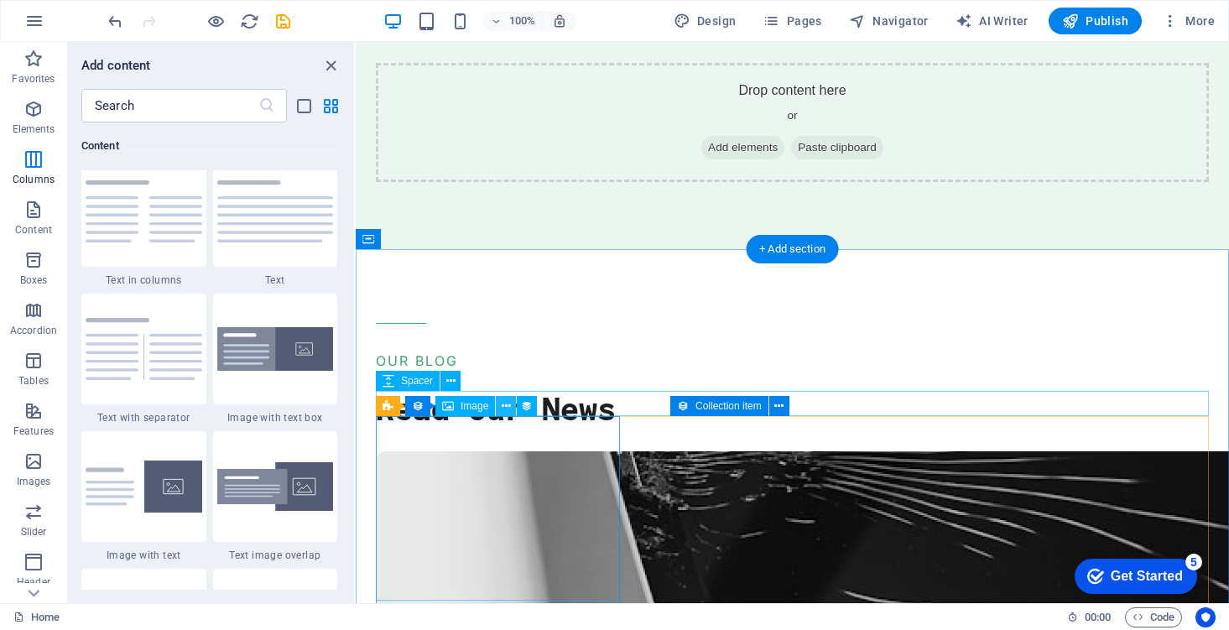
click at [512, 409] on button at bounding box center [506, 406] width 20 height 20
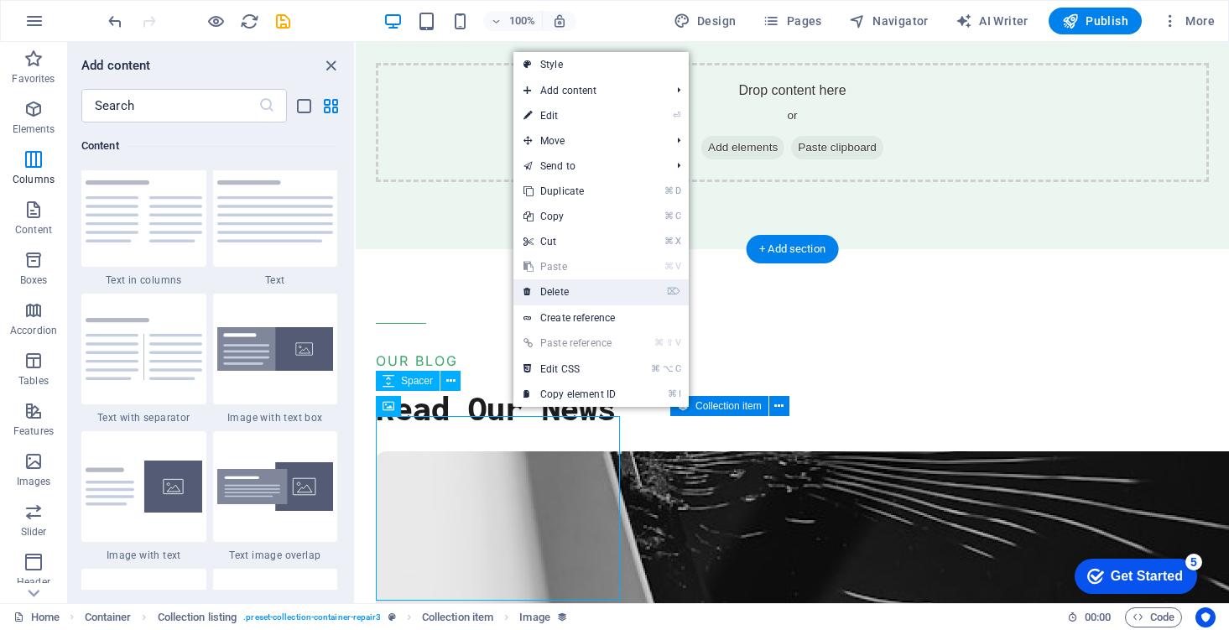
click at [617, 298] on link "⌦ Delete" at bounding box center [569, 291] width 112 height 25
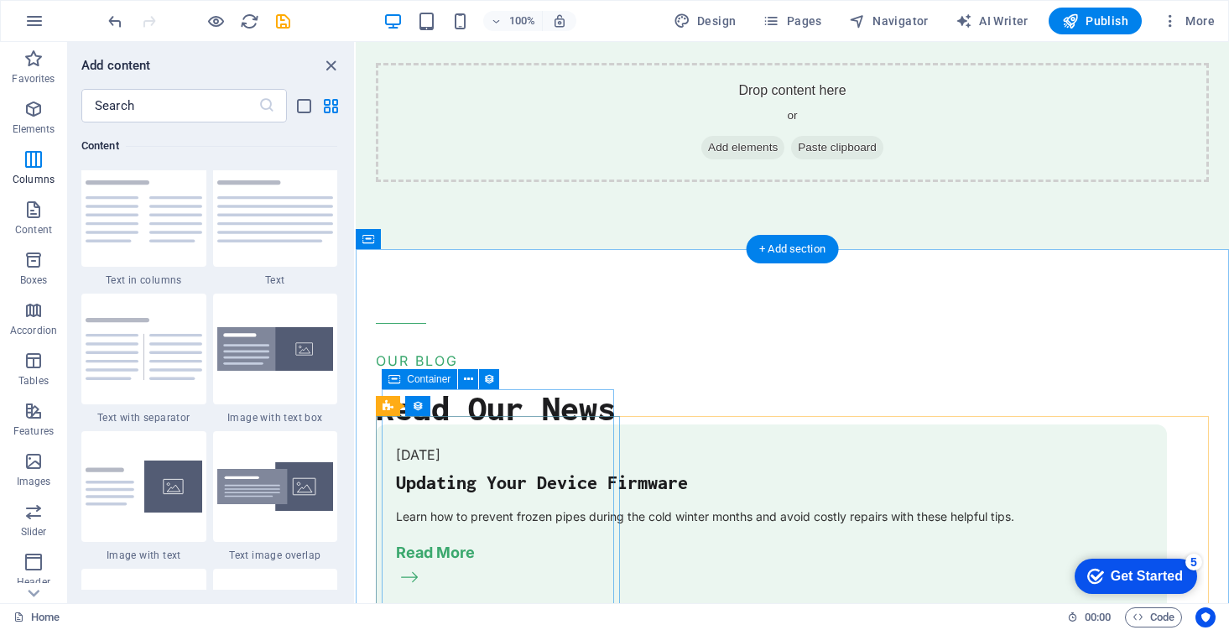
click at [606, 489] on div "[DATE] Updating Your Device Firmware Learn how to prevent frozen pipes during t…" at bounding box center [771, 519] width 791 height 191
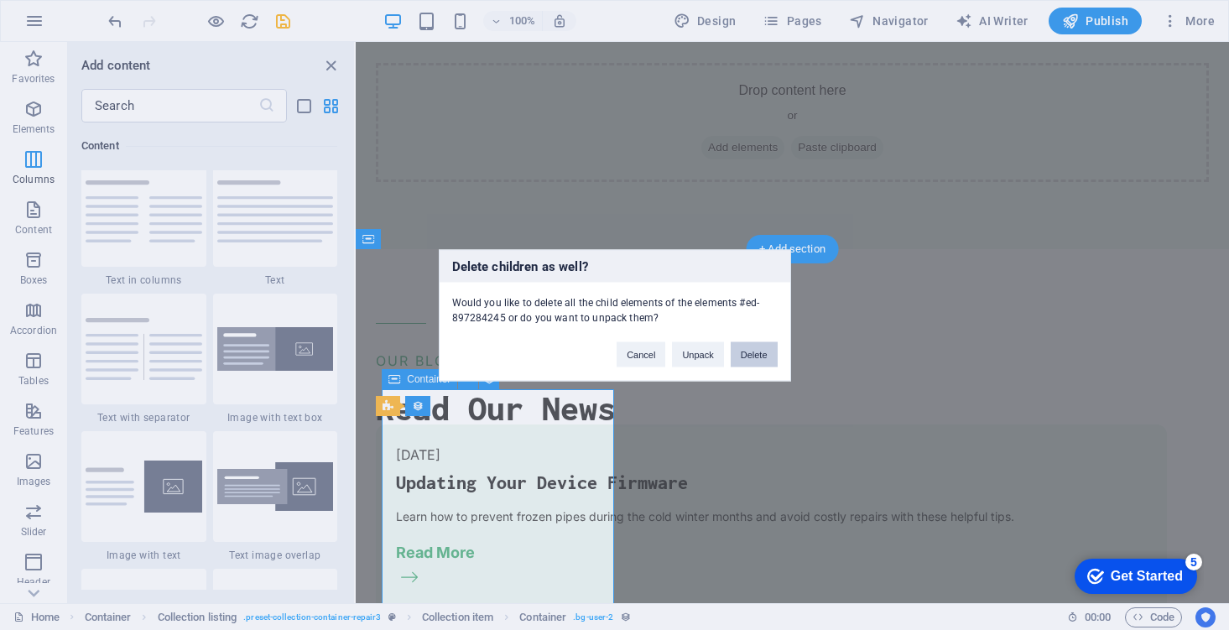
click at [759, 346] on button "Delete" at bounding box center [754, 353] width 47 height 25
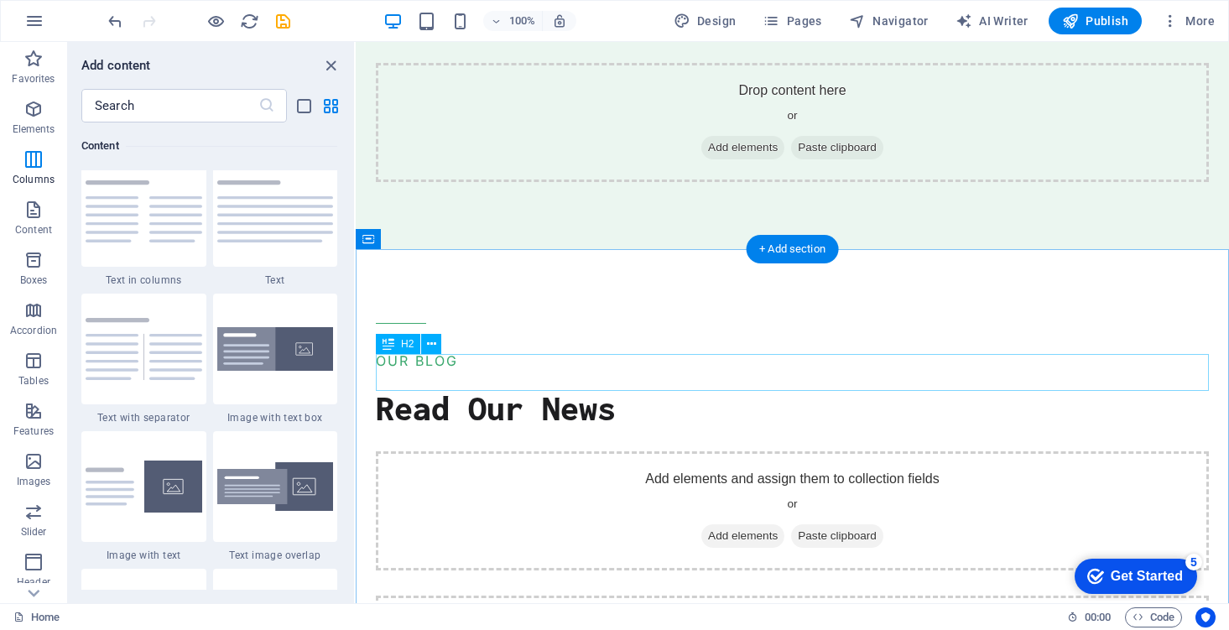
click at [508, 389] on div "Read Our News" at bounding box center [792, 407] width 833 height 37
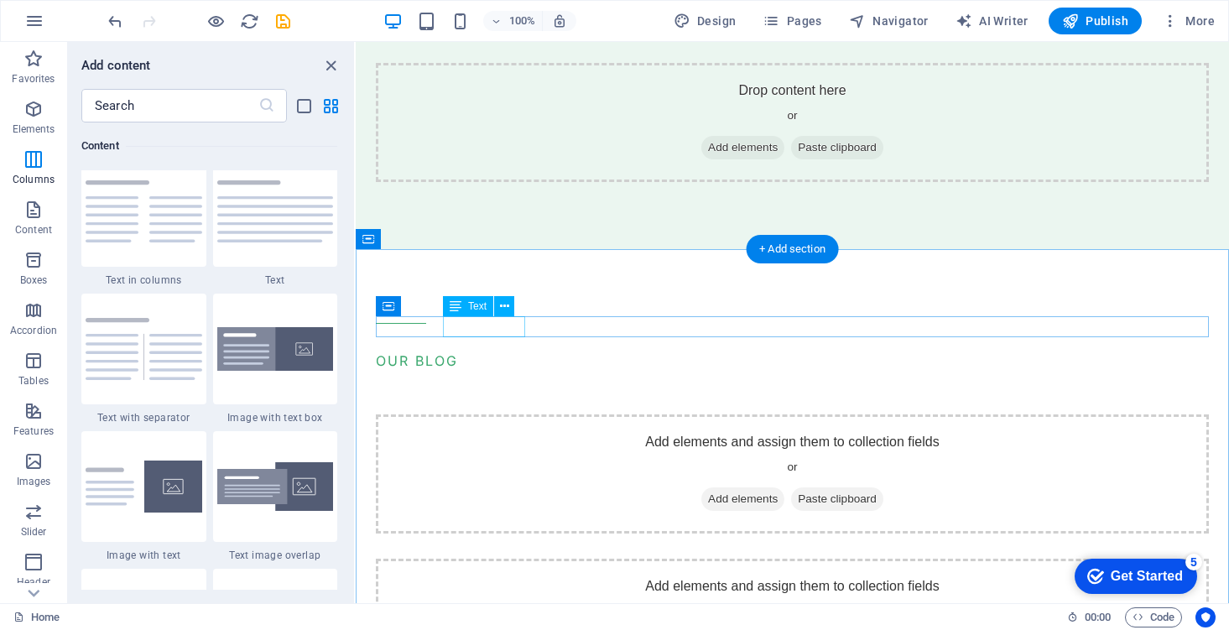
click at [505, 351] on div "OUR BLOG" at bounding box center [792, 362] width 833 height 22
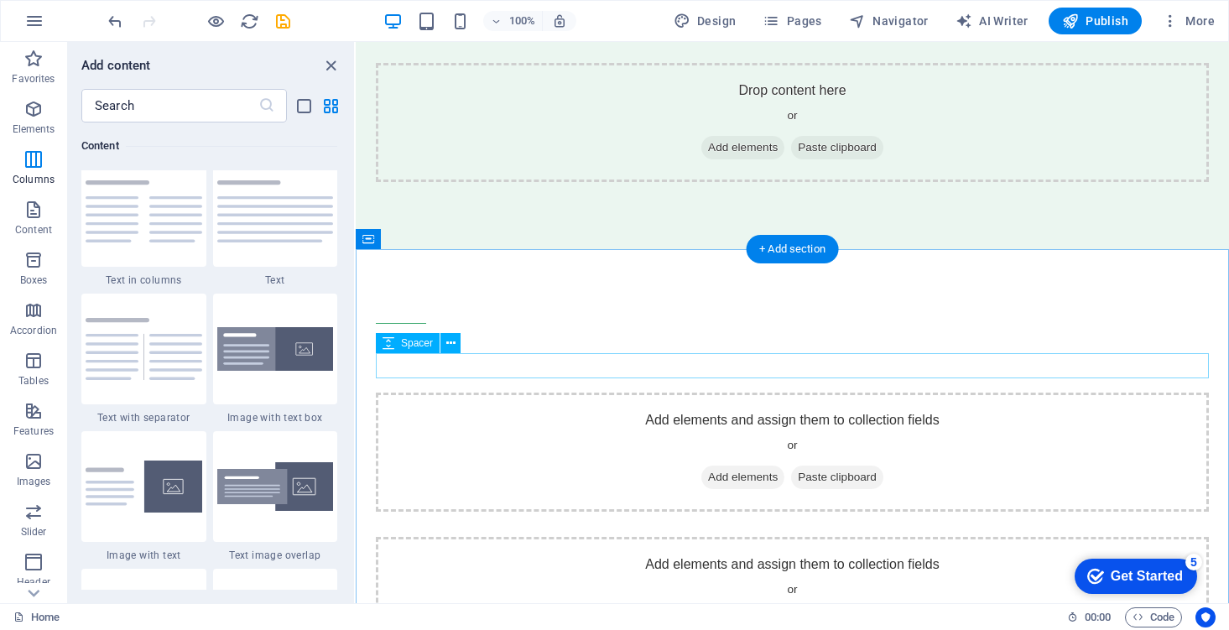
click at [495, 393] on div "Add elements and assign them to collection fields or Add elements Paste clipboa…" at bounding box center [792, 452] width 833 height 119
click at [476, 325] on div at bounding box center [792, 337] width 833 height 28
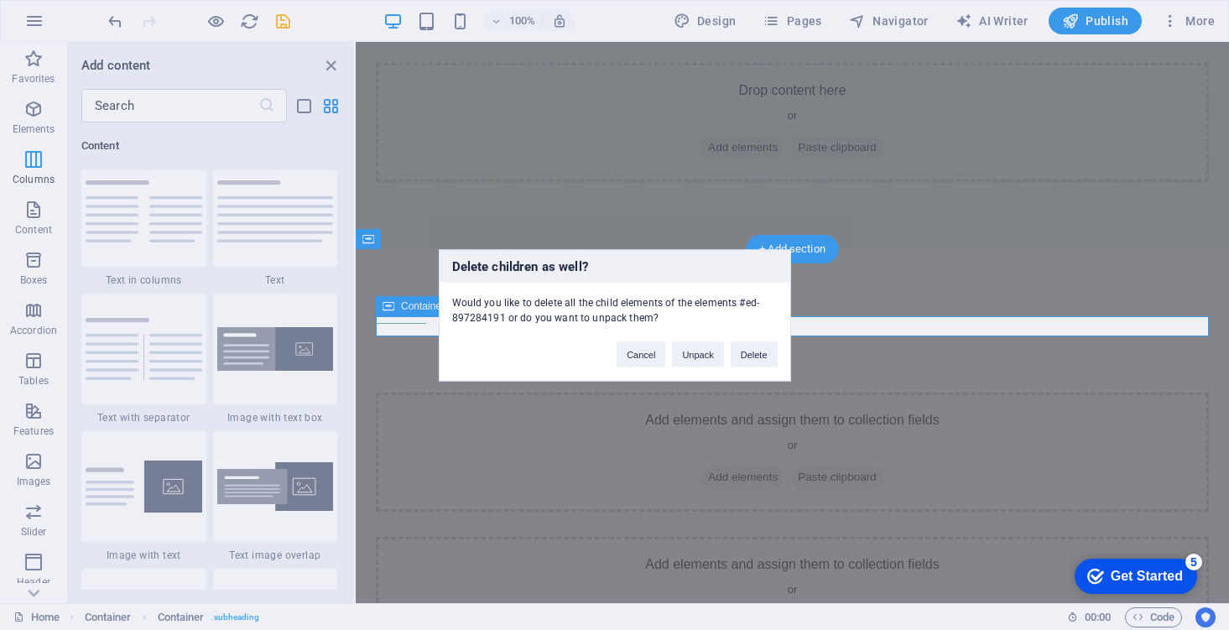
click at [751, 371] on div "Delete children as well? Would you like to delete all the child elements of the…" at bounding box center [615, 315] width 352 height 132
click at [751, 362] on button "Delete" at bounding box center [754, 353] width 47 height 25
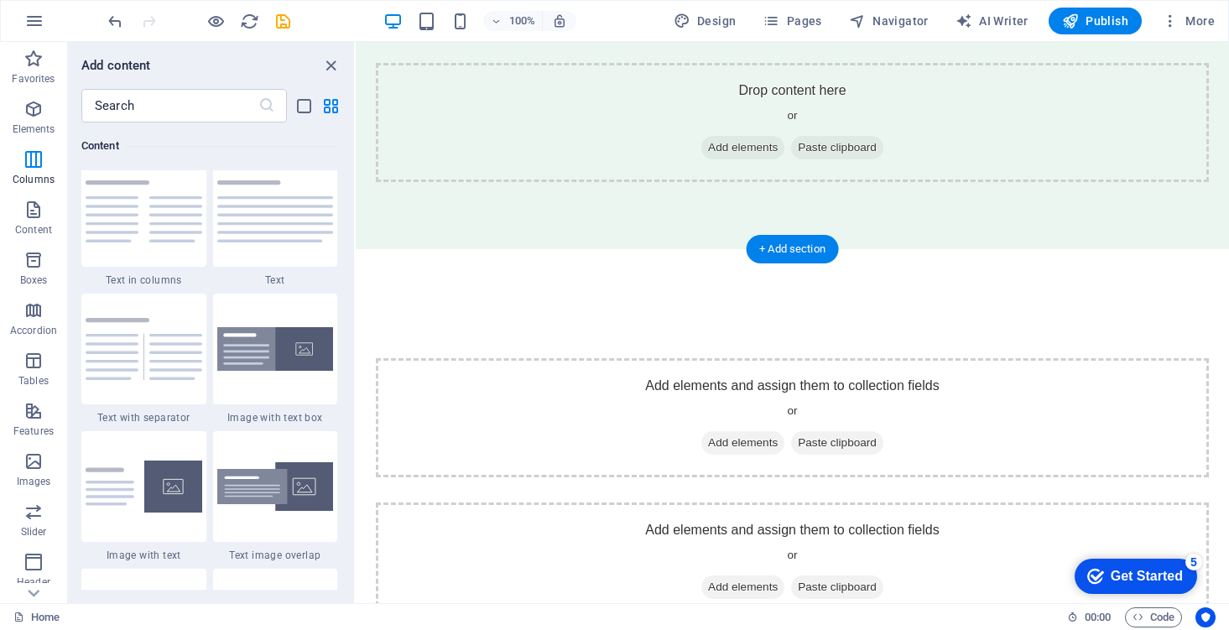
click at [750, 502] on div "Add elements and assign them to collection fields or Add elements Paste clipboa…" at bounding box center [792, 561] width 833 height 119
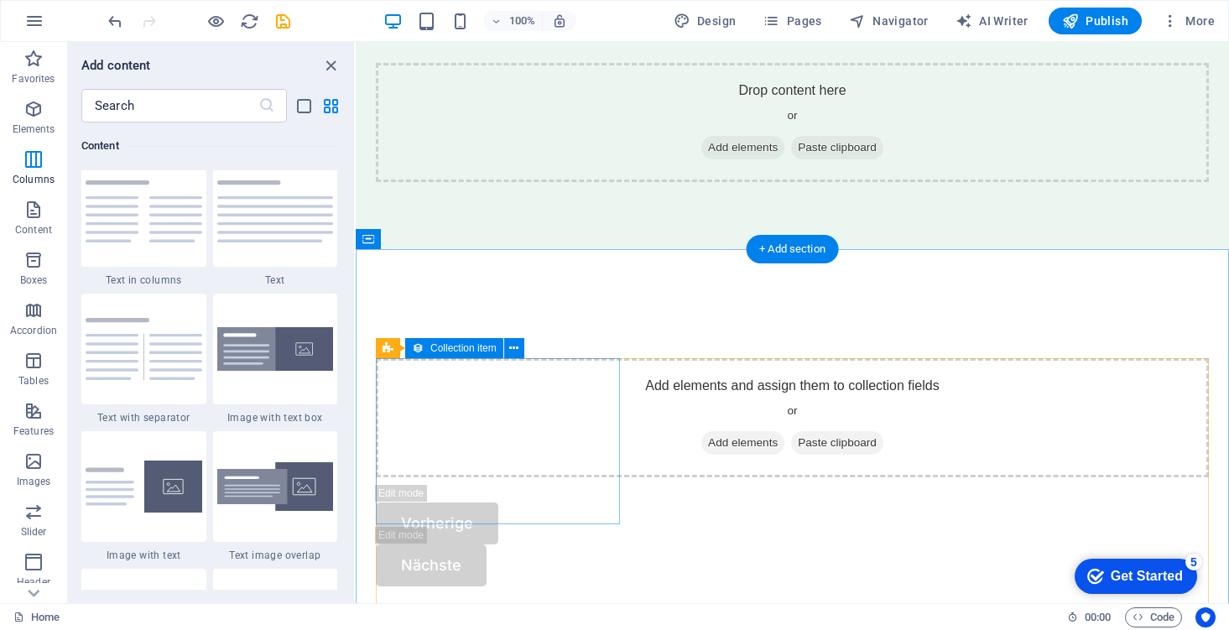
click at [538, 404] on div "Add elements and assign them to collection fields or Add elements Paste clipboa…" at bounding box center [792, 417] width 833 height 119
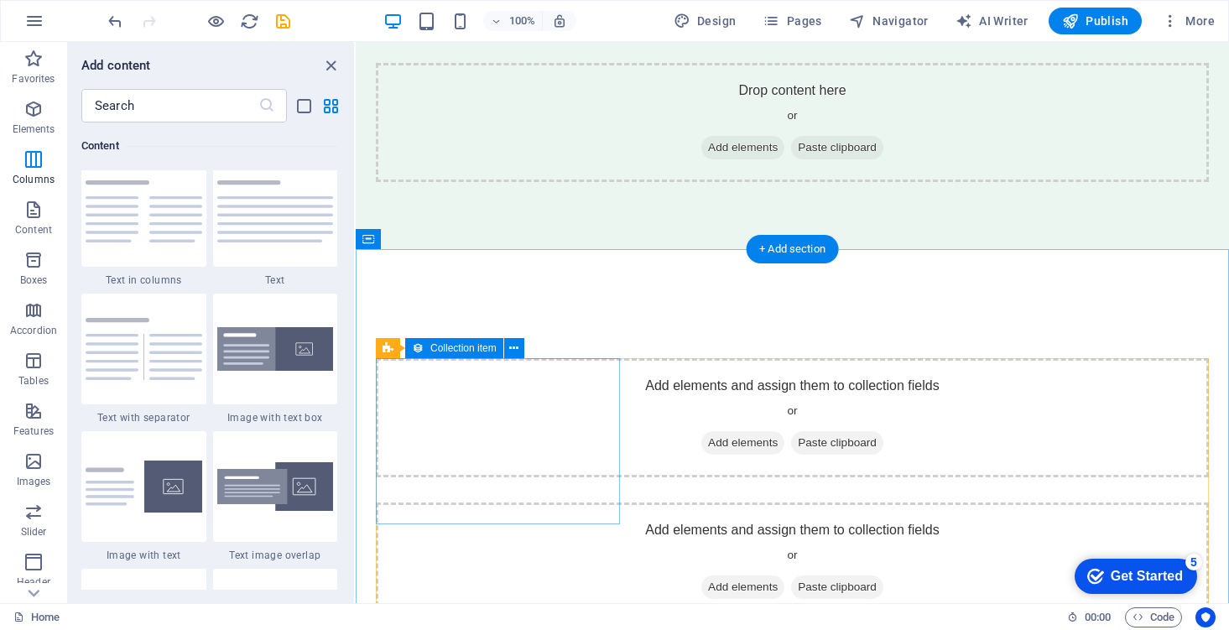
click at [791, 455] on span "Paste clipboard" at bounding box center [837, 442] width 92 height 23
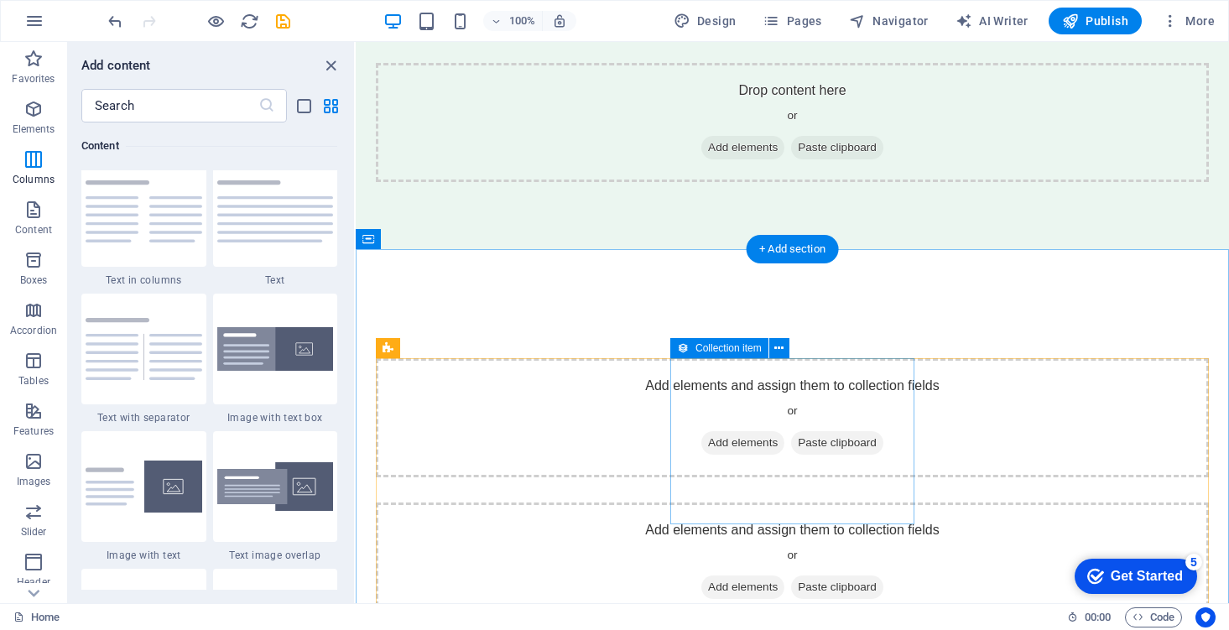
click at [704, 502] on div "Add elements and assign them to collection fields or Add elements Paste clipboa…" at bounding box center [792, 561] width 833 height 119
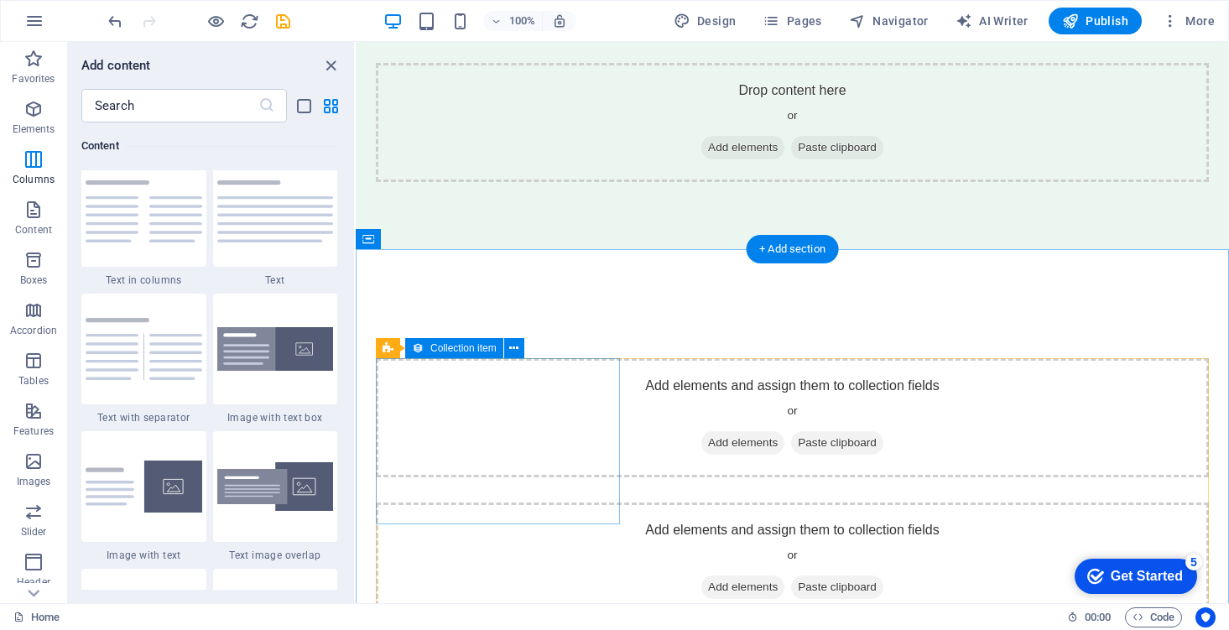
click at [580, 477] on div "Add elements and assign them to collection fields or Add elements Paste clipboa…" at bounding box center [792, 417] width 833 height 119
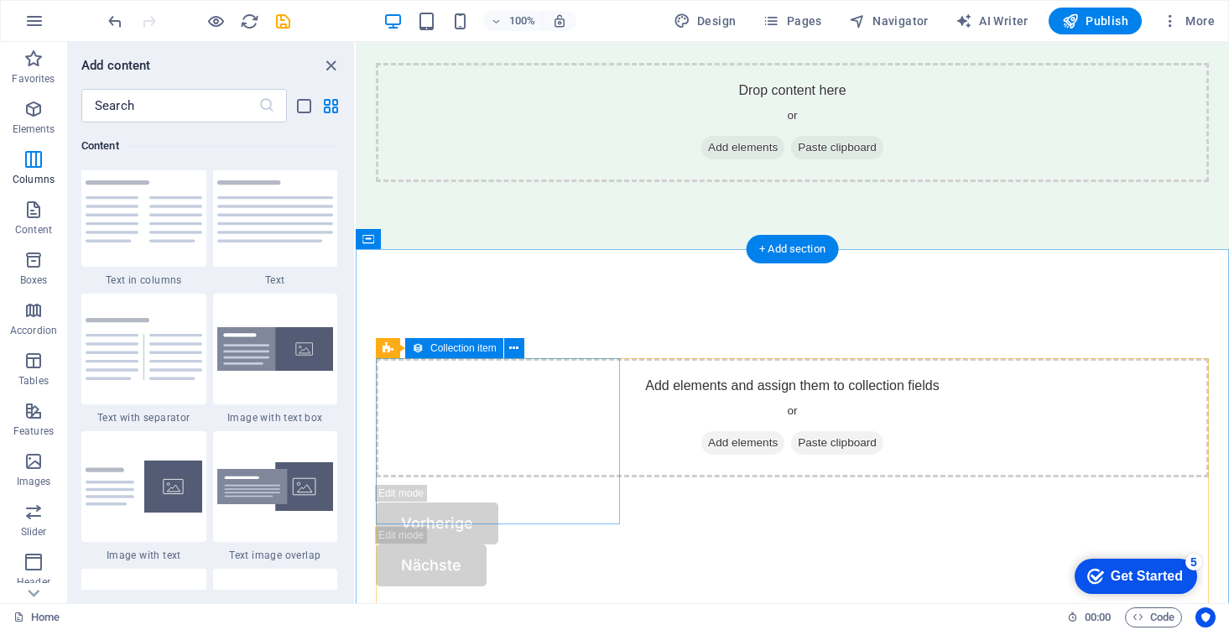
click at [580, 477] on div "Add elements and assign them to collection fields or Add elements Paste clipboa…" at bounding box center [792, 417] width 833 height 119
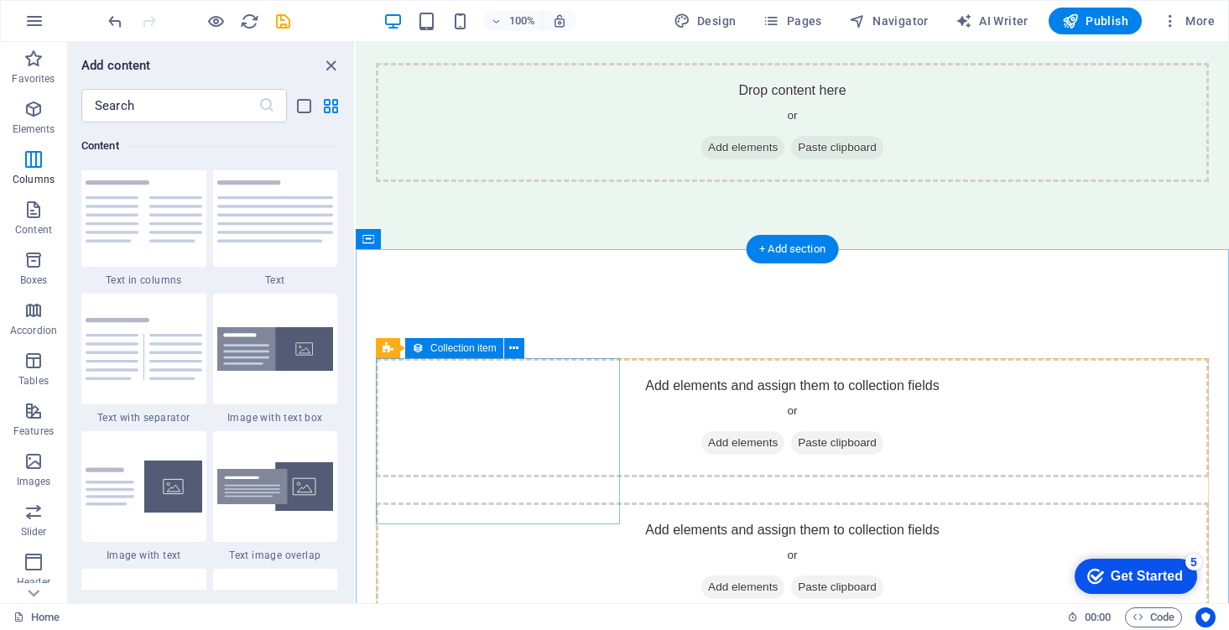
click at [583, 477] on div "Add elements and assign them to collection fields or Add elements Paste clipboa…" at bounding box center [792, 417] width 833 height 119
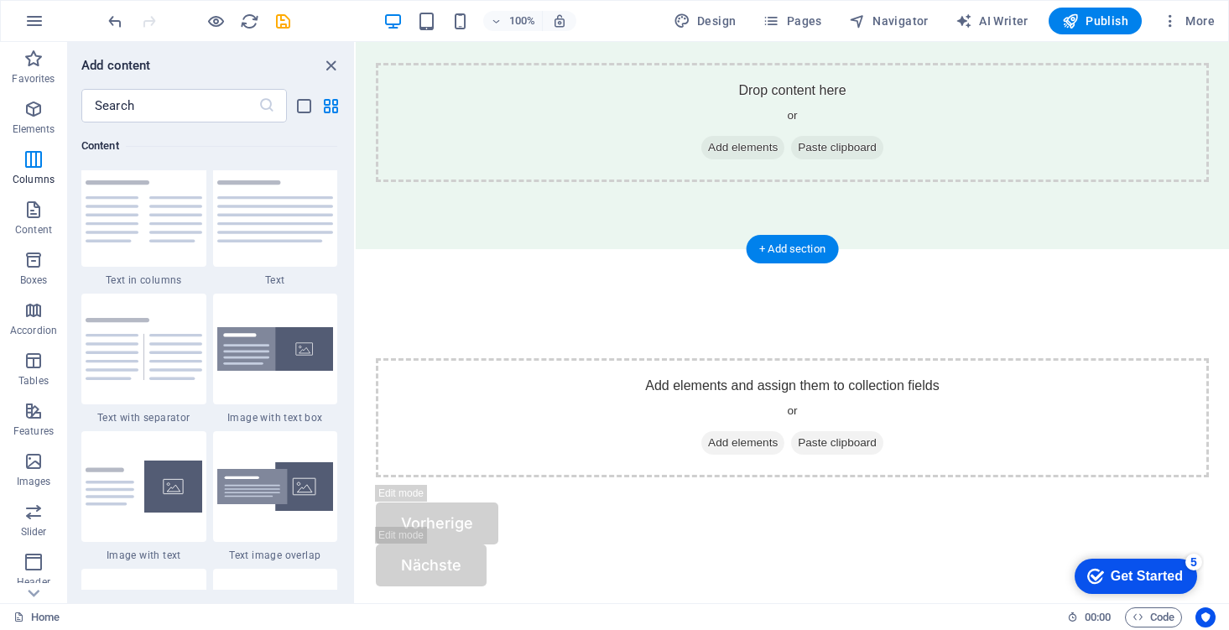
click at [583, 477] on div "Add elements and assign them to collection fields or Add elements Paste clipboa…" at bounding box center [792, 417] width 833 height 119
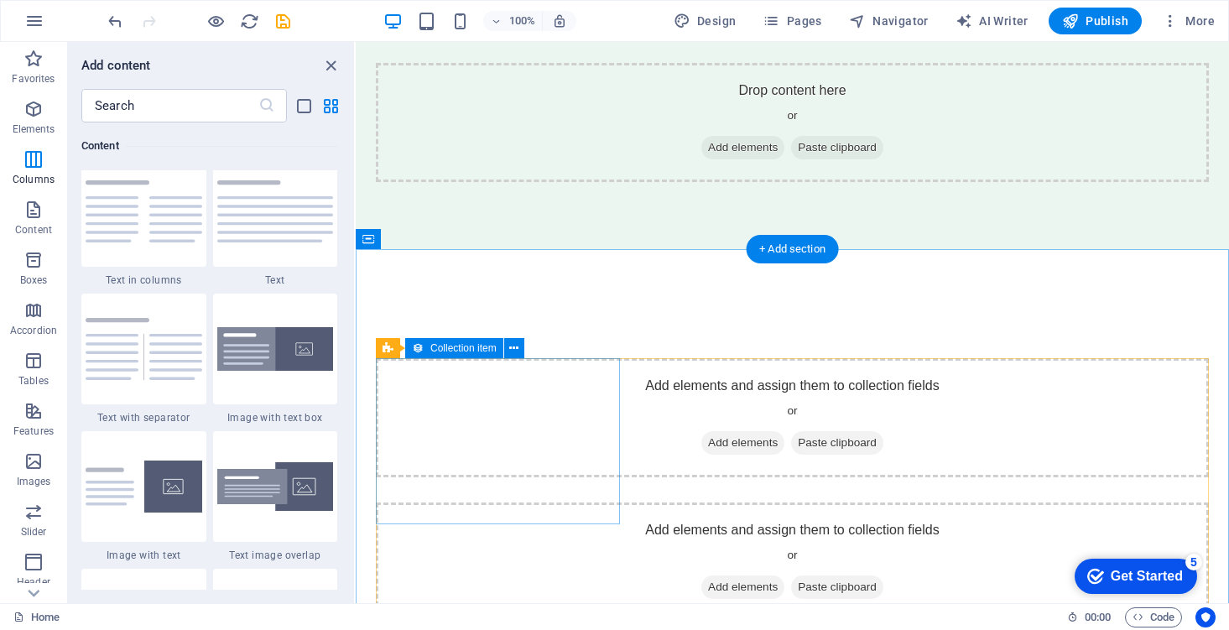
click at [585, 477] on div "Add elements and assign them to collection fields or Add elements Paste clipboa…" at bounding box center [792, 417] width 833 height 119
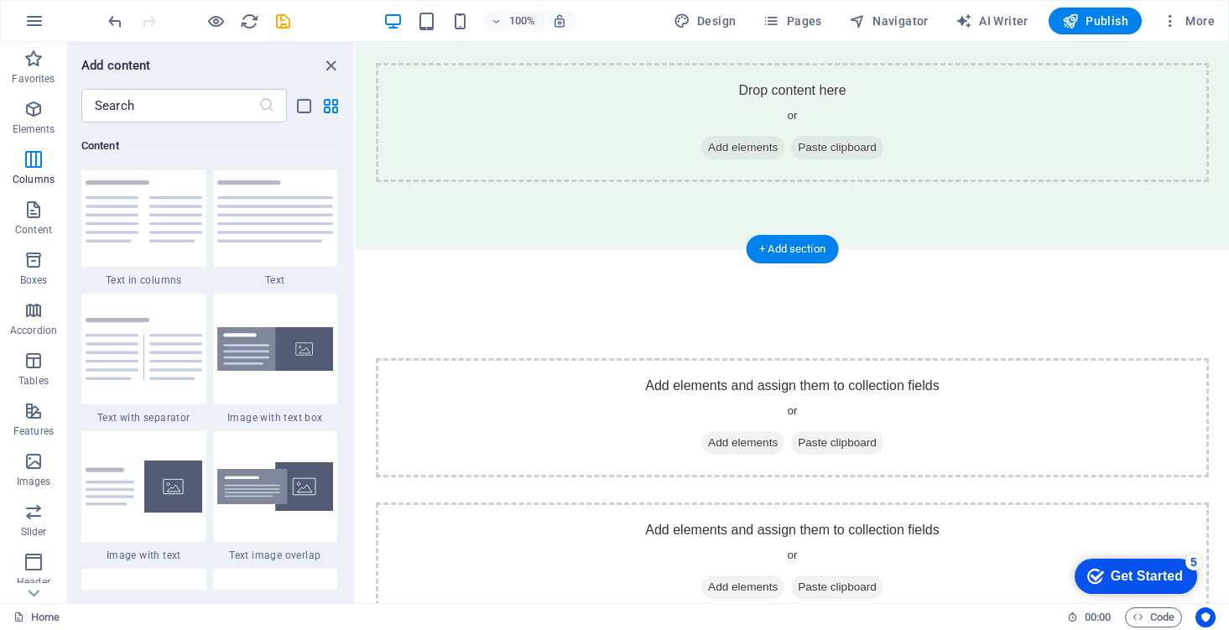
click at [585, 477] on div "Add elements and assign them to collection fields or Add elements Paste clipboa…" at bounding box center [792, 417] width 833 height 119
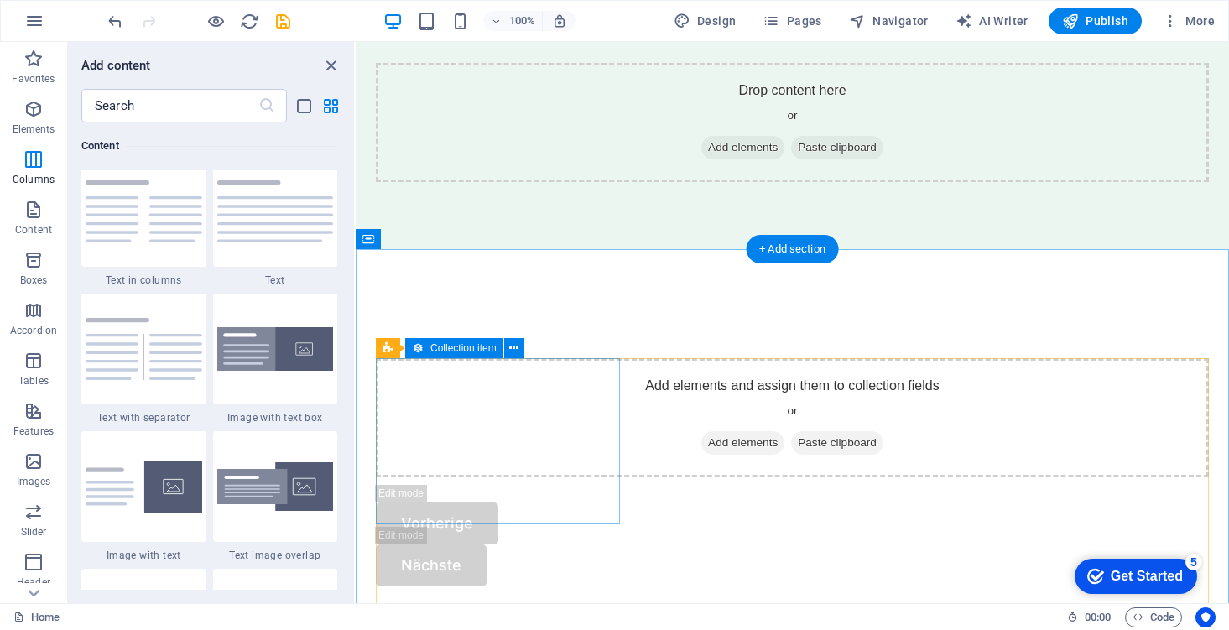
click at [585, 477] on div "Add elements and assign them to collection fields or Add elements Paste clipboa…" at bounding box center [792, 417] width 833 height 119
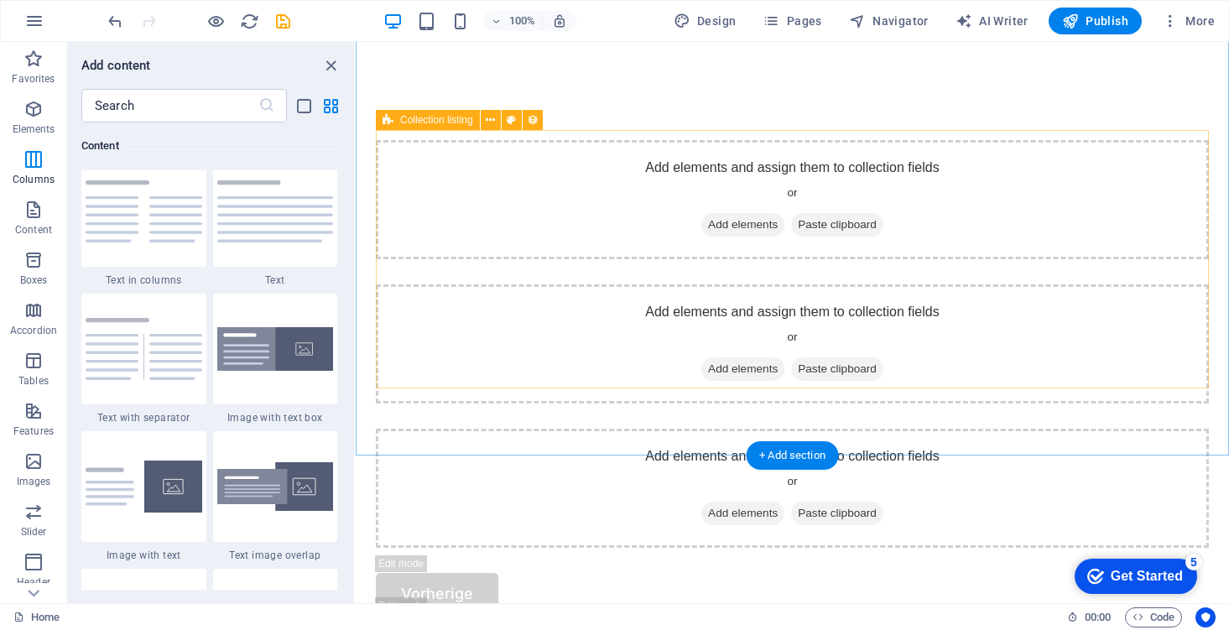
scroll to position [612, 0]
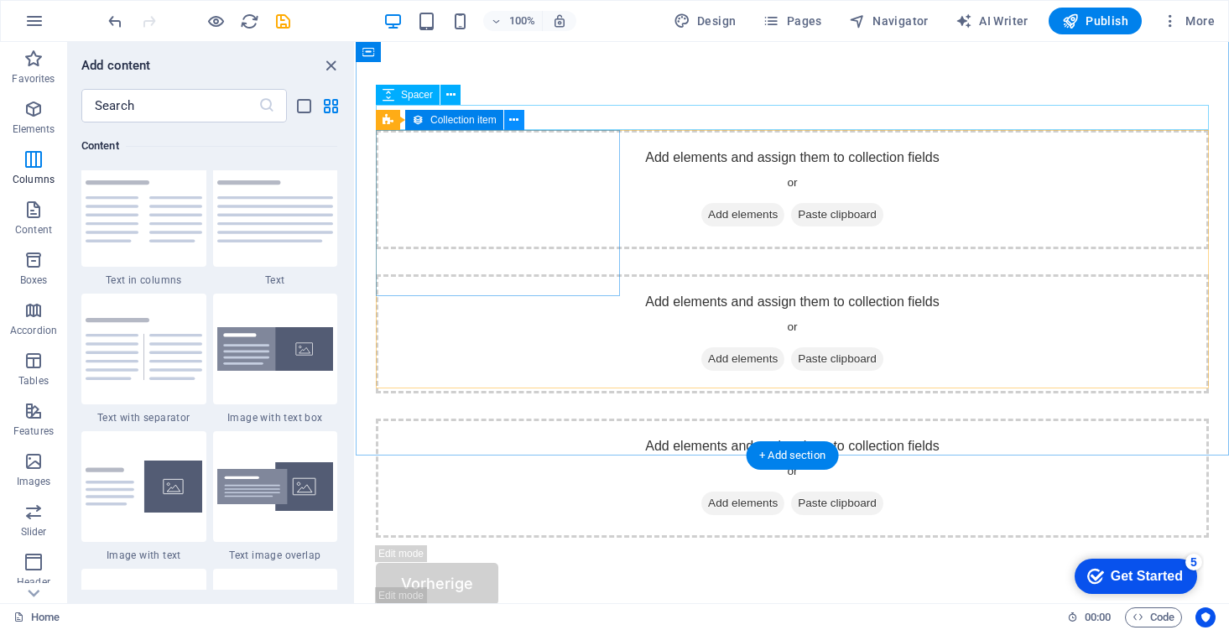
click at [515, 120] on icon at bounding box center [513, 121] width 9 height 18
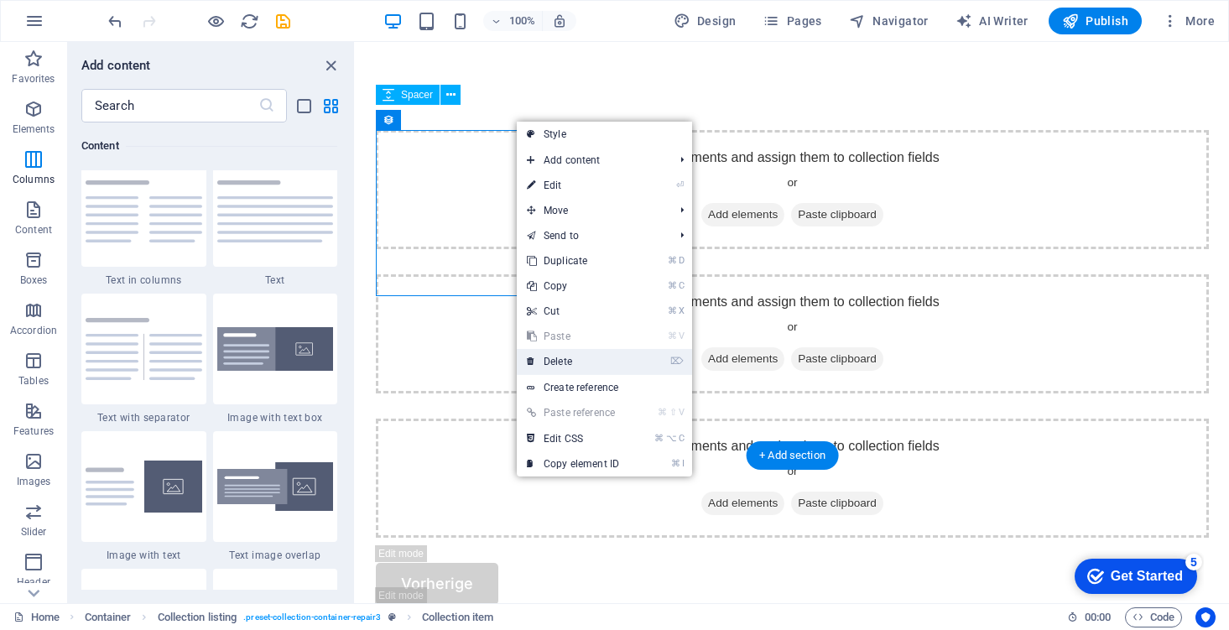
click at [568, 360] on link "⌦ Delete" at bounding box center [573, 361] width 112 height 25
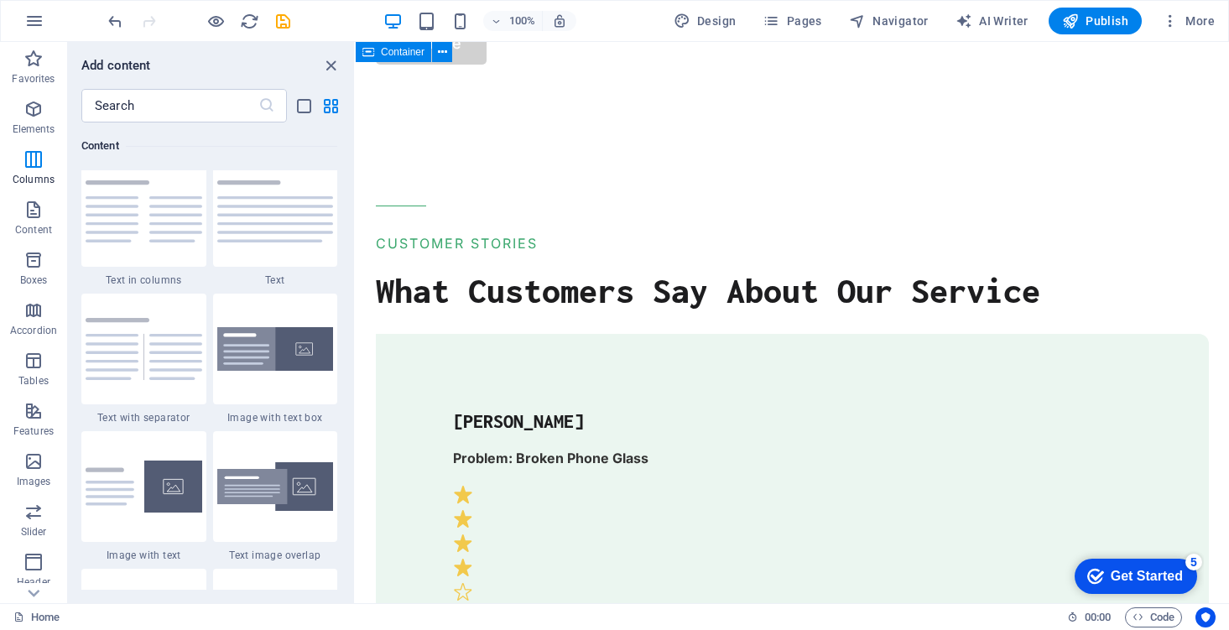
scroll to position [1103, 0]
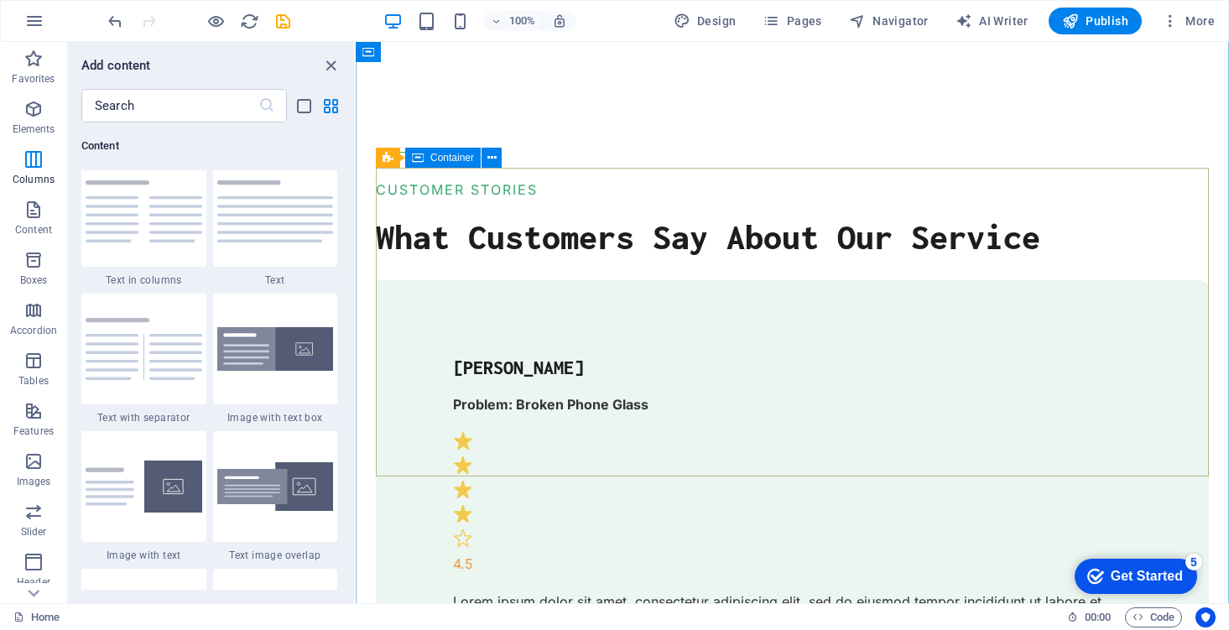
click at [563, 433] on div "[PERSON_NAME] Problem: Broken Phone Glass 4.5 Lorem ipsum dolor sit amet, conse…" at bounding box center [792, 496] width 833 height 432
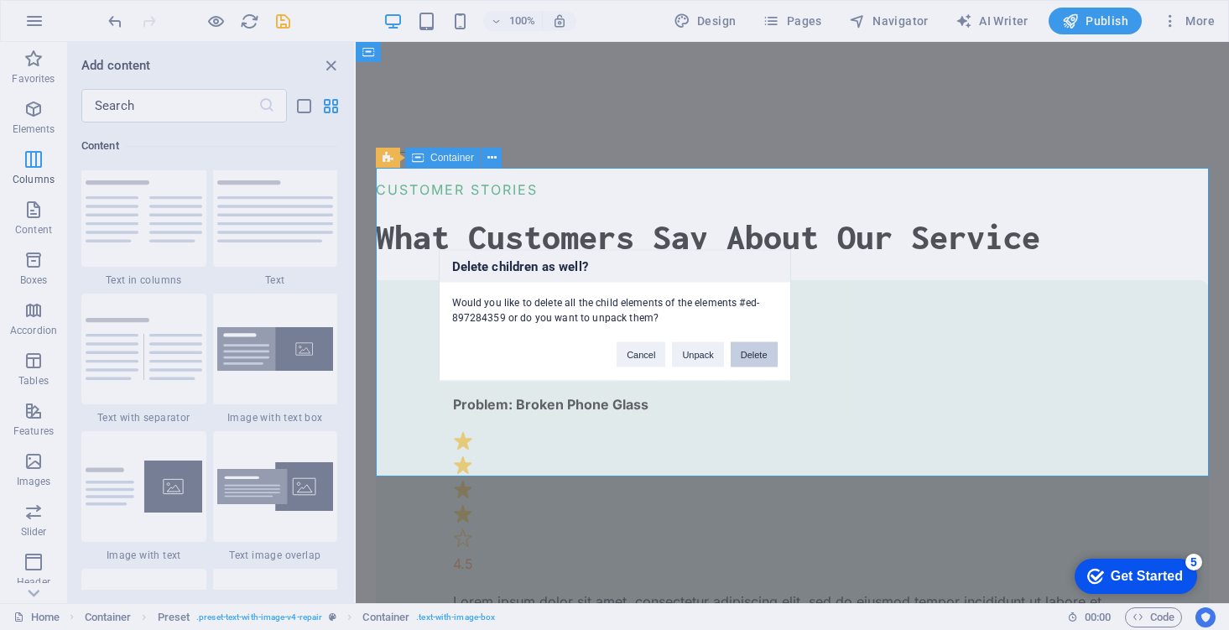
click at [752, 352] on button "Delete" at bounding box center [754, 353] width 47 height 25
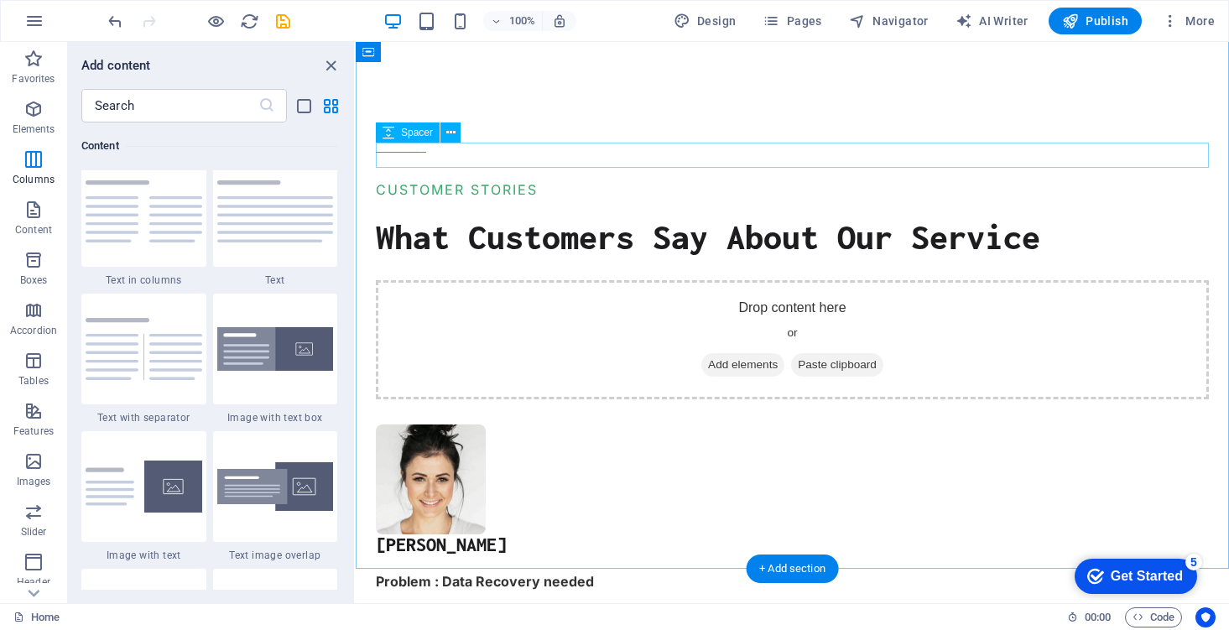
click at [651, 255] on div at bounding box center [792, 267] width 833 height 25
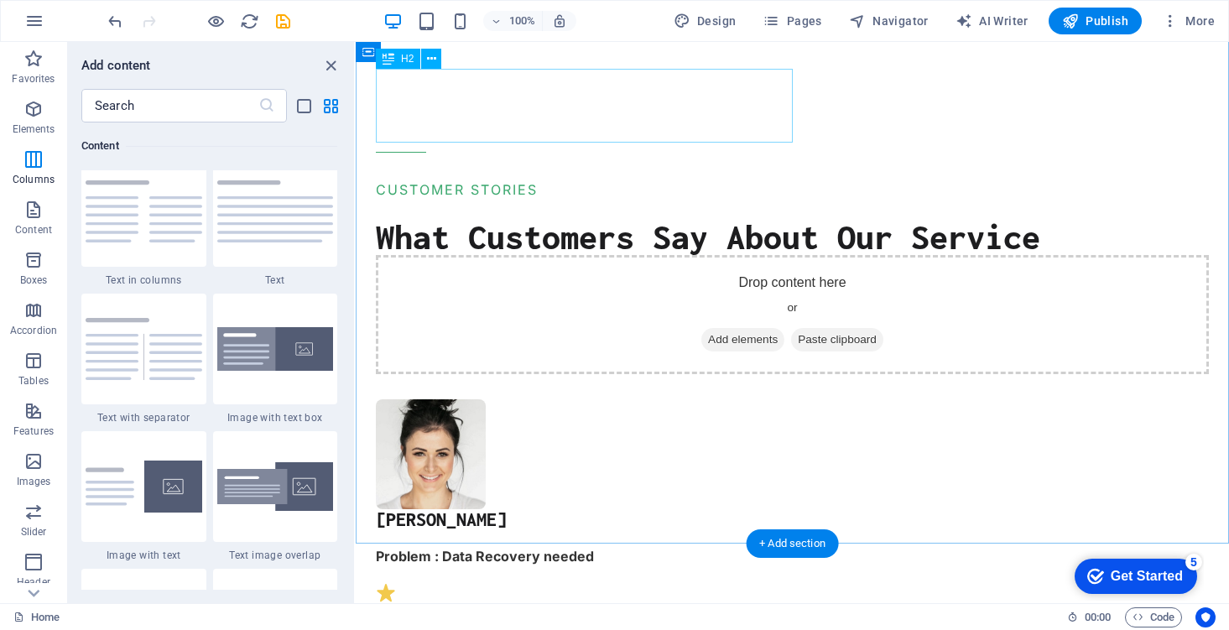
click at [634, 218] on div "What Customers Say About Our Service" at bounding box center [792, 236] width 833 height 37
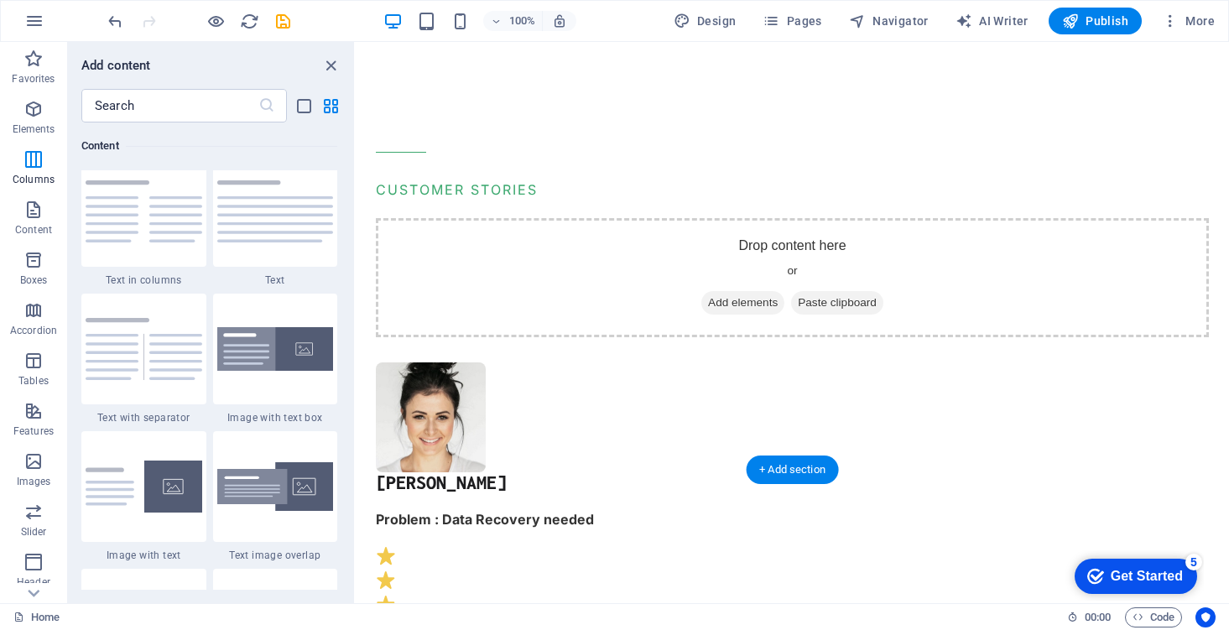
click at [632, 218] on div "Drop content here or Add elements Paste clipboard" at bounding box center [792, 277] width 833 height 119
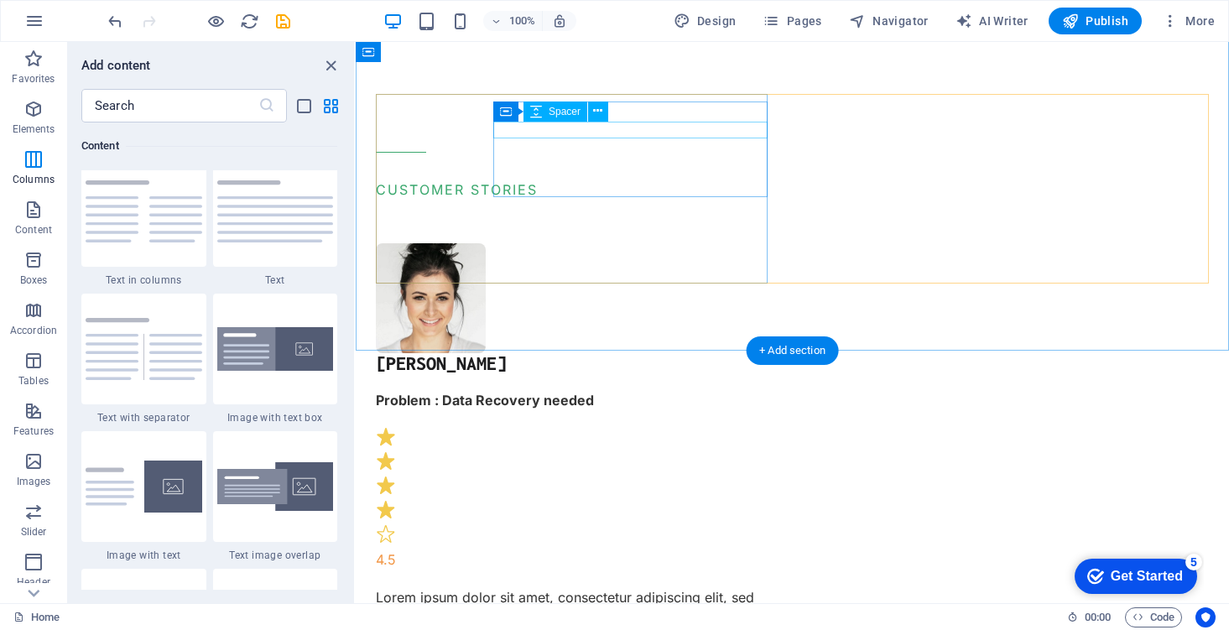
click at [600, 373] on div at bounding box center [572, 381] width 392 height 17
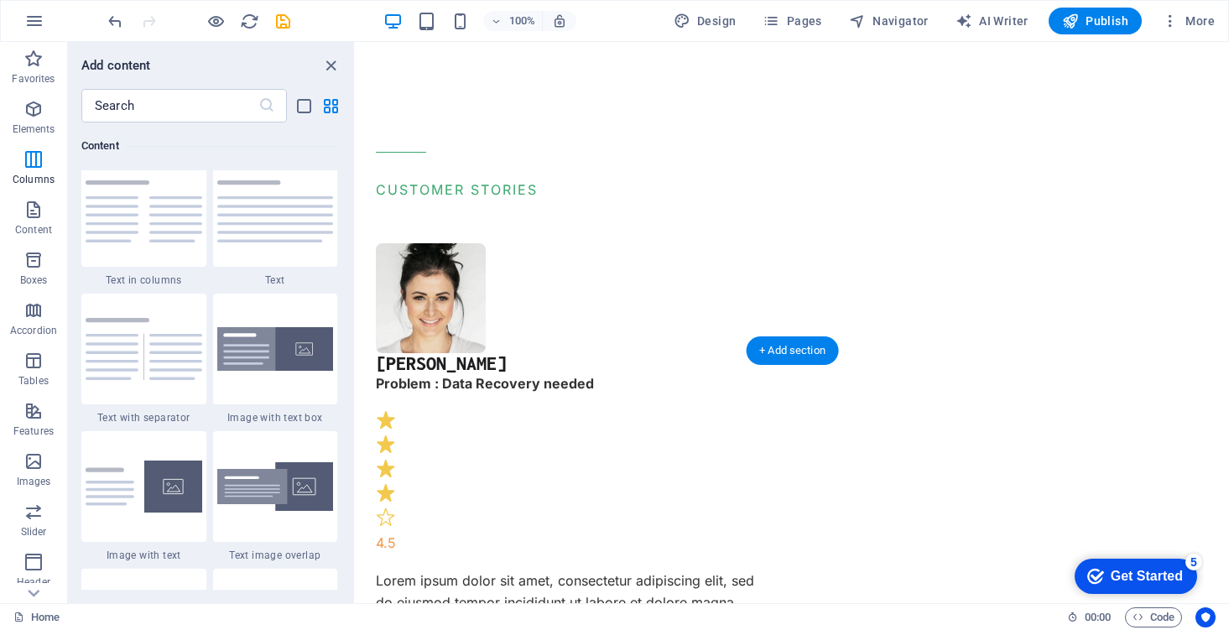
click at [600, 353] on div "[PERSON_NAME]" at bounding box center [572, 363] width 392 height 20
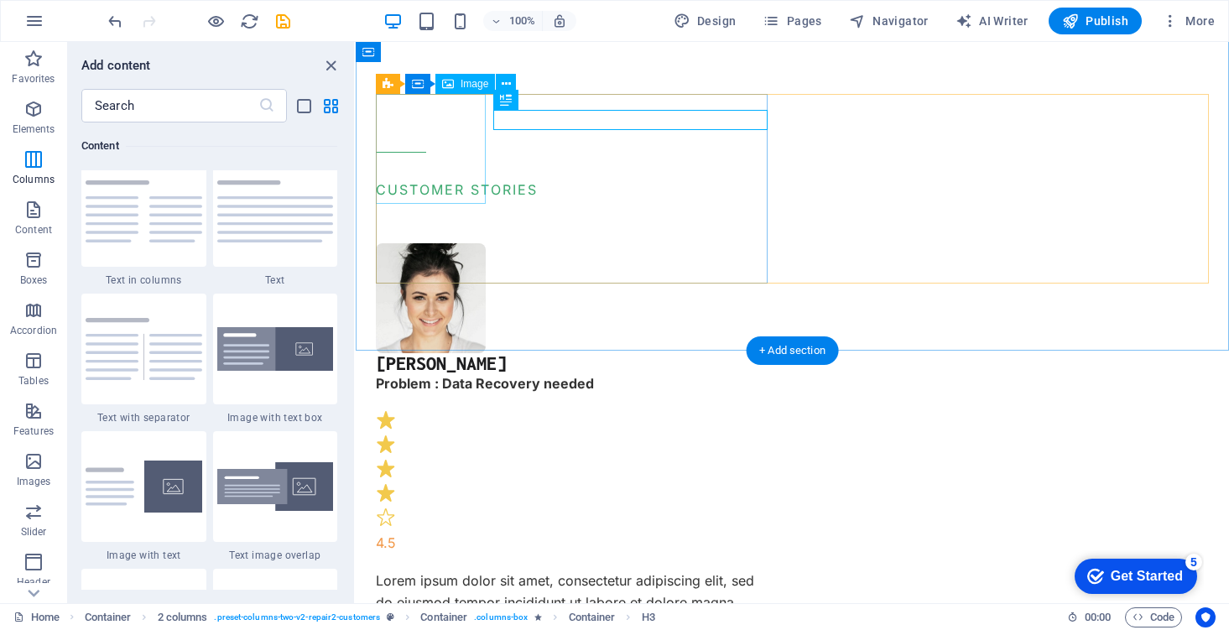
click at [431, 243] on figure at bounding box center [572, 298] width 392 height 110
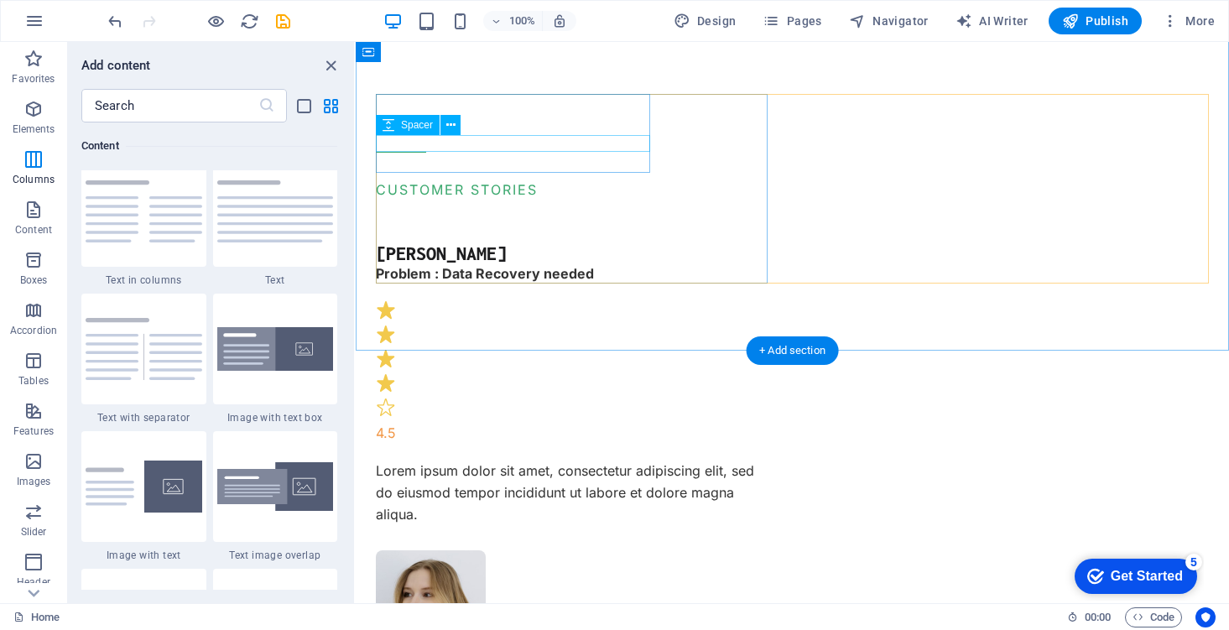
click at [434, 284] on div at bounding box center [572, 292] width 392 height 17
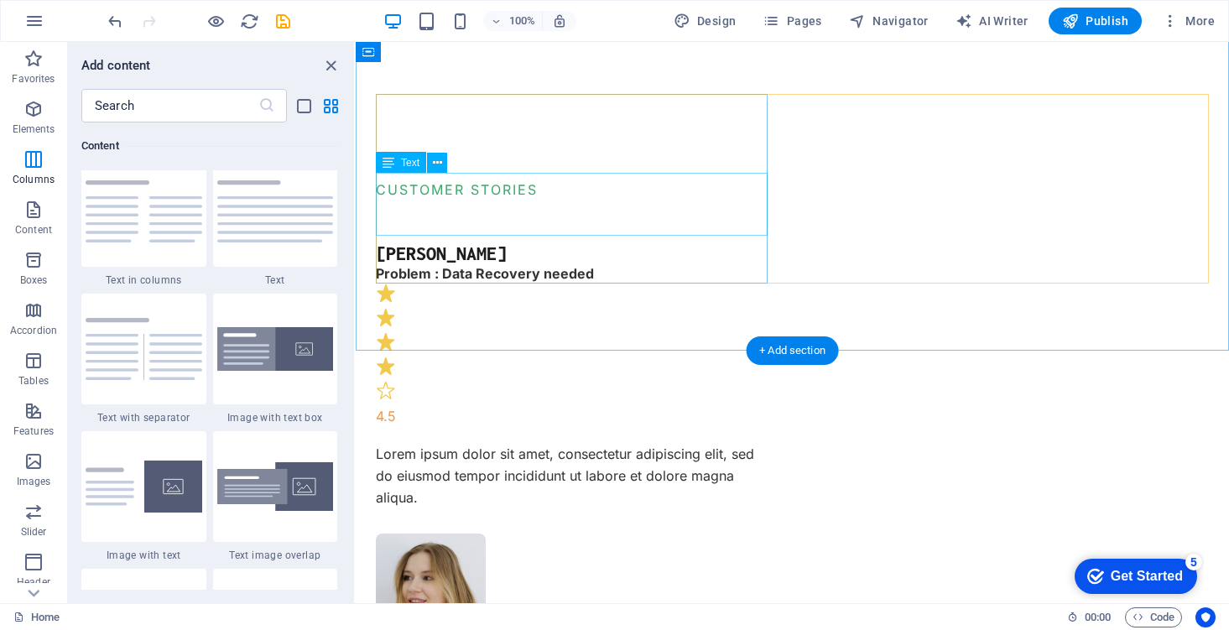
click at [507, 444] on div "Lorem ipsum dolor sit amet, consectetur adipiscing elit, sed do eiusmod tempor …" at bounding box center [572, 476] width 392 height 65
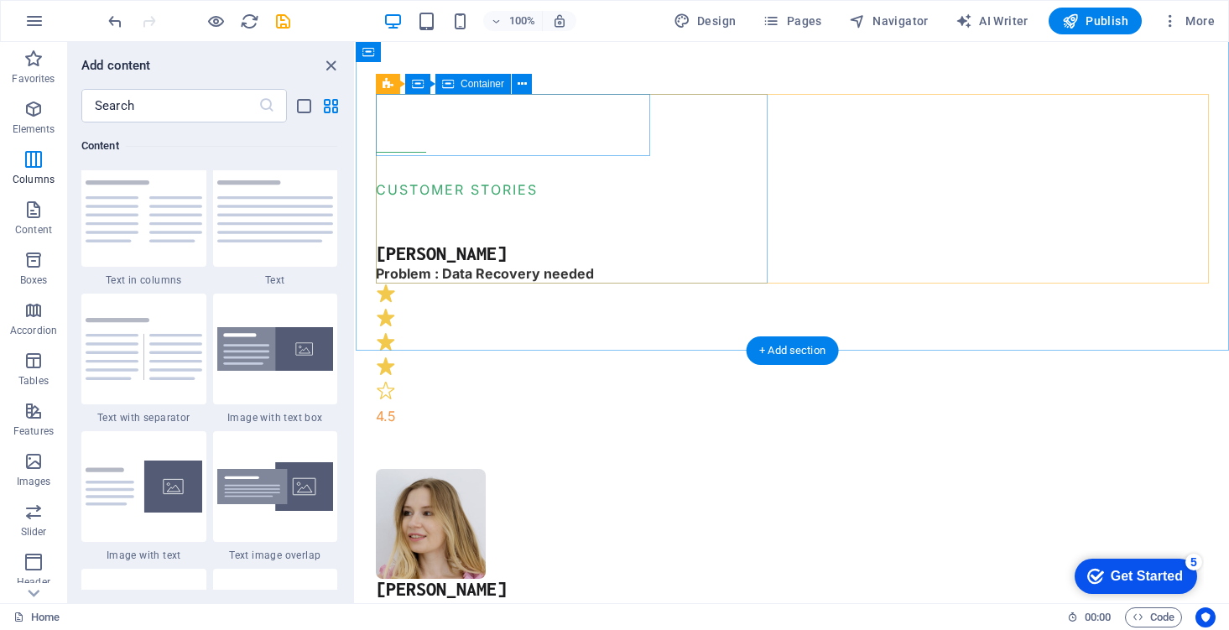
click at [595, 243] on div "[PERSON_NAME] Problem : Data Recovery needed 4.5" at bounding box center [572, 335] width 392 height 185
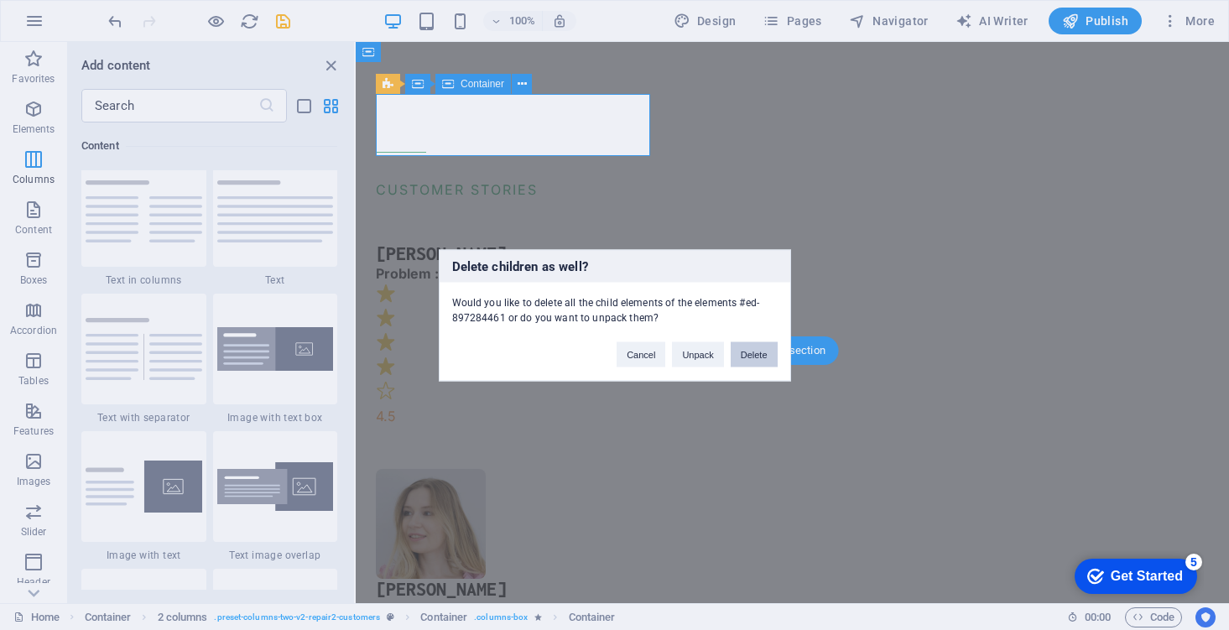
click at [748, 357] on button "Delete" at bounding box center [754, 353] width 47 height 25
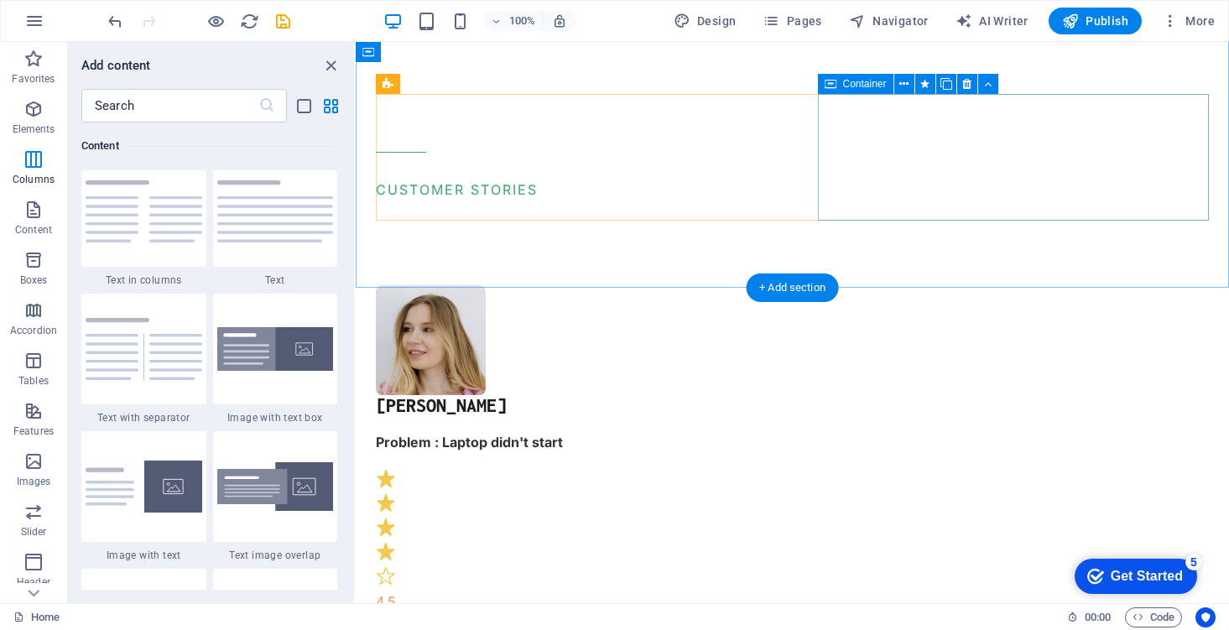
click at [768, 285] on div "[PERSON_NAME] Problem : Laptop didn't start 4.5" at bounding box center [572, 457] width 392 height 345
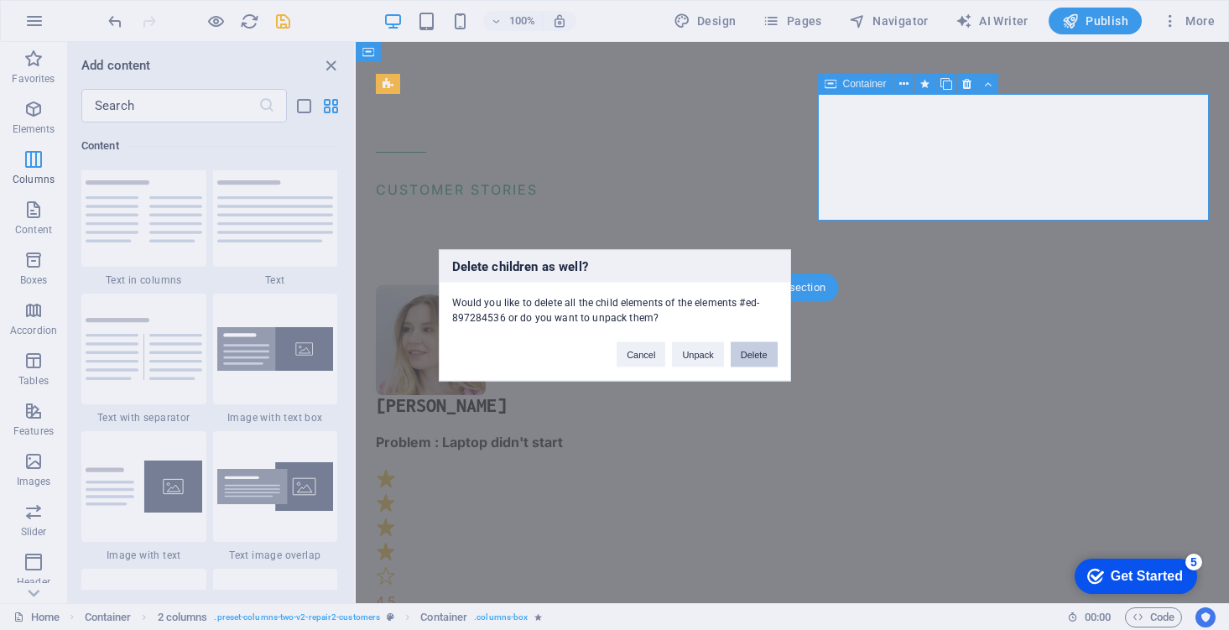
click at [750, 353] on button "Delete" at bounding box center [754, 353] width 47 height 25
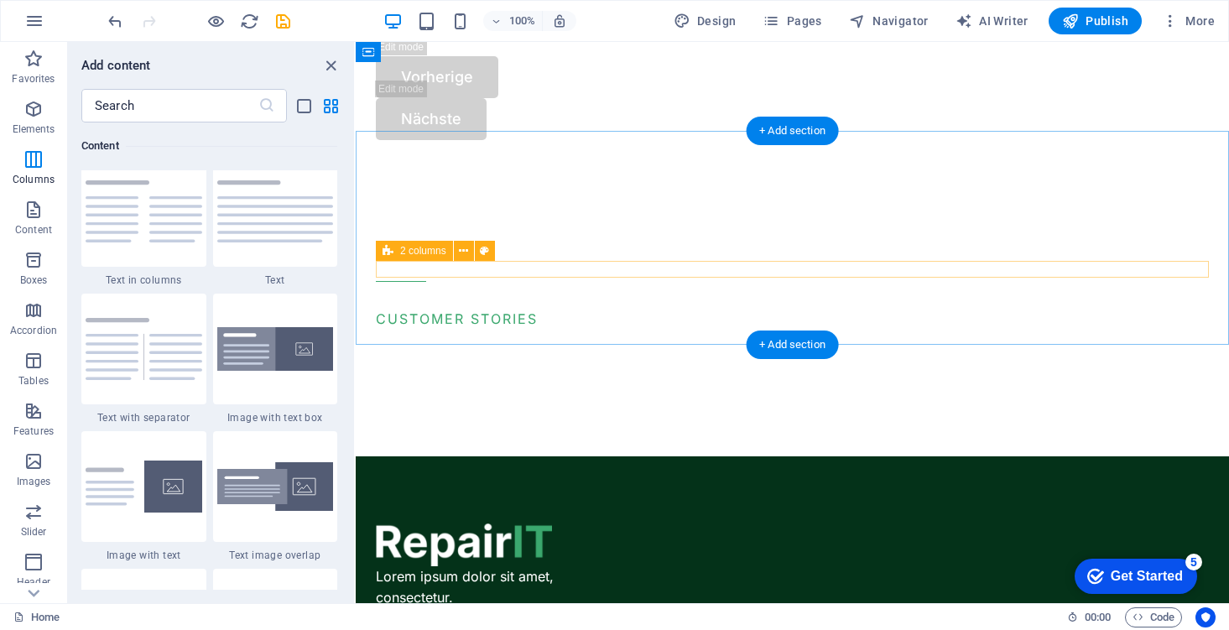
scroll to position [933, 0]
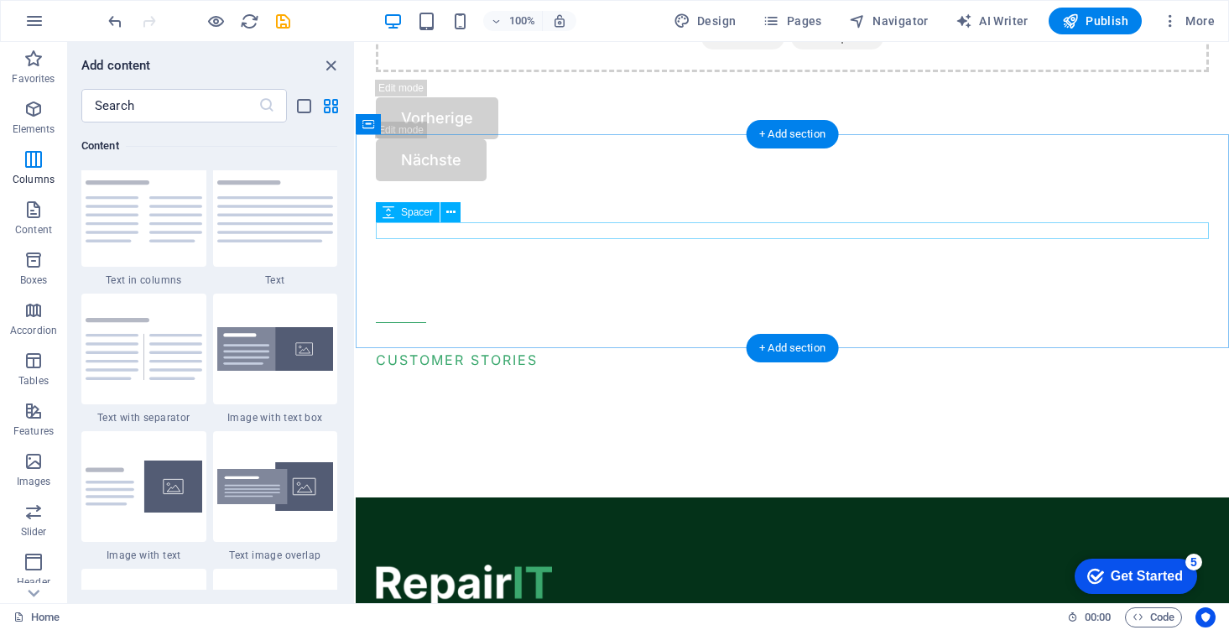
click at [688, 372] on div at bounding box center [792, 380] width 833 height 17
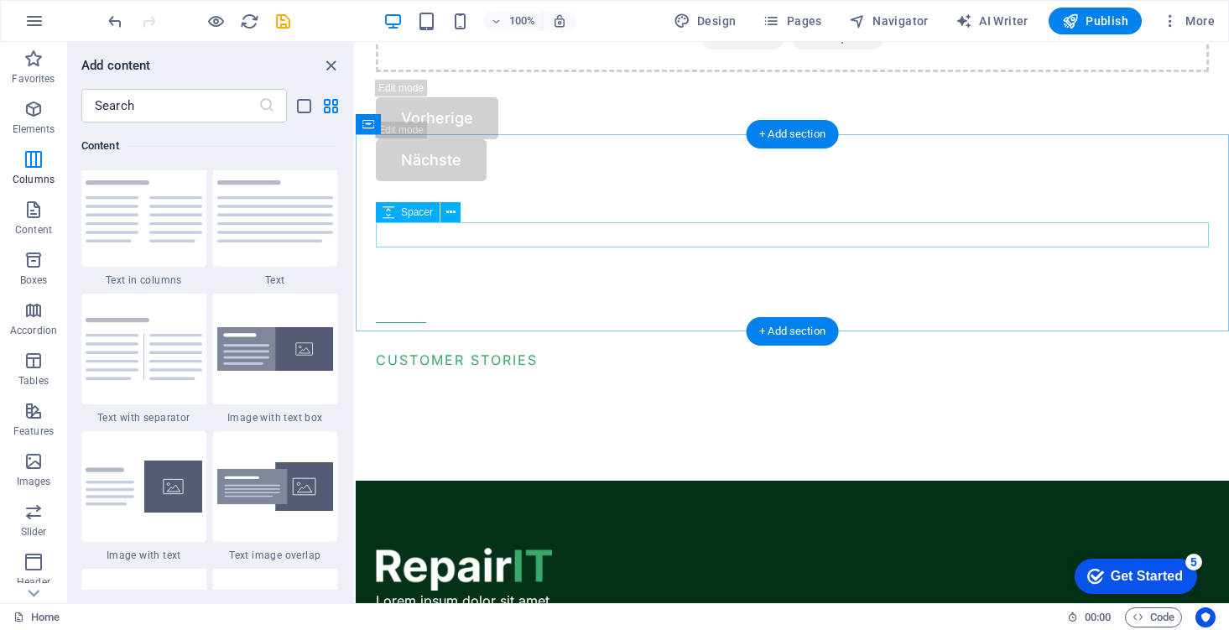
click at [648, 322] on div "CUSTOMER STORIES" at bounding box center [792, 346] width 833 height 49
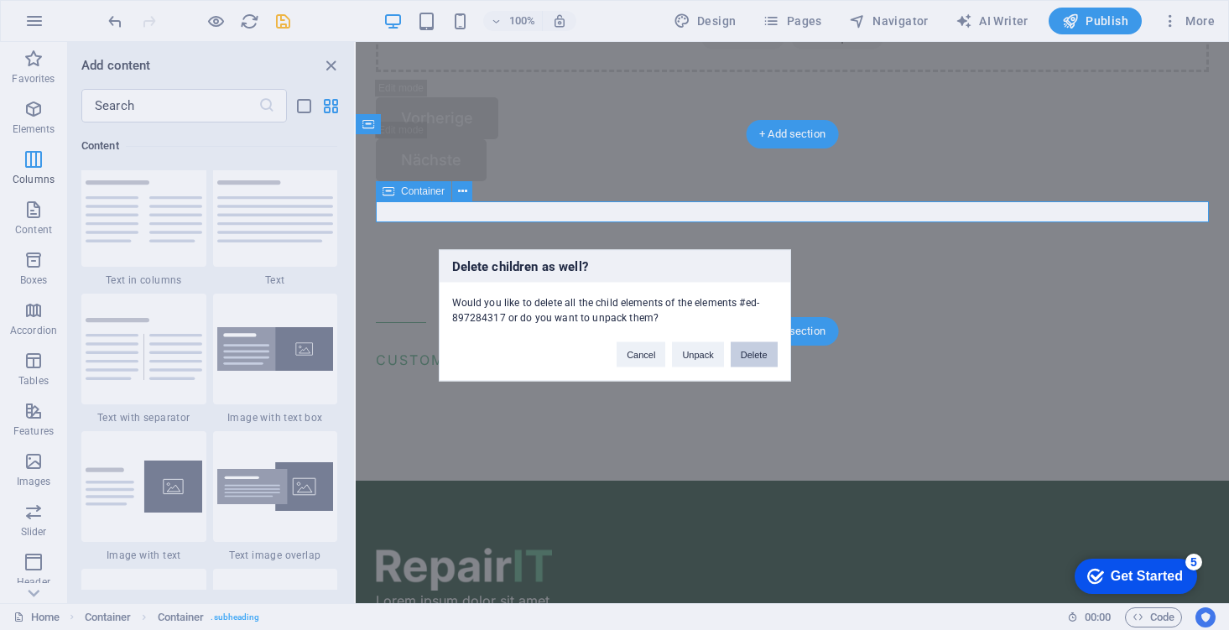
click at [747, 349] on button "Delete" at bounding box center [754, 353] width 47 height 25
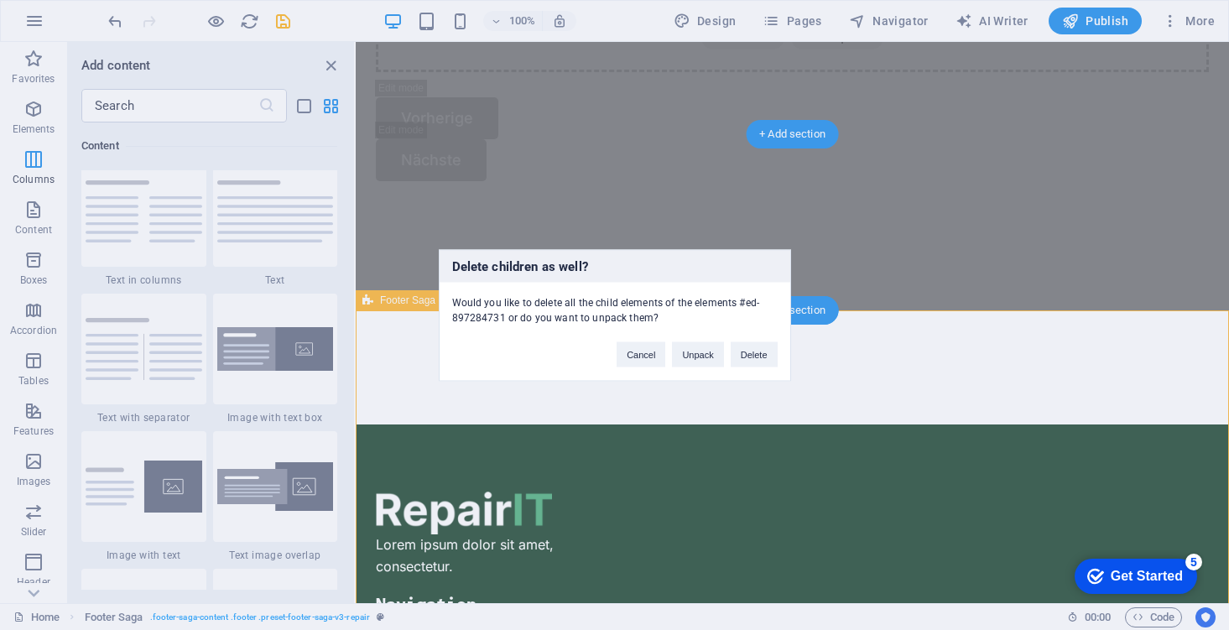
click at [787, 357] on div "Cancel Unpack Delete" at bounding box center [696, 346] width 185 height 43
click at [776, 357] on button "Delete" at bounding box center [754, 353] width 47 height 25
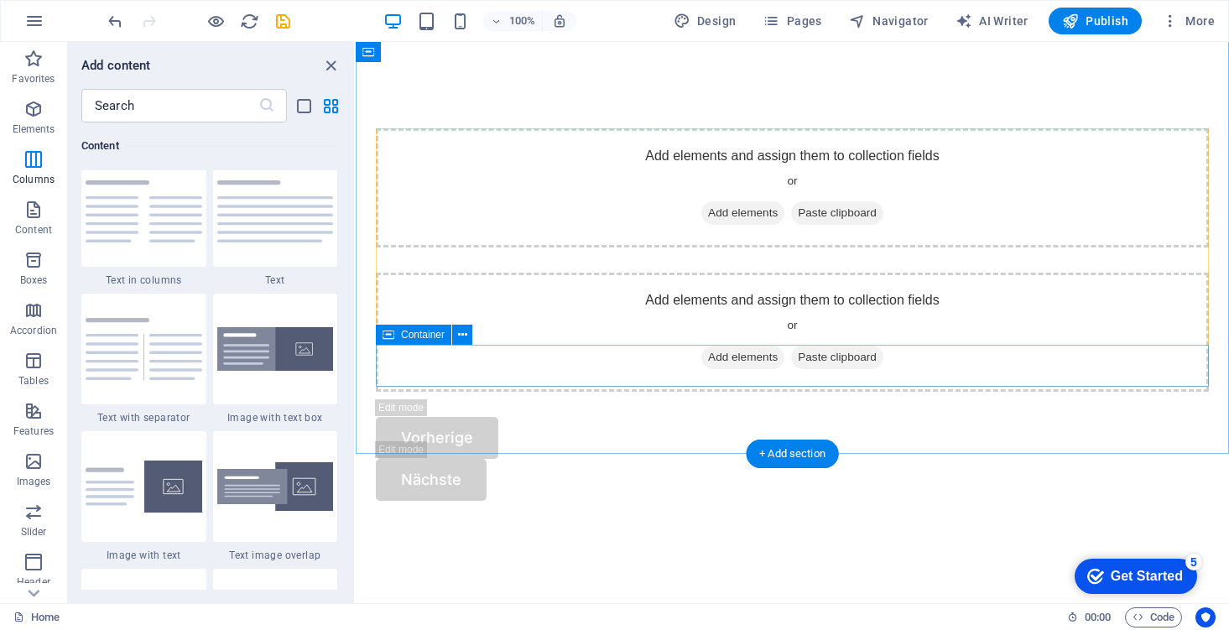
scroll to position [612, 0]
click at [772, 418] on div "Vorherige Nächste" at bounding box center [792, 460] width 833 height 84
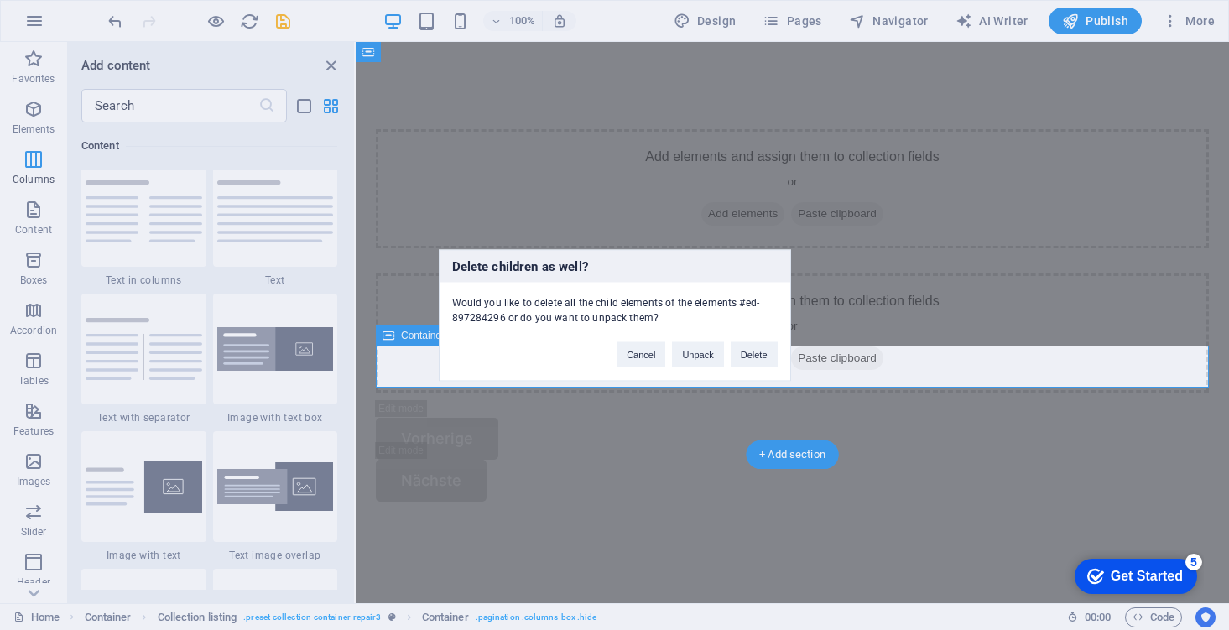
click at [750, 340] on div "Cancel Unpack Delete" at bounding box center [696, 346] width 185 height 43
click at [753, 351] on button "Delete" at bounding box center [754, 353] width 47 height 25
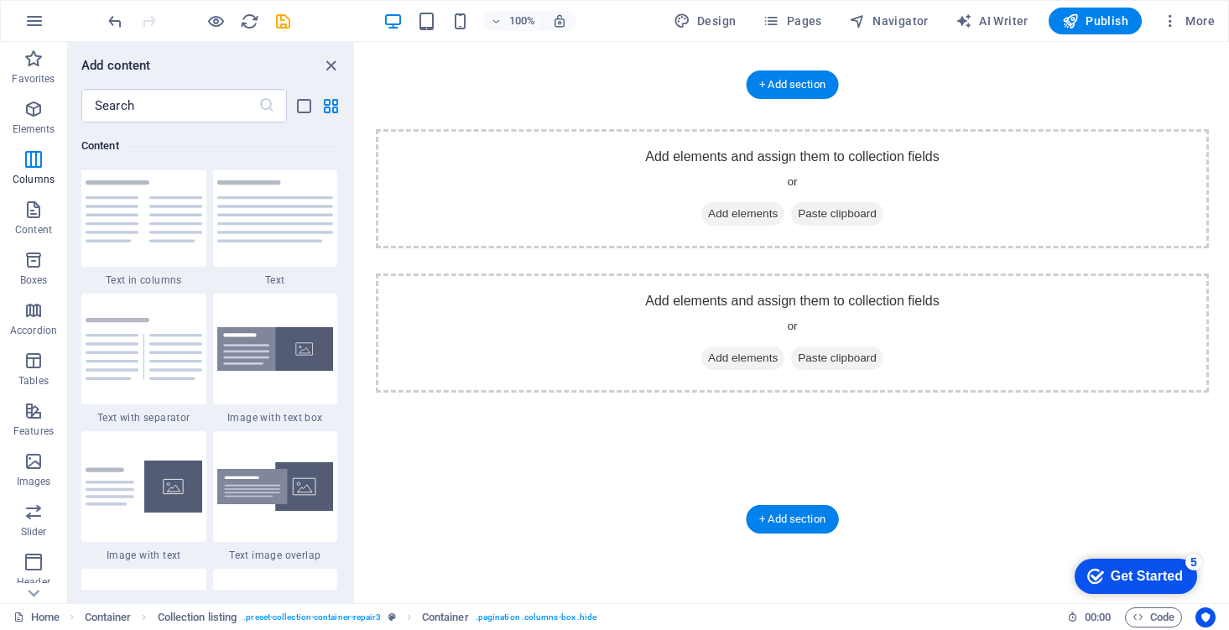
scroll to position [548, 0]
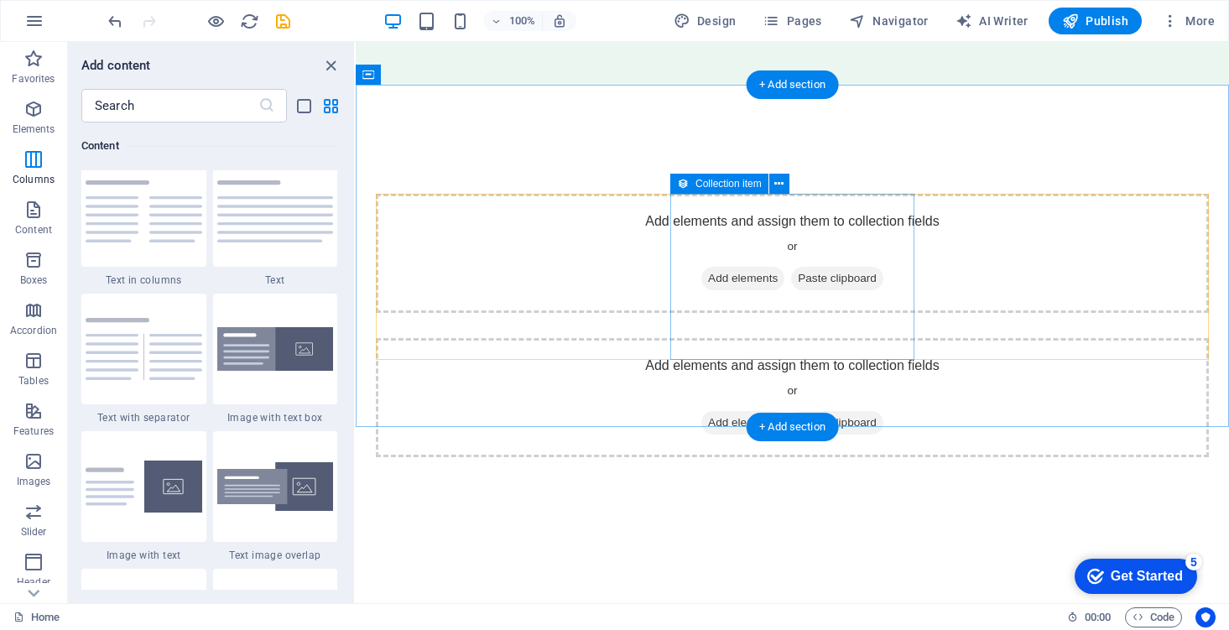
click at [893, 338] on div "Add elements and assign them to collection fields or Add elements Paste clipboa…" at bounding box center [792, 397] width 833 height 119
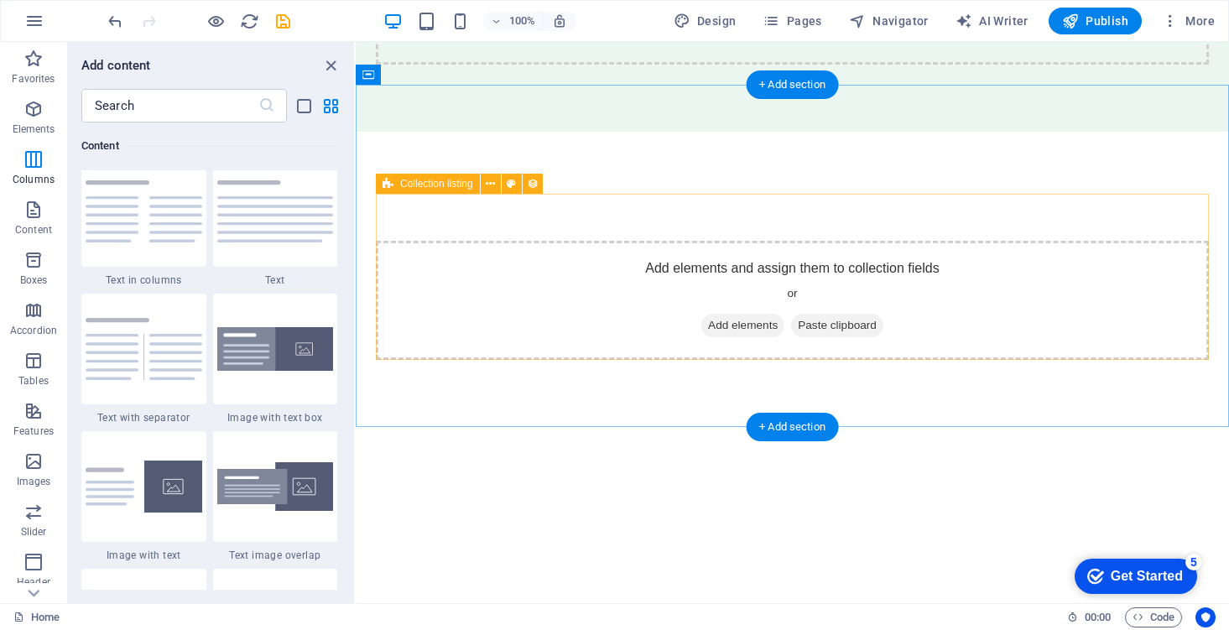
click at [639, 265] on div "Add elements and assign them to collection fields or Add elements Paste clipboa…" at bounding box center [792, 300] width 833 height 119
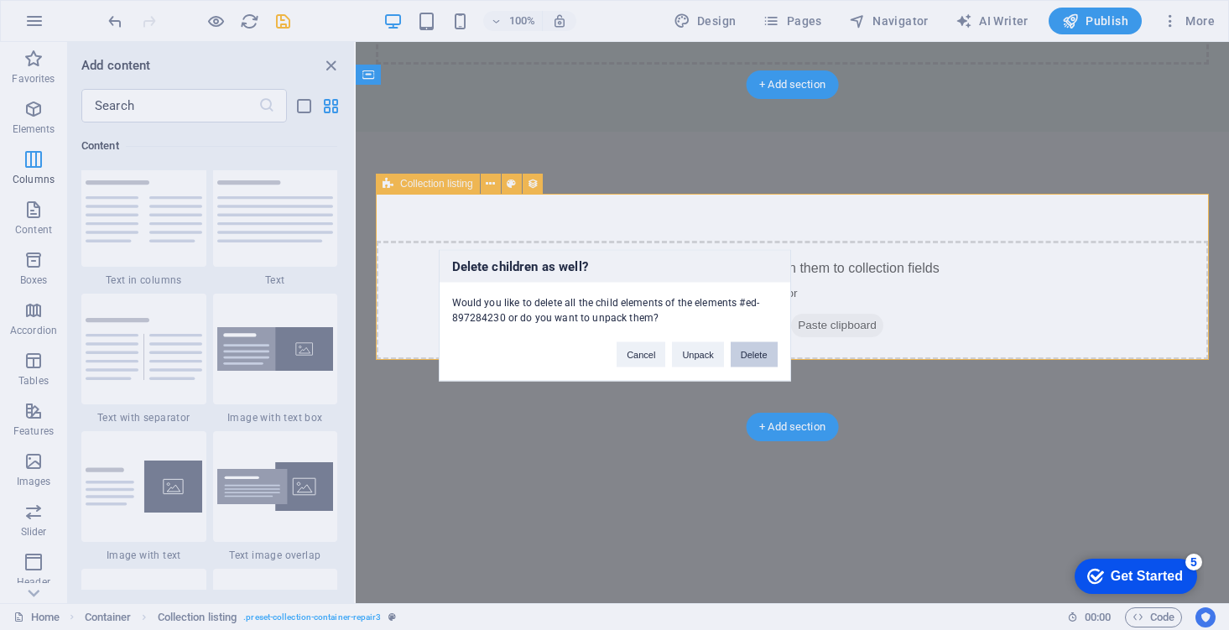
click at [739, 347] on button "Delete" at bounding box center [754, 353] width 47 height 25
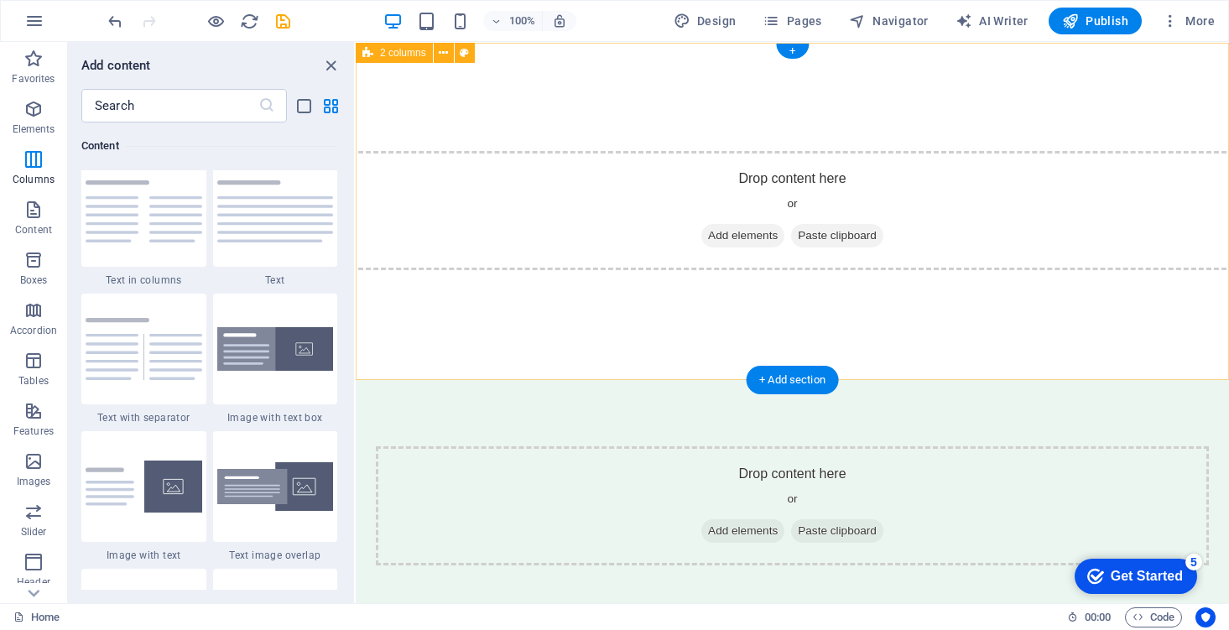
scroll to position [0, 0]
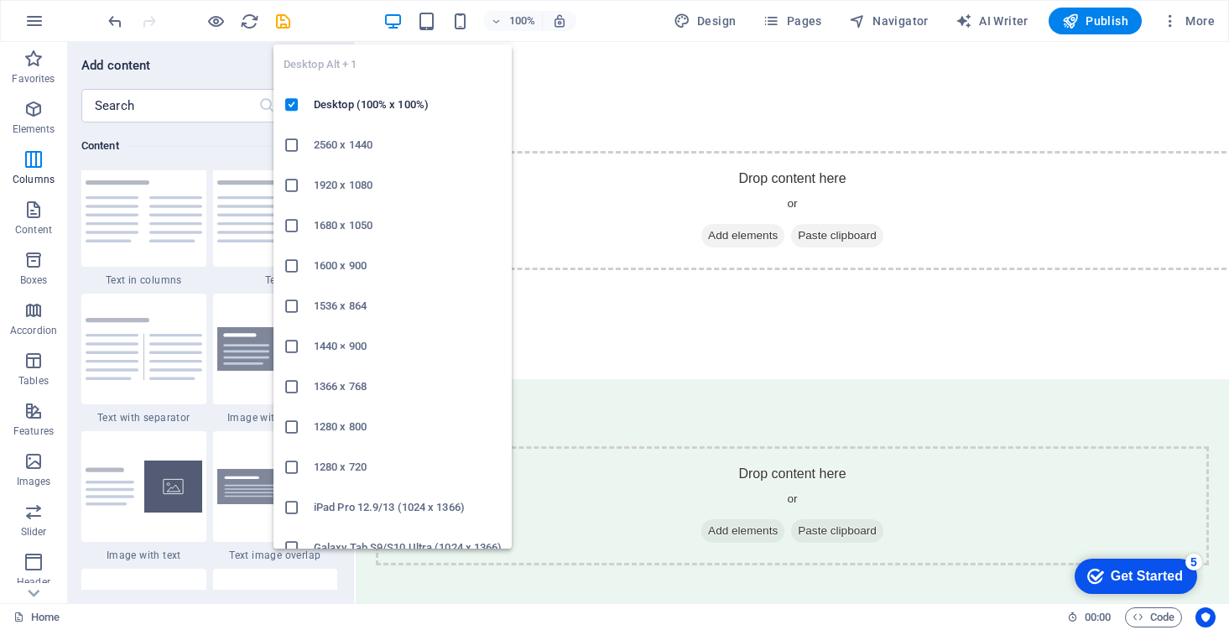
click at [403, 20] on icon "button" at bounding box center [392, 21] width 19 height 19
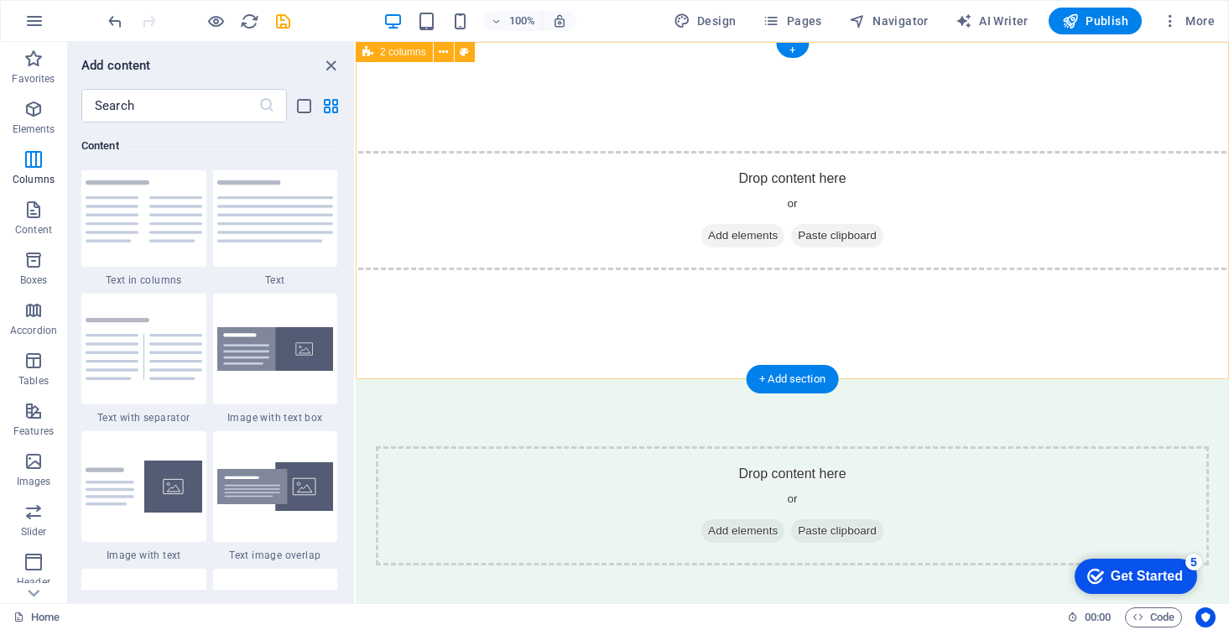
click at [398, 56] on span "2 columns" at bounding box center [403, 52] width 46 height 10
click at [401, 49] on span "2 columns" at bounding box center [403, 52] width 46 height 10
click at [440, 50] on icon at bounding box center [443, 53] width 9 height 18
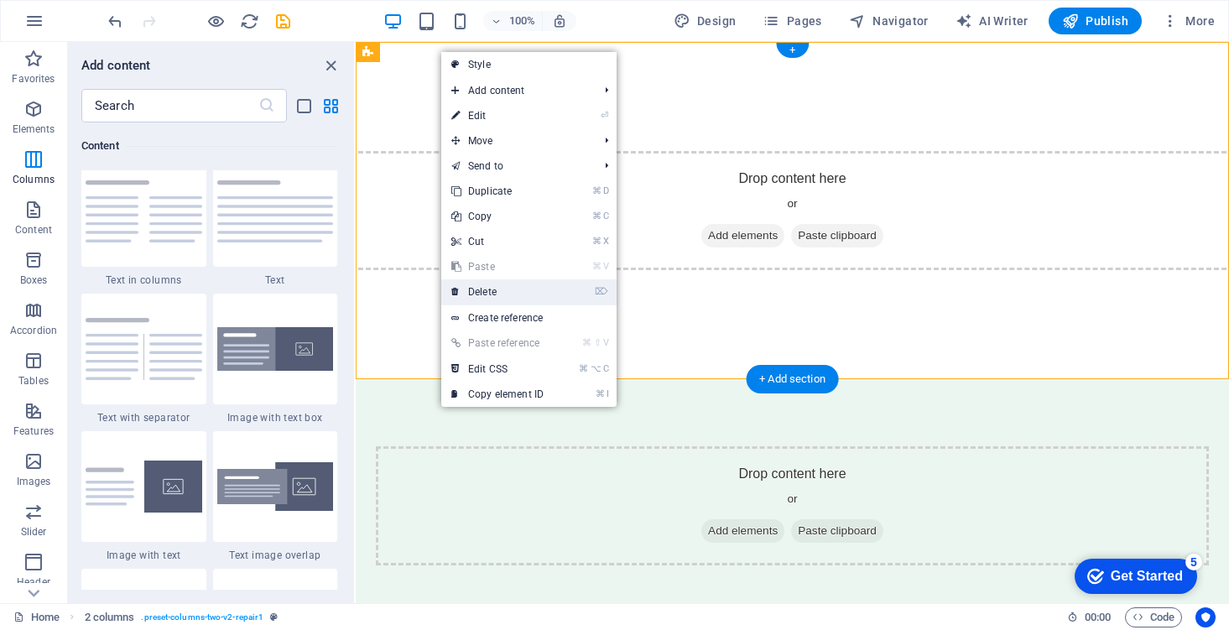
click at [513, 291] on link "⌦ Delete" at bounding box center [497, 291] width 112 height 25
